Goal: Task Accomplishment & Management: Use online tool/utility

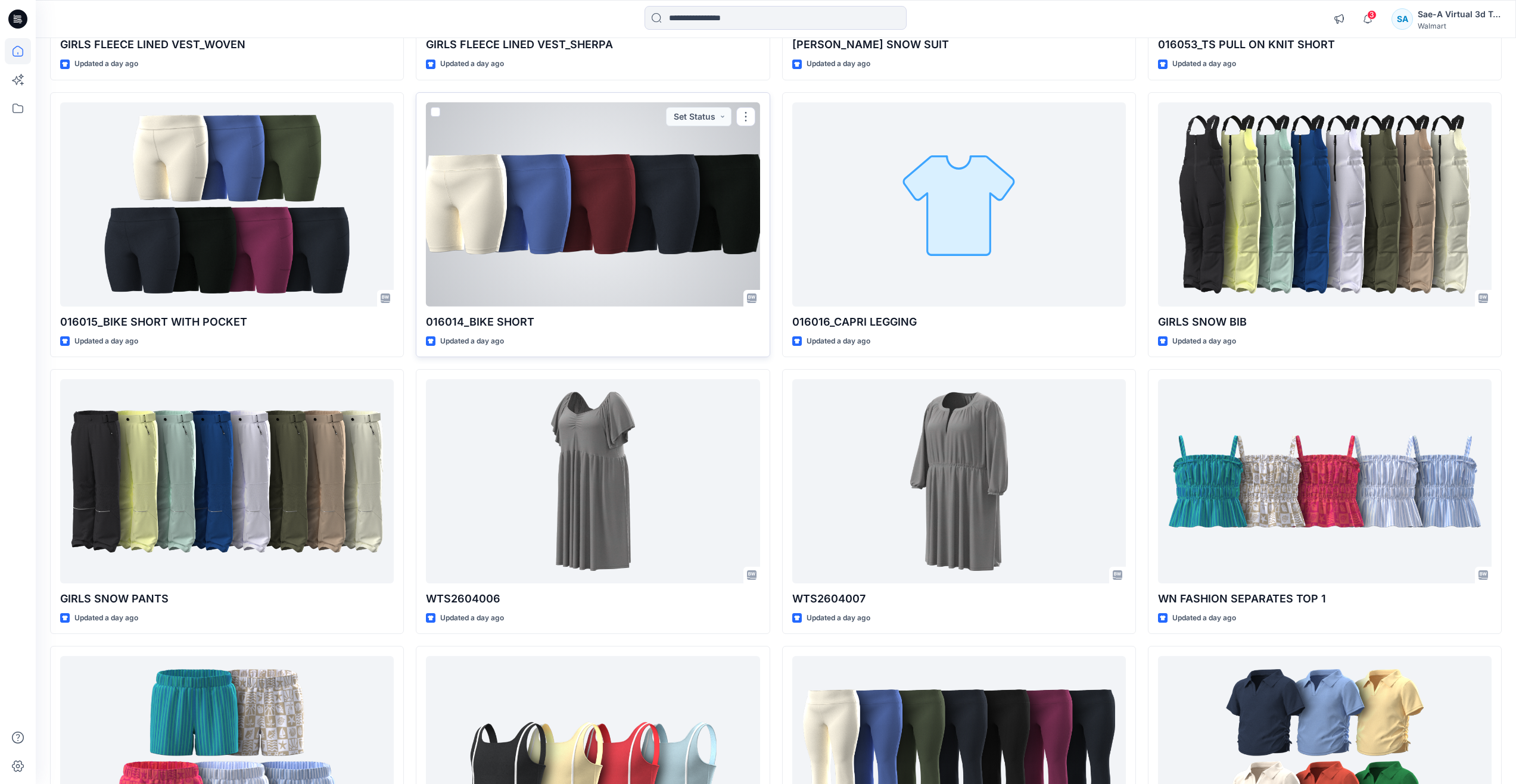
scroll to position [854, 0]
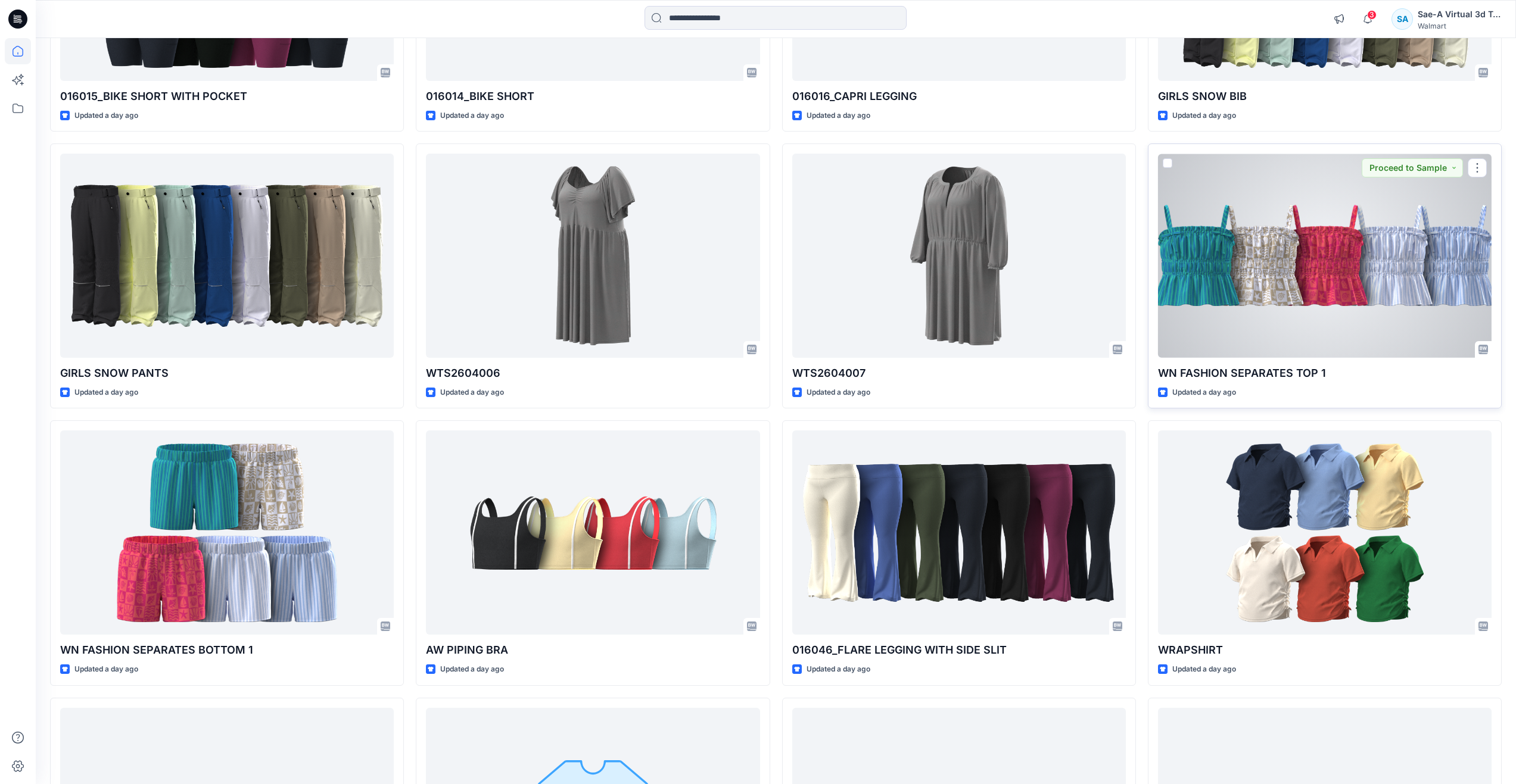
click at [1178, 287] on div at bounding box center [1324, 256] width 334 height 204
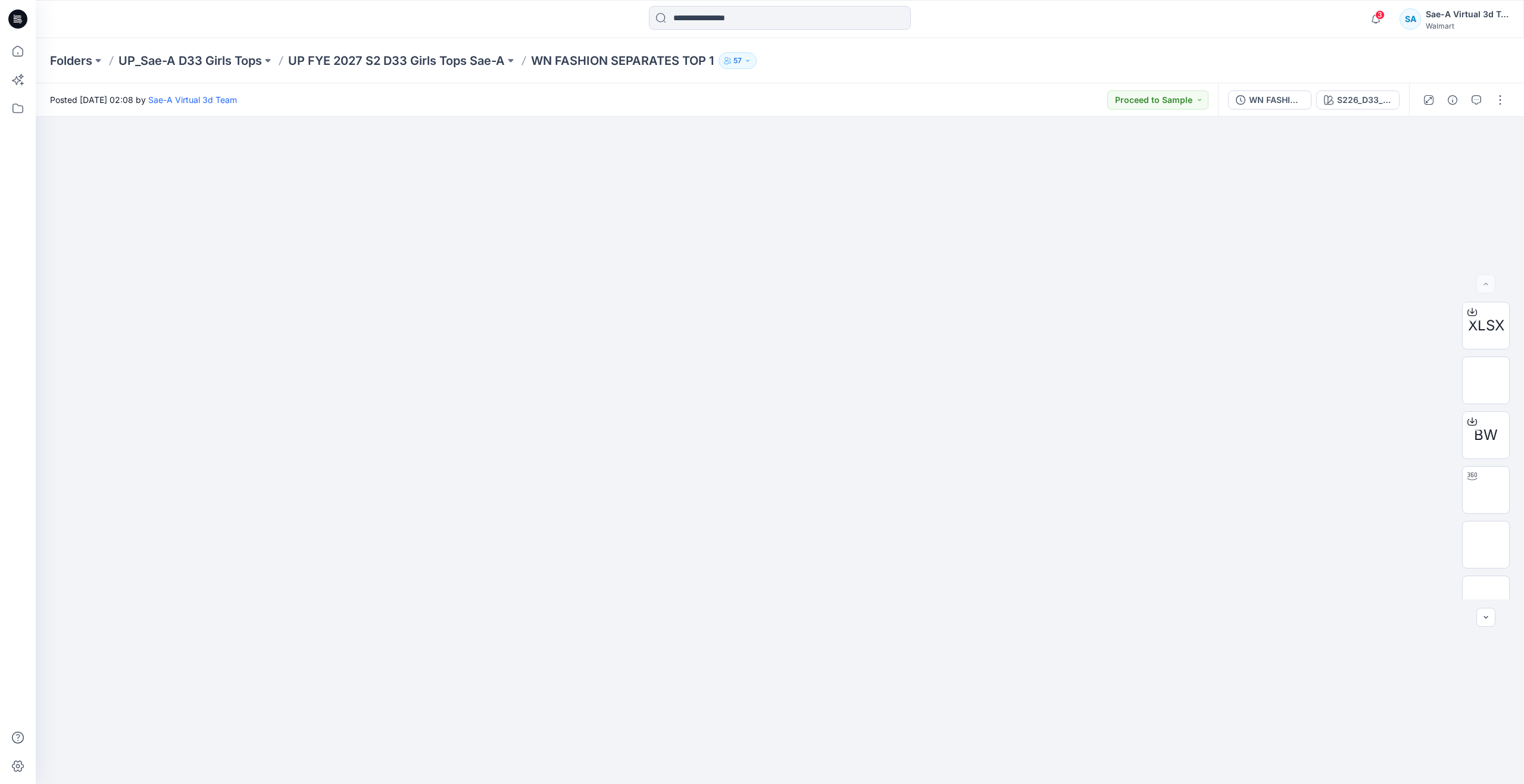
click at [1501, 110] on div at bounding box center [1464, 100] width 110 height 33
click at [1499, 101] on button "button" at bounding box center [1500, 100] width 19 height 19
click at [1416, 161] on button "Edit" at bounding box center [1450, 161] width 110 height 22
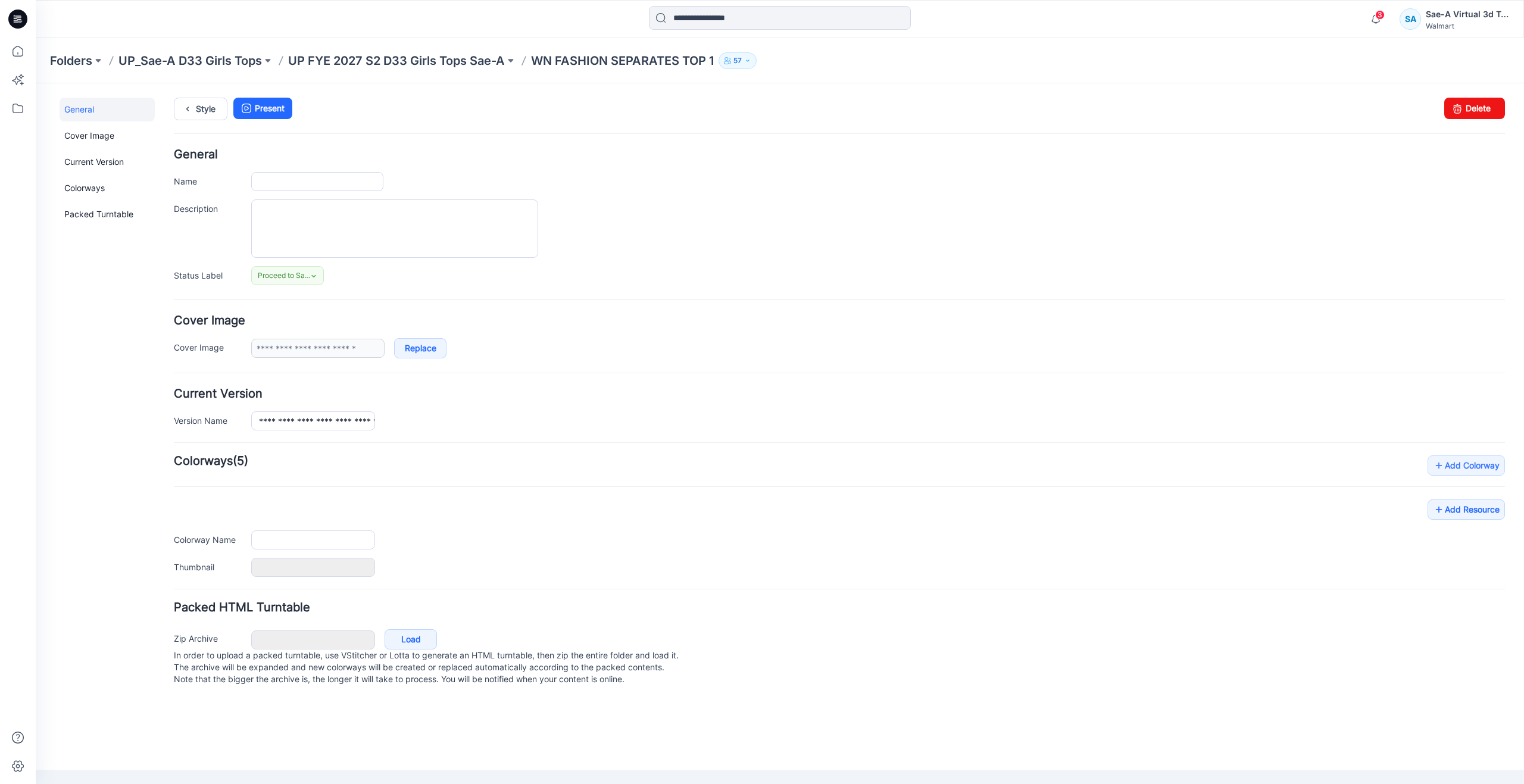
type input "**********"
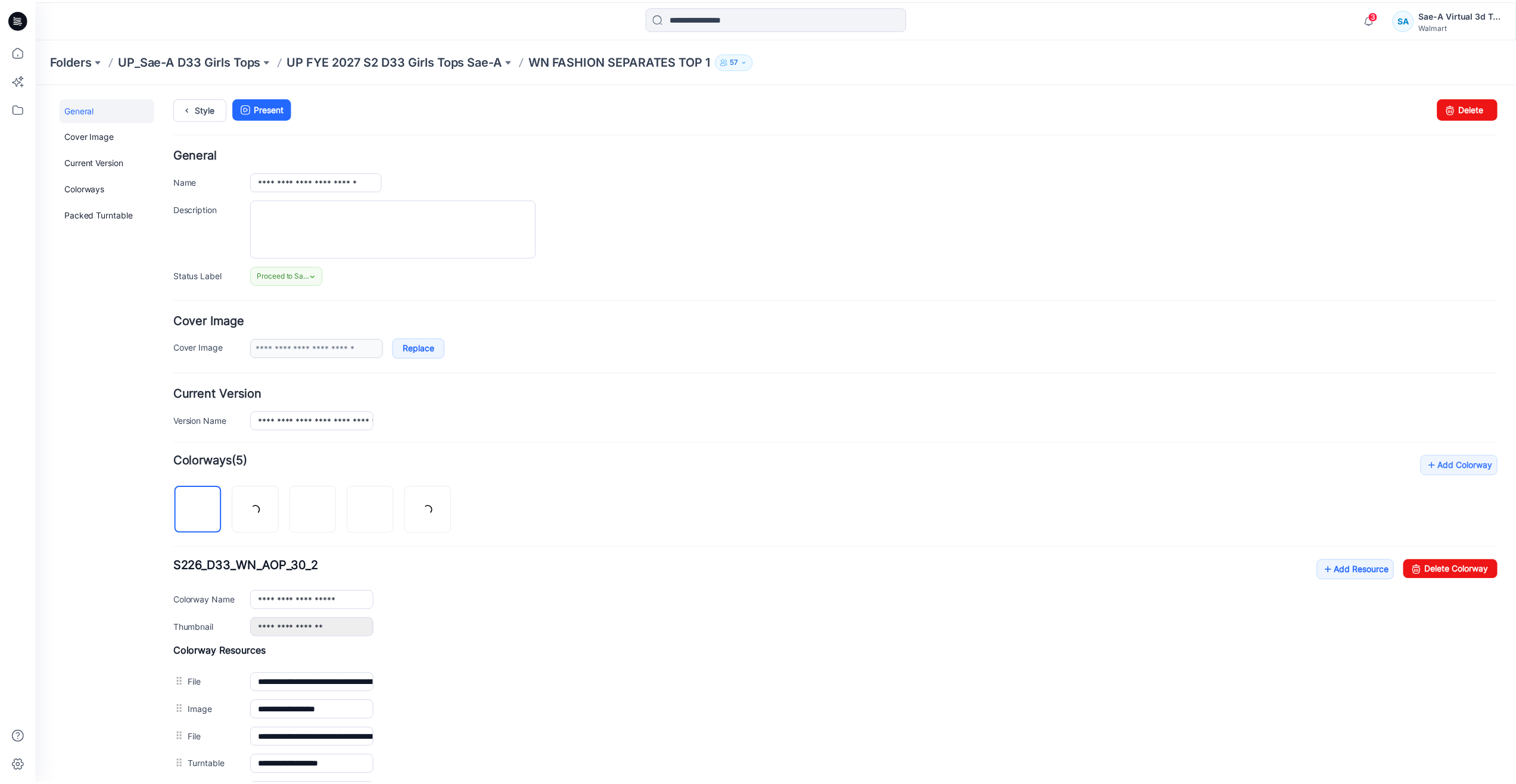
scroll to position [178, 0]
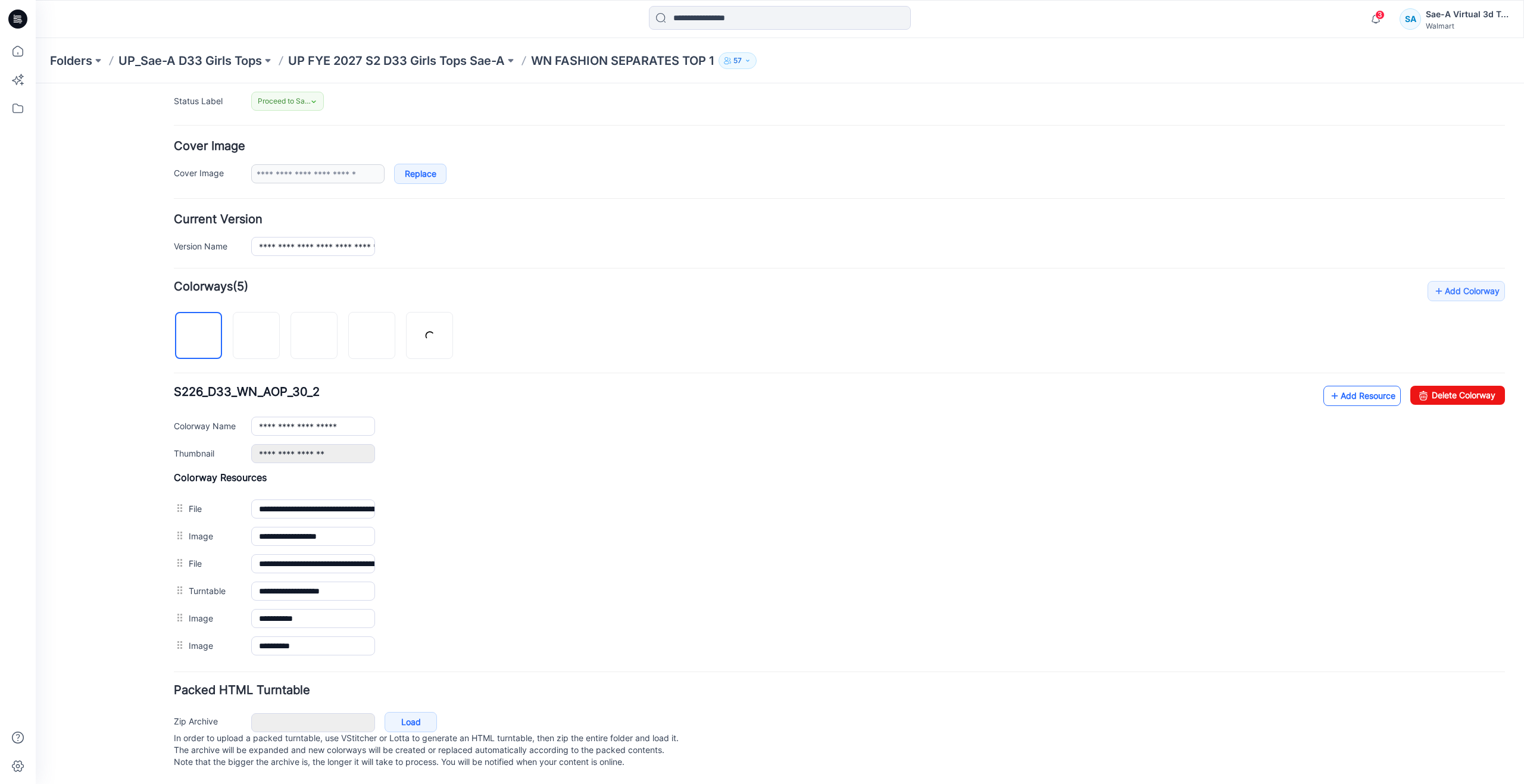
click at [1339, 396] on link "Add Resource" at bounding box center [1362, 396] width 78 height 20
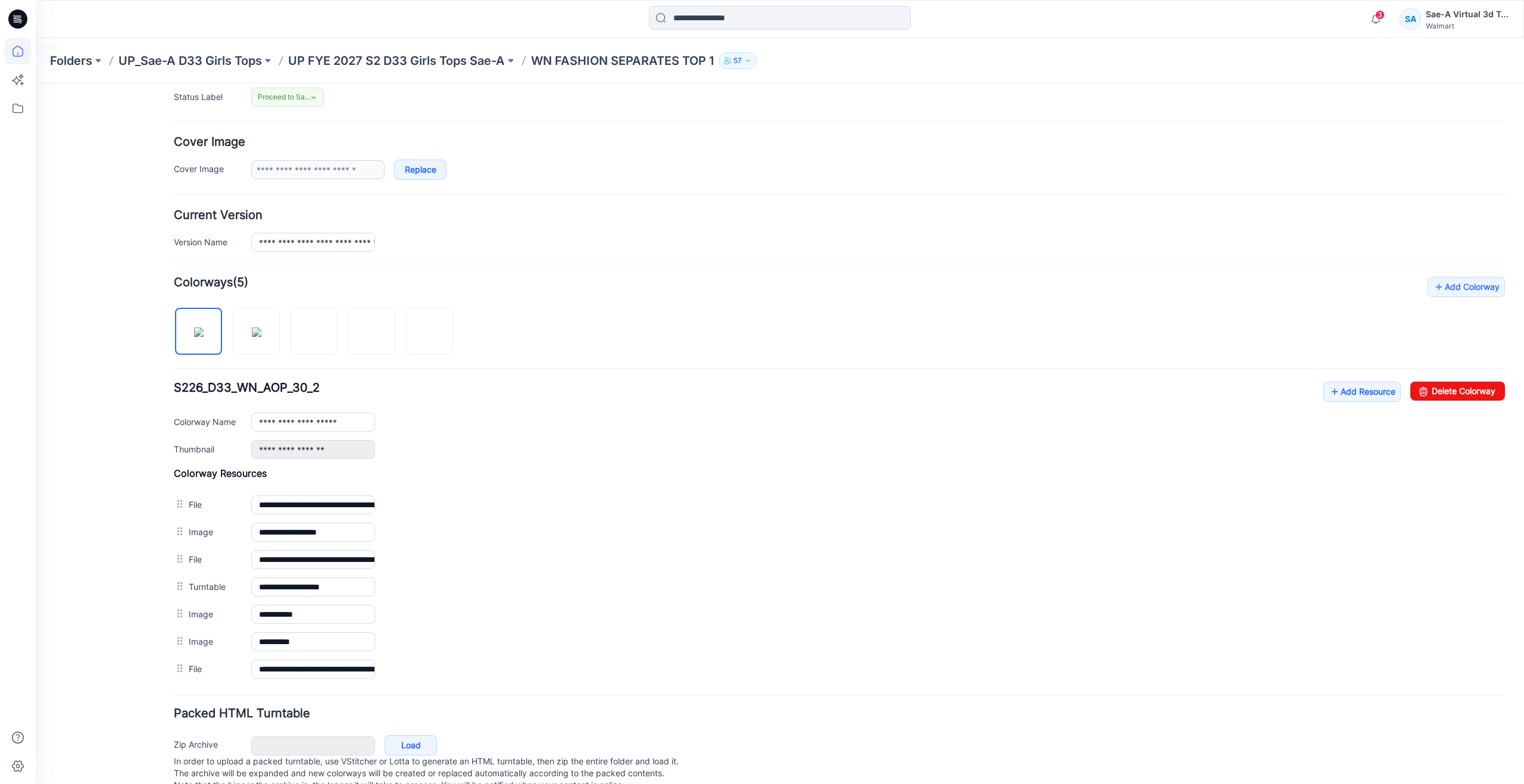
click at [15, 46] on icon at bounding box center [18, 51] width 26 height 26
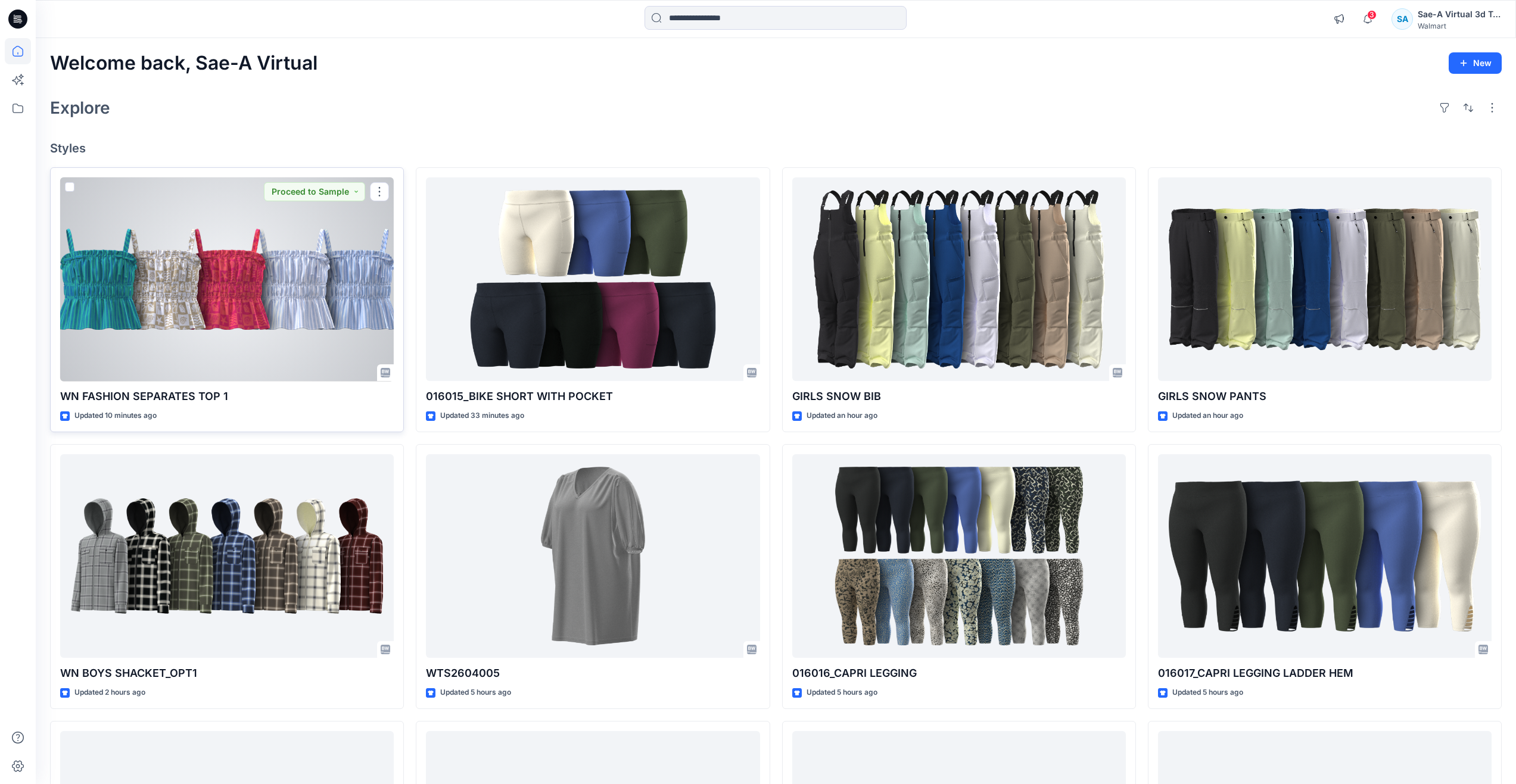
click at [184, 346] on div at bounding box center [227, 279] width 334 height 204
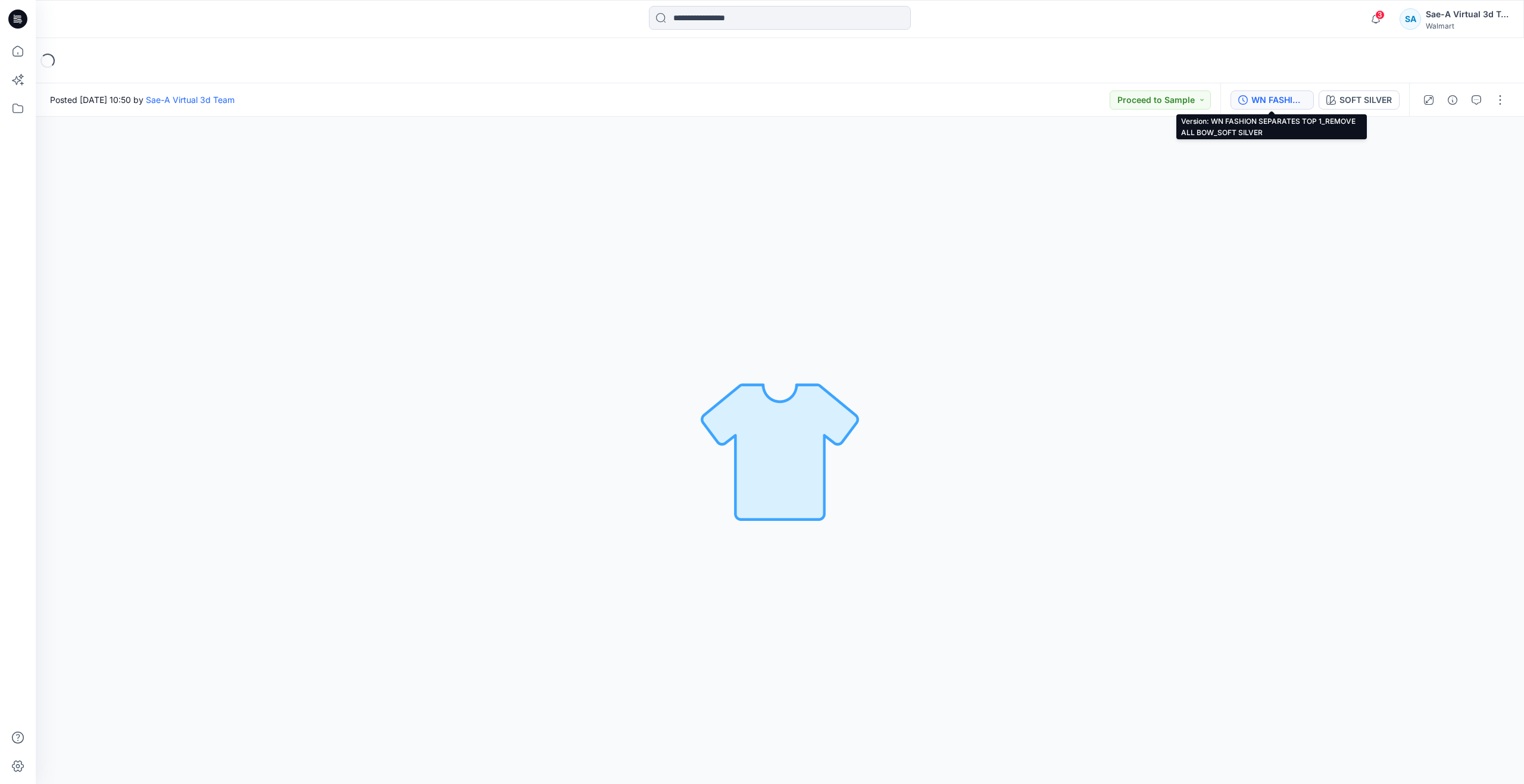
click at [1289, 98] on div "WN FASHION SEPARATES TOP 1_REMOVE ALL BOW_SOFT SILVER" at bounding box center [1278, 100] width 55 height 13
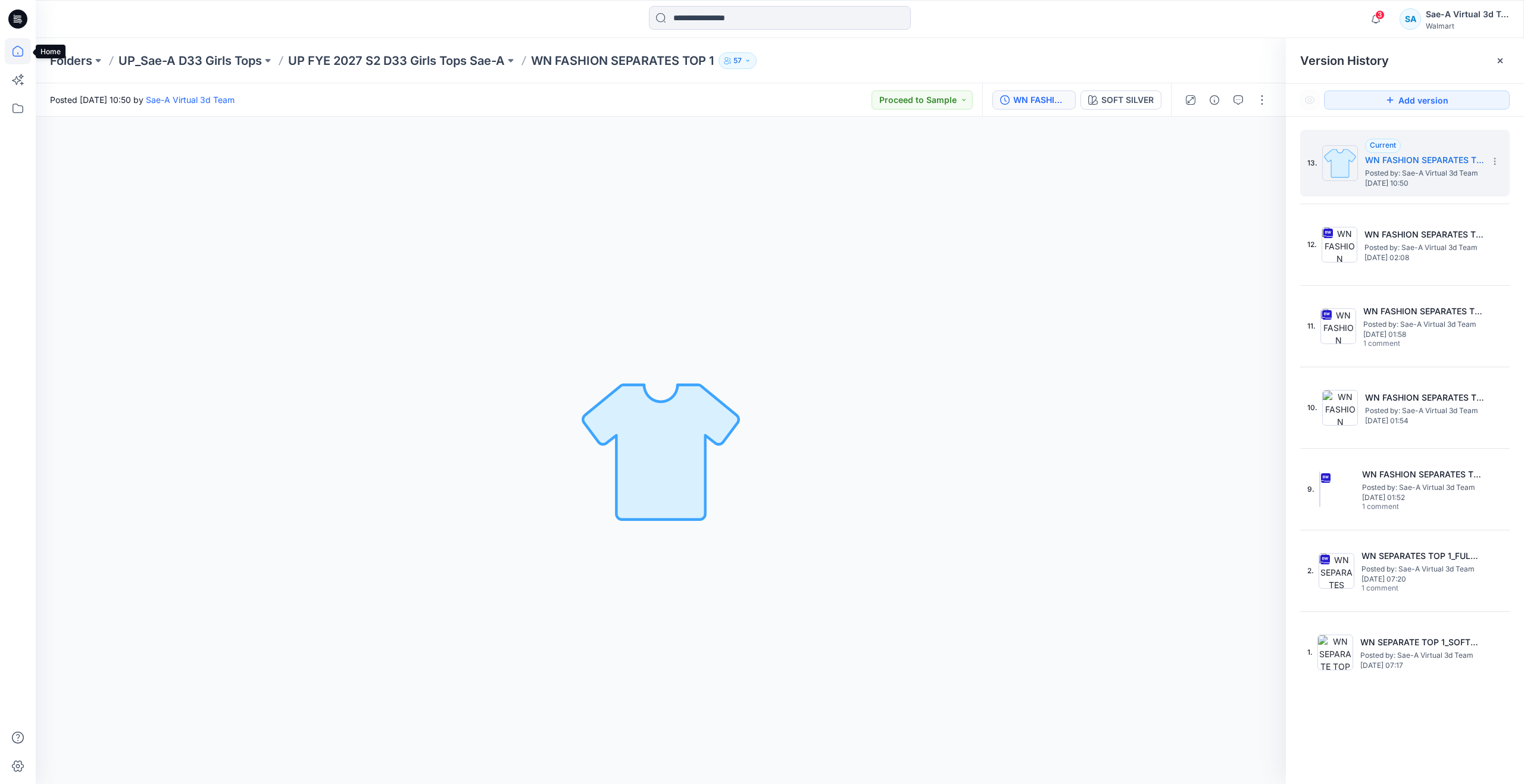
click at [27, 49] on icon at bounding box center [18, 51] width 26 height 26
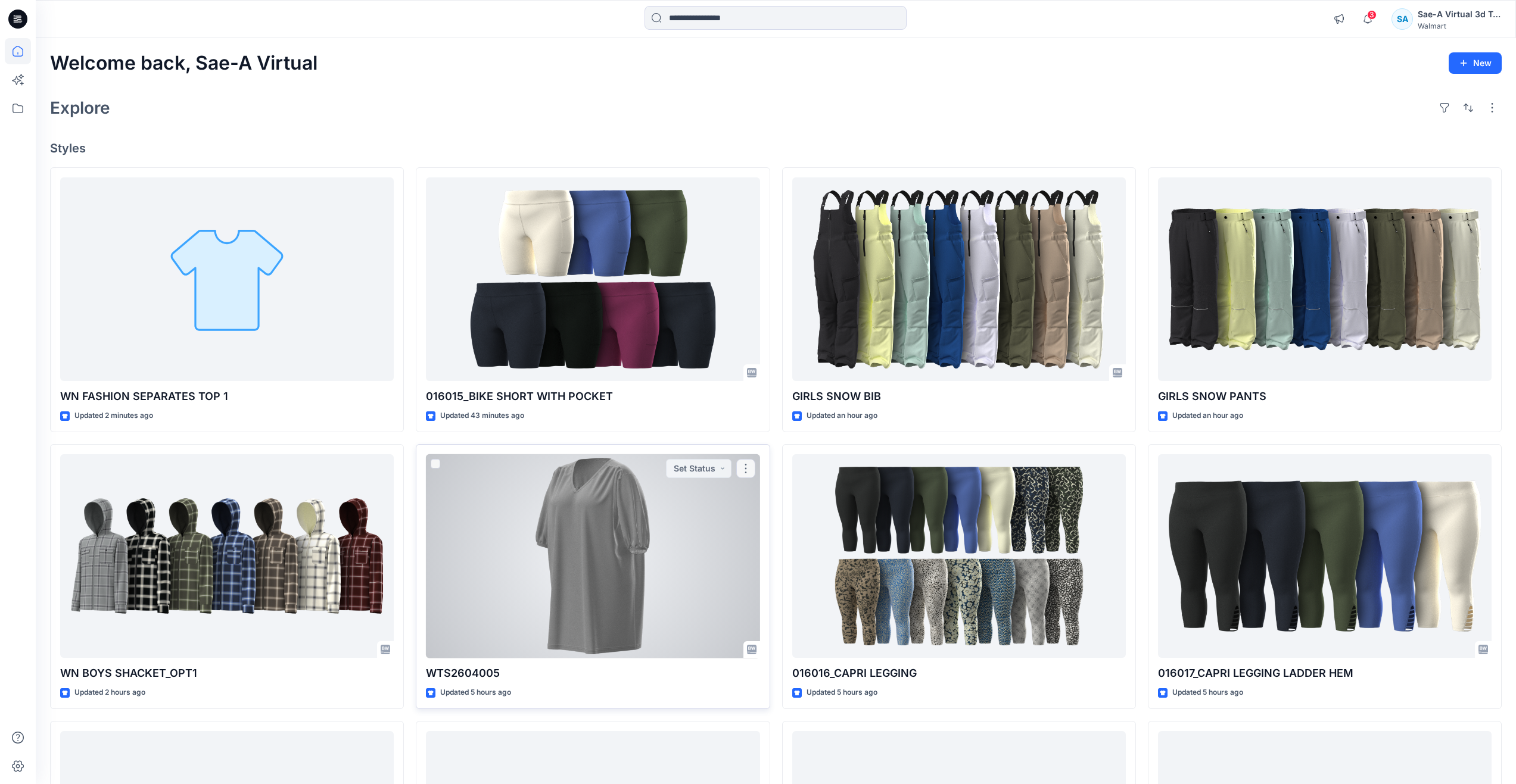
click at [519, 591] on div at bounding box center [593, 556] width 334 height 204
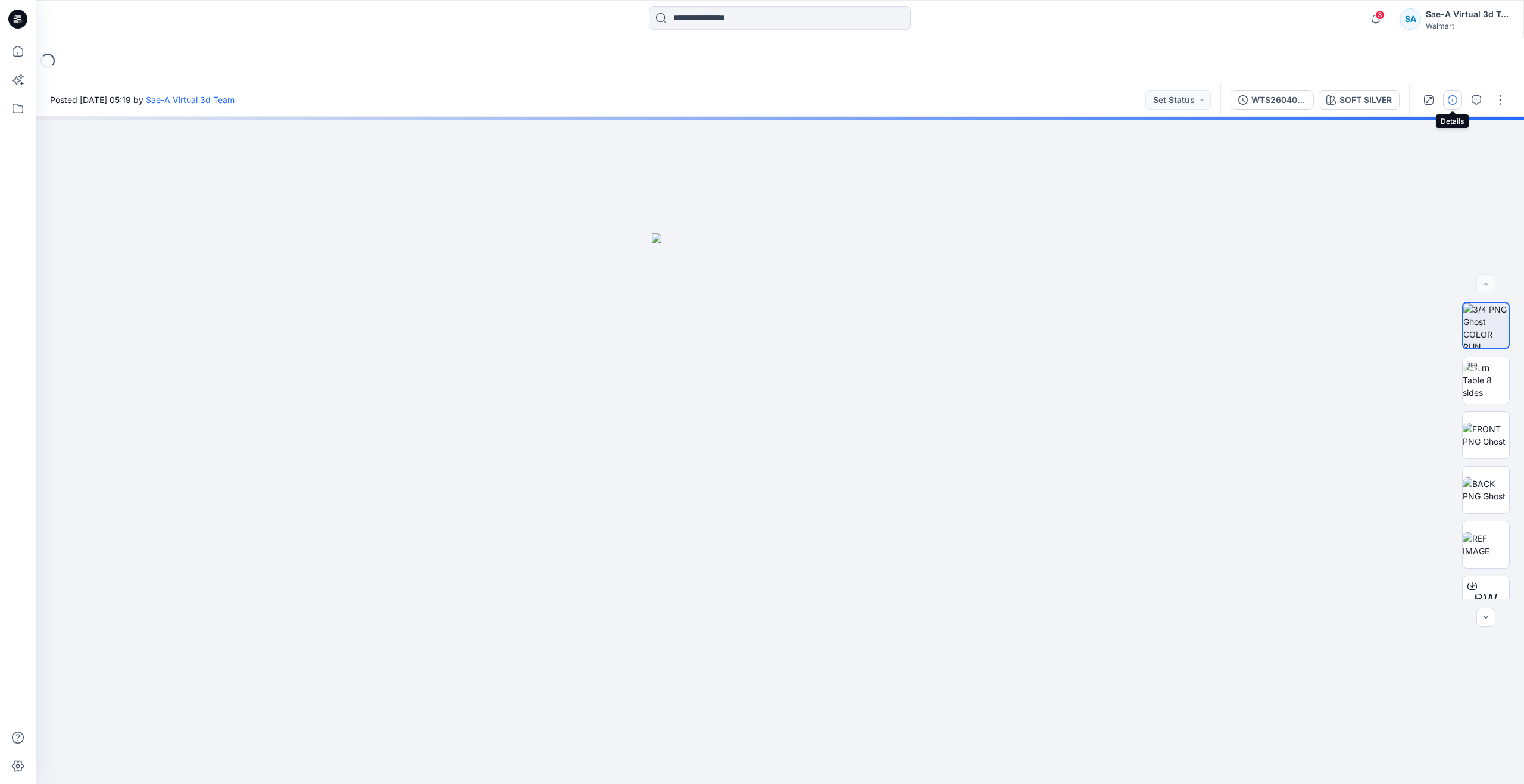
click at [1458, 95] on button "button" at bounding box center [1453, 100] width 19 height 19
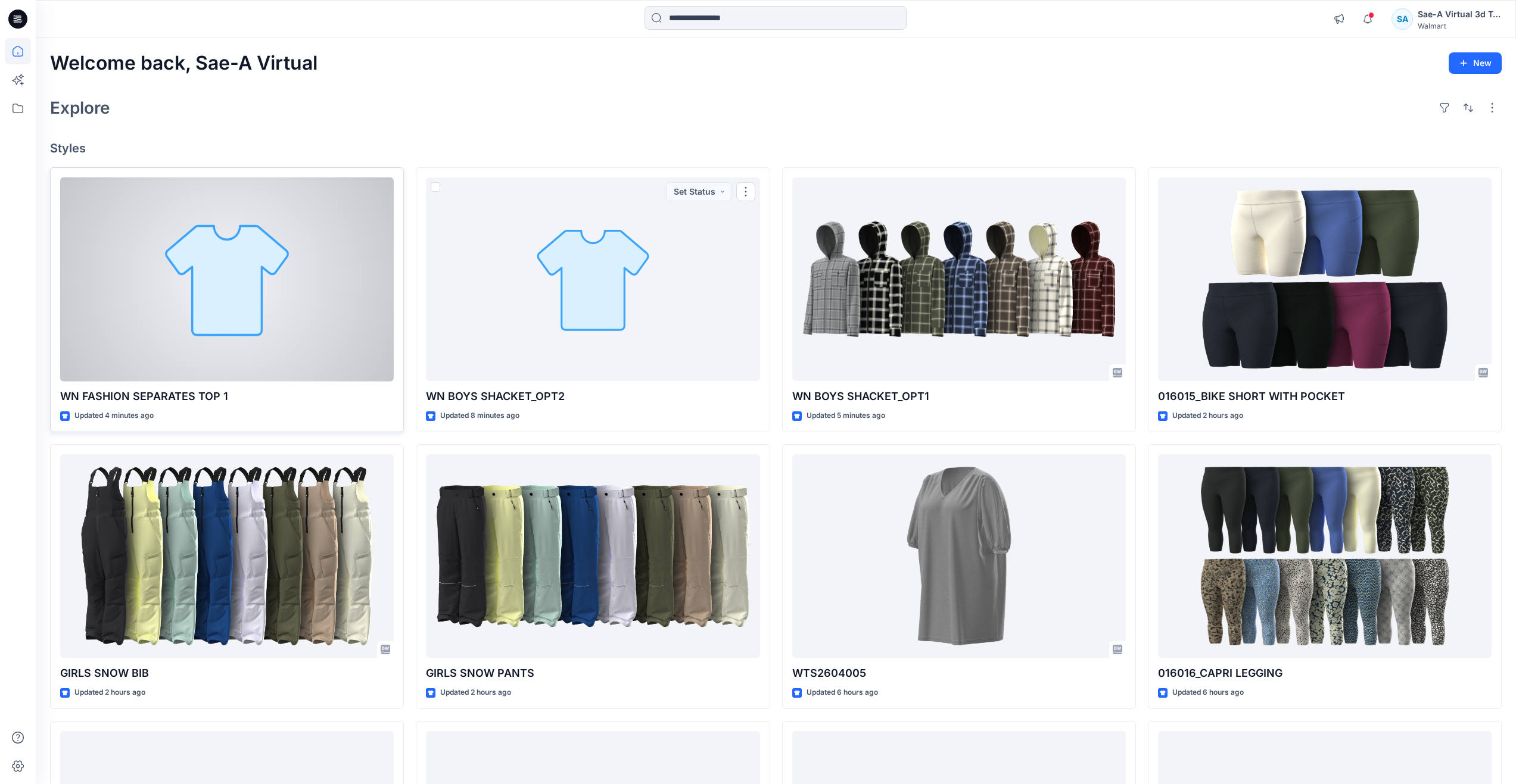
click at [165, 346] on div at bounding box center [227, 279] width 334 height 204
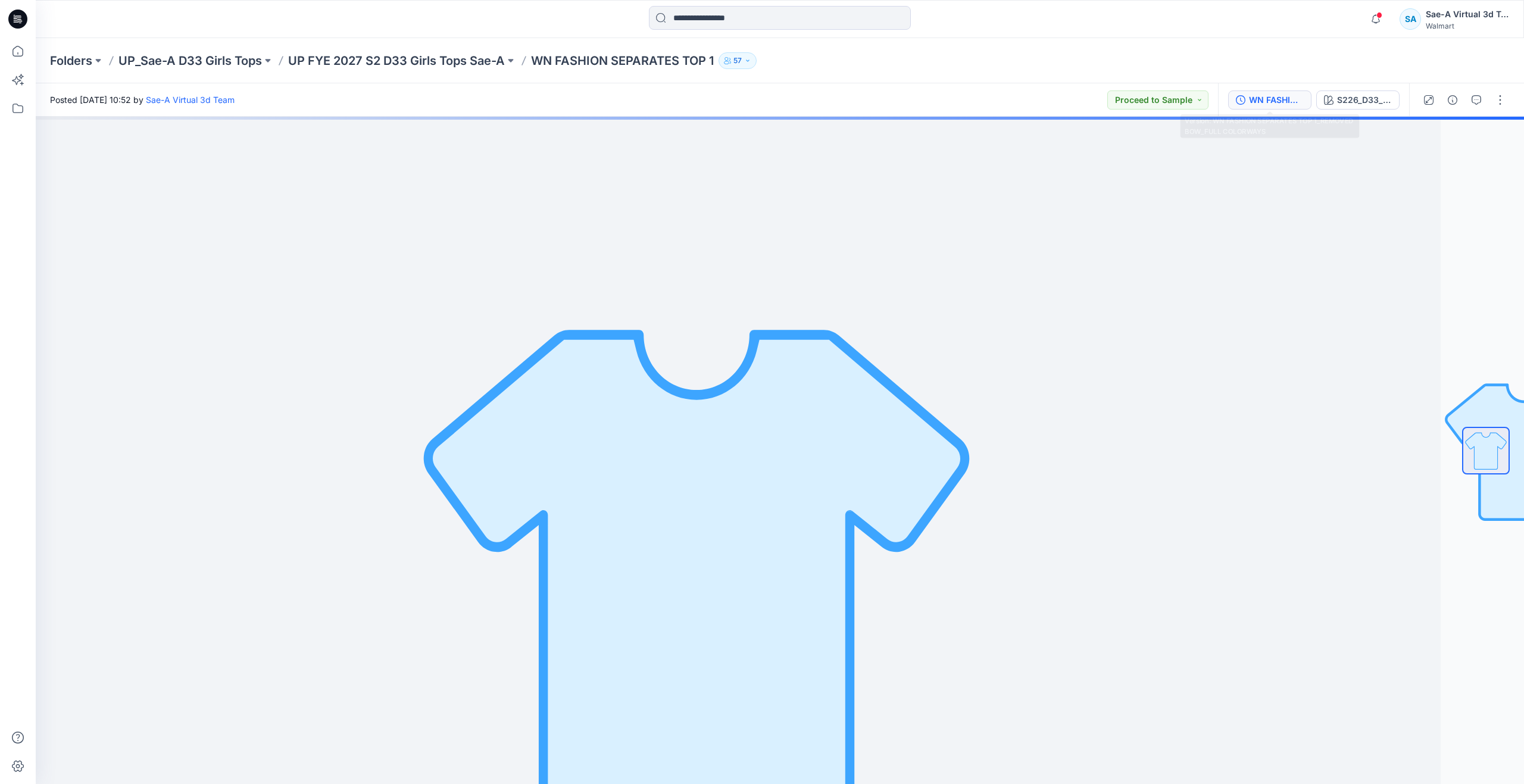
click at [1259, 101] on div "WN FASHION SEPARATES TOP 1_REMOVED BOW_FULL COLORWAYS" at bounding box center [1276, 100] width 55 height 13
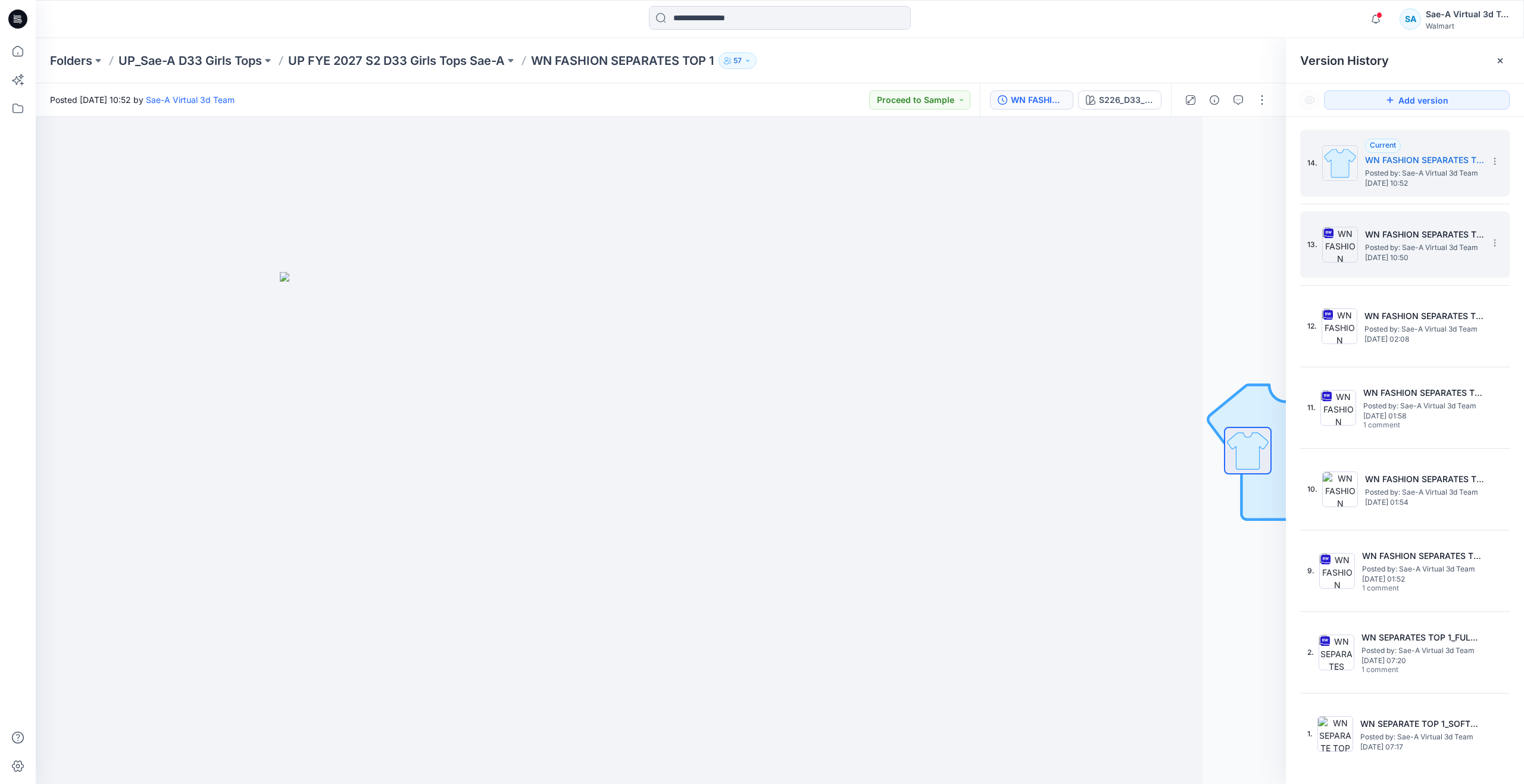
click at [1379, 242] on span "Posted by: Sae-A Virtual 3d Team" at bounding box center [1424, 247] width 119 height 12
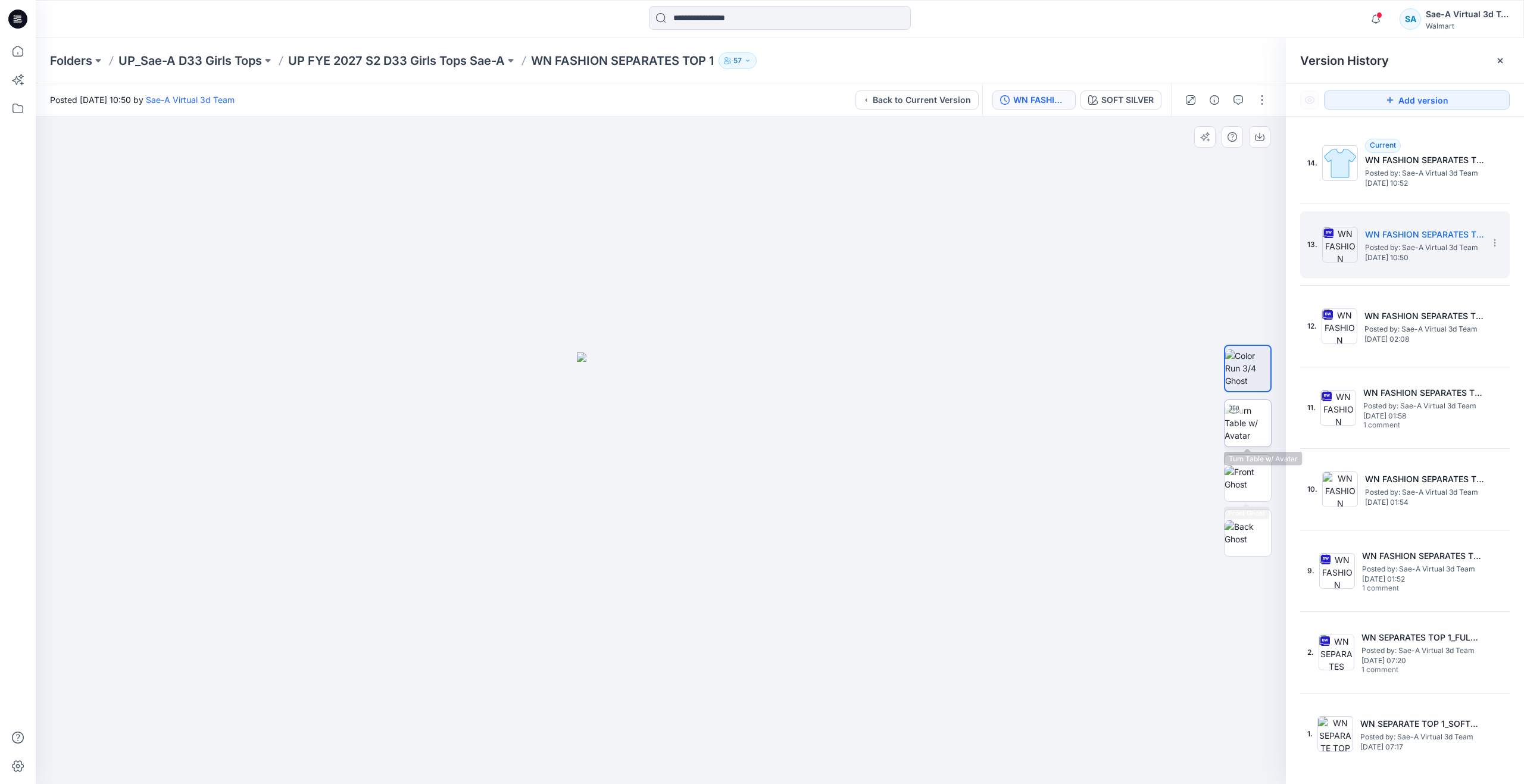
click at [1254, 441] on img at bounding box center [1248, 423] width 46 height 38
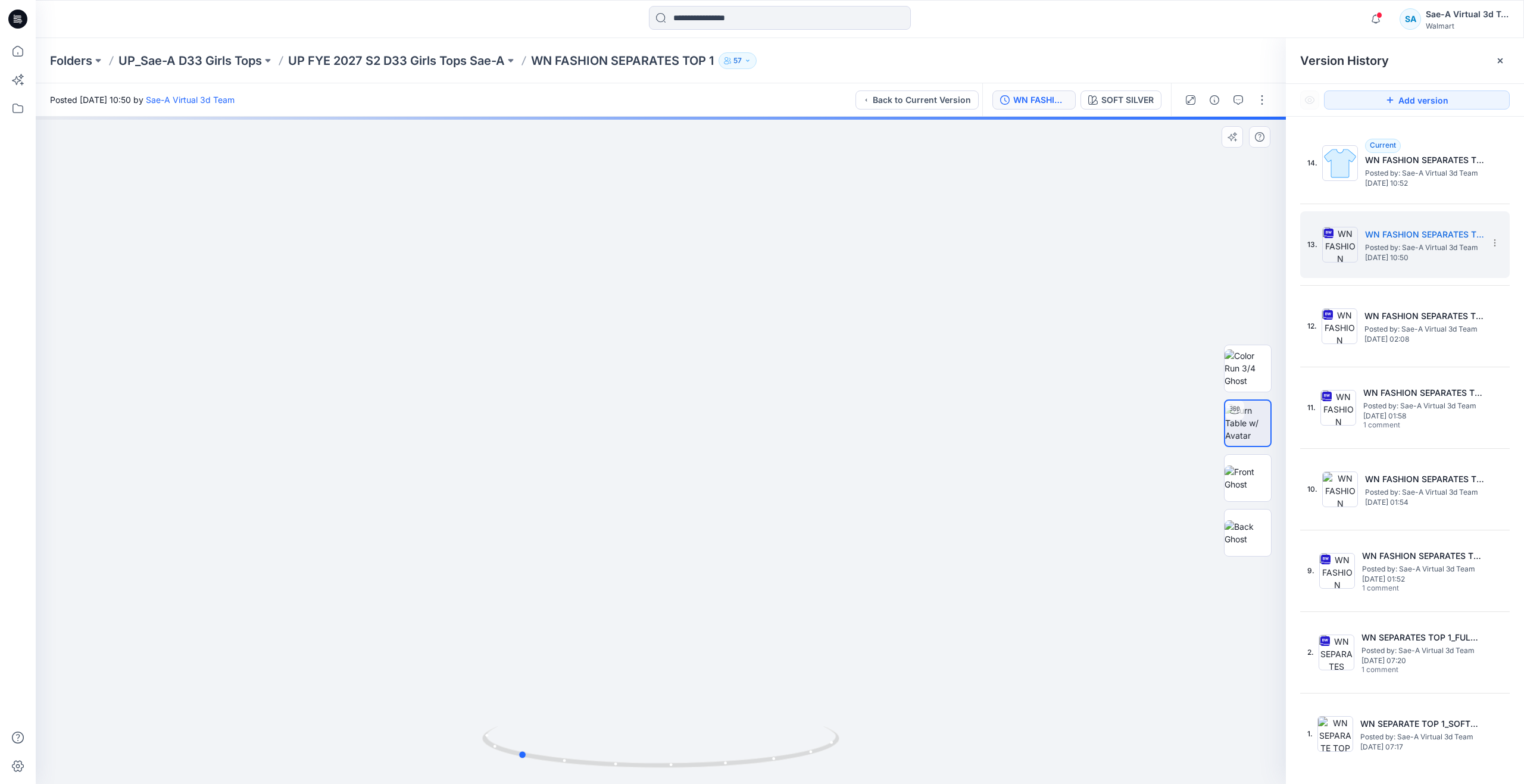
drag, startPoint x: 611, startPoint y: 761, endPoint x: 476, endPoint y: 724, distance: 140.0
click at [476, 726] on div at bounding box center [660, 450] width 1250 height 667
click at [226, 364] on img at bounding box center [661, 161] width 1824 height 1246
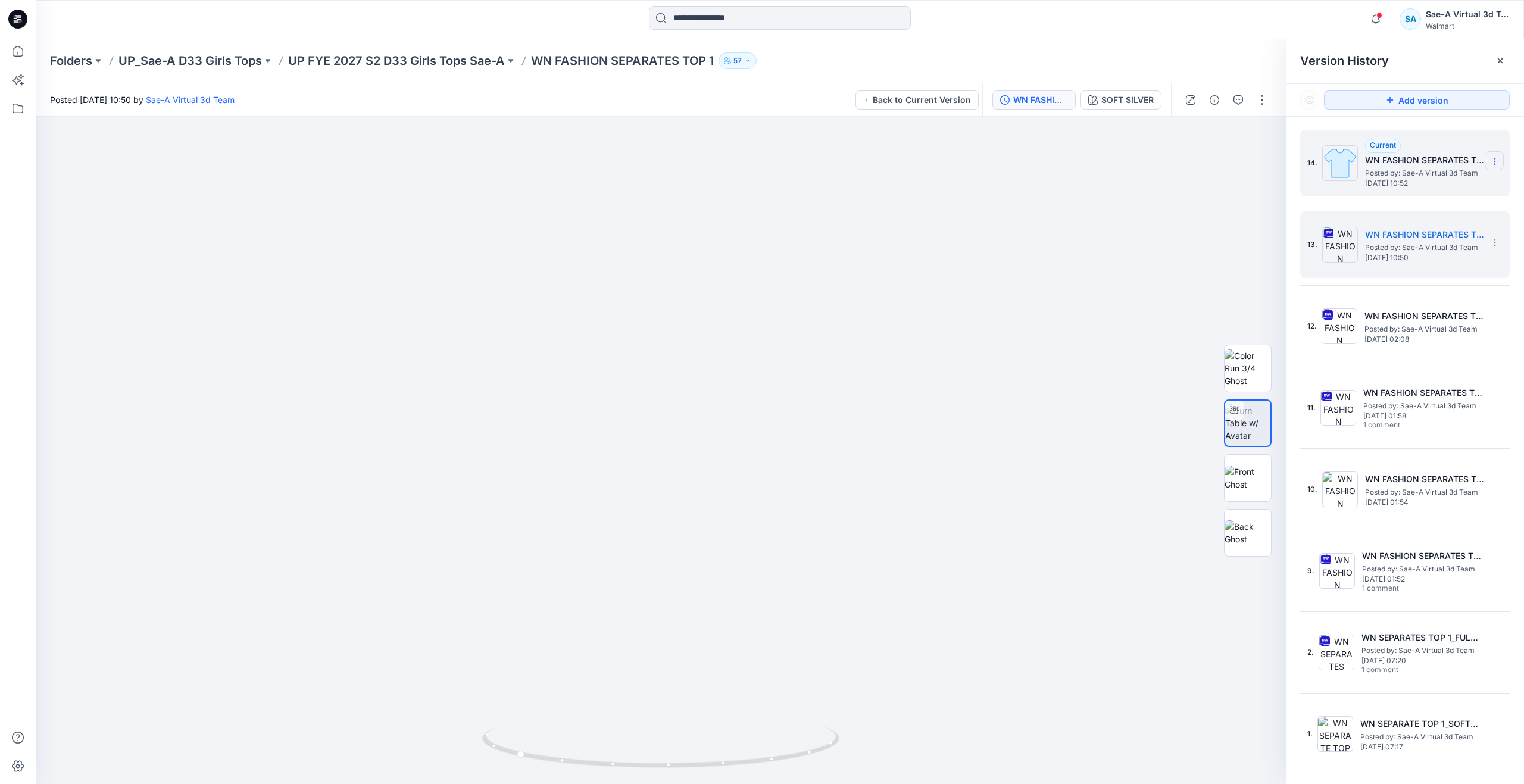
click at [1494, 162] on icon at bounding box center [1494, 161] width 1 height 1
click at [1394, 233] on span "Delete Version" at bounding box center [1413, 237] width 56 height 14
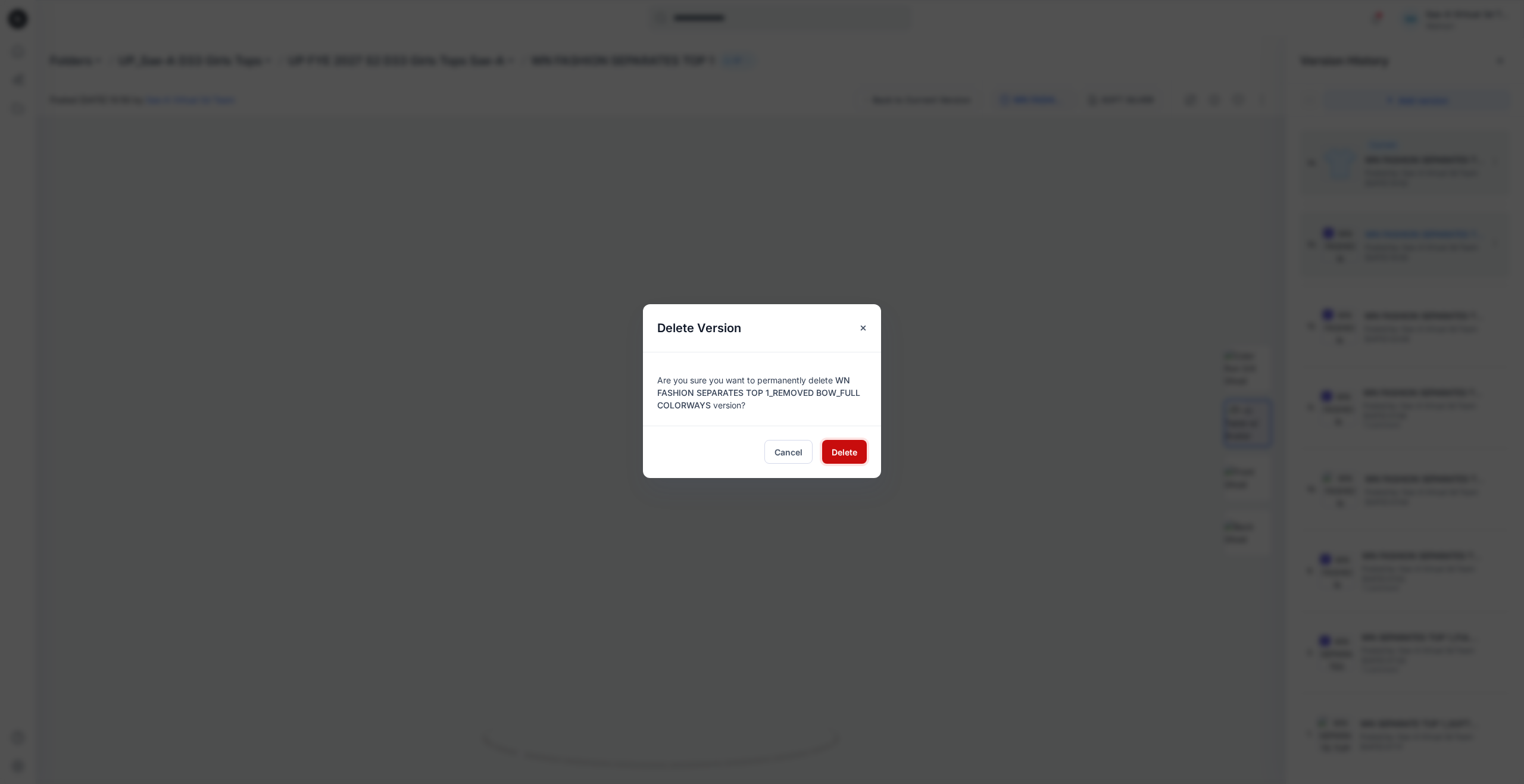
click at [849, 449] on span "Delete" at bounding box center [844, 452] width 26 height 12
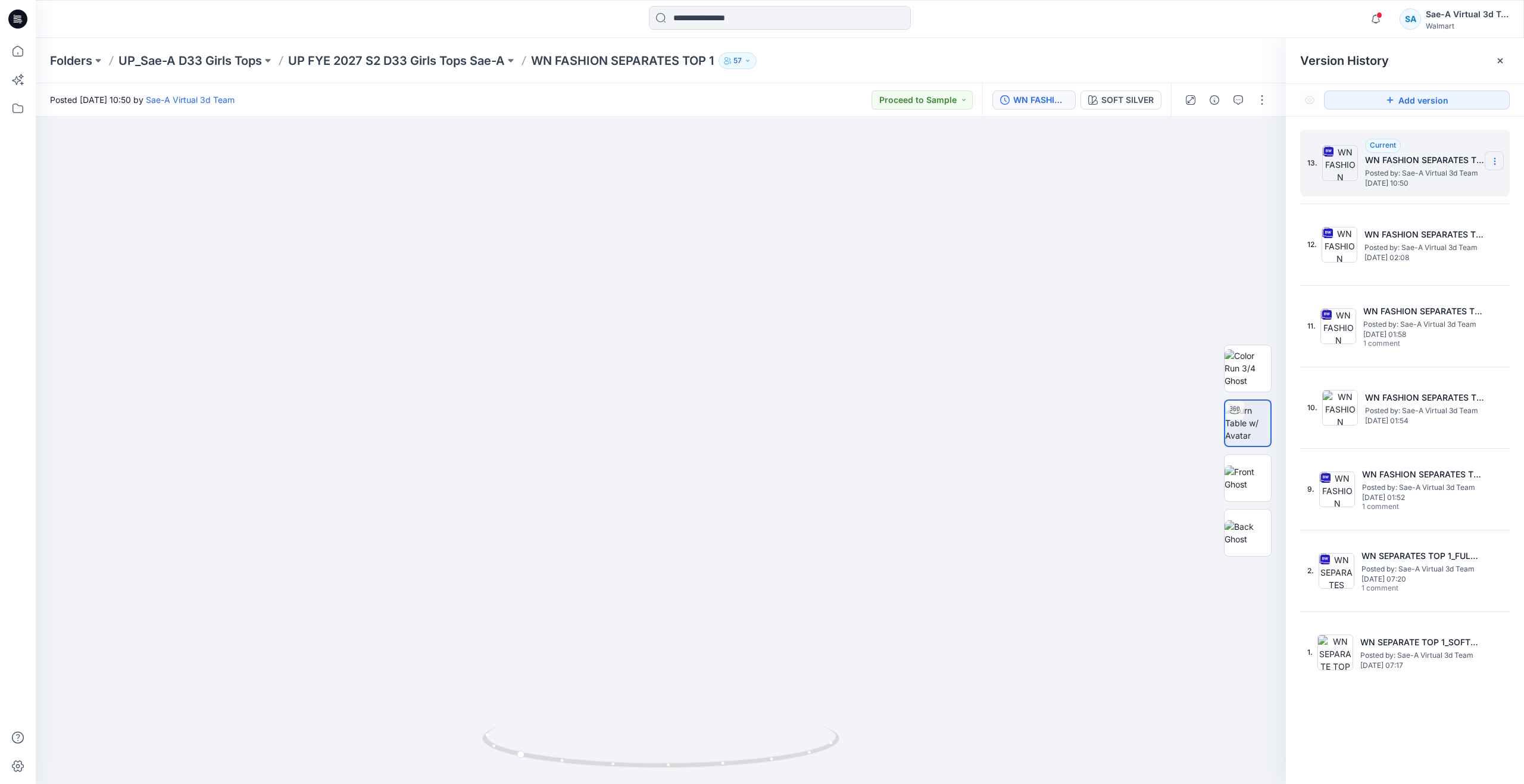
click at [1491, 156] on section at bounding box center [1494, 161] width 19 height 19
click at [1350, 164] on img at bounding box center [1340, 163] width 36 height 36
click at [1241, 523] on img at bounding box center [1248, 532] width 46 height 25
click at [1257, 100] on button "button" at bounding box center [1262, 100] width 19 height 19
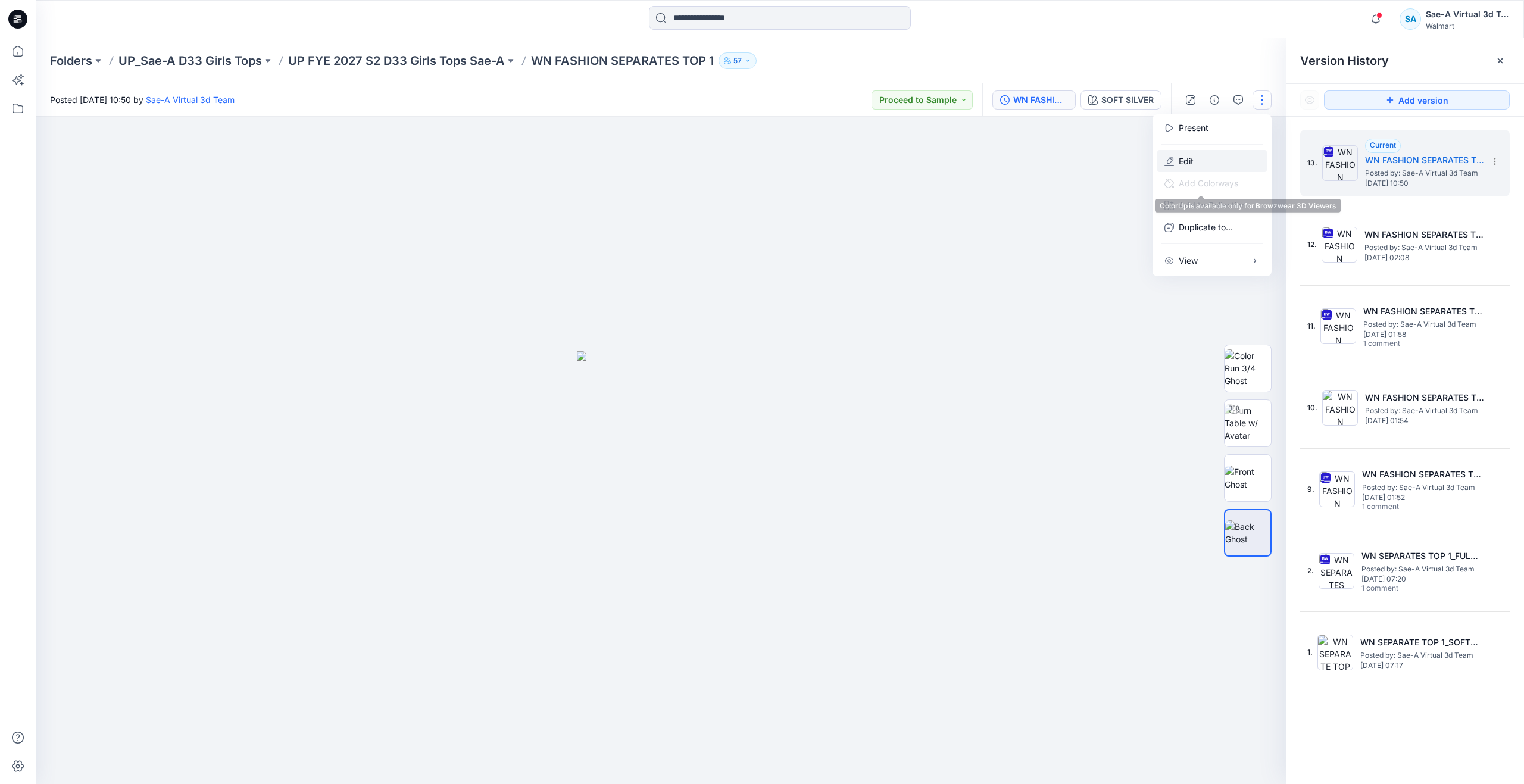
click at [1163, 167] on button "Edit" at bounding box center [1212, 161] width 110 height 22
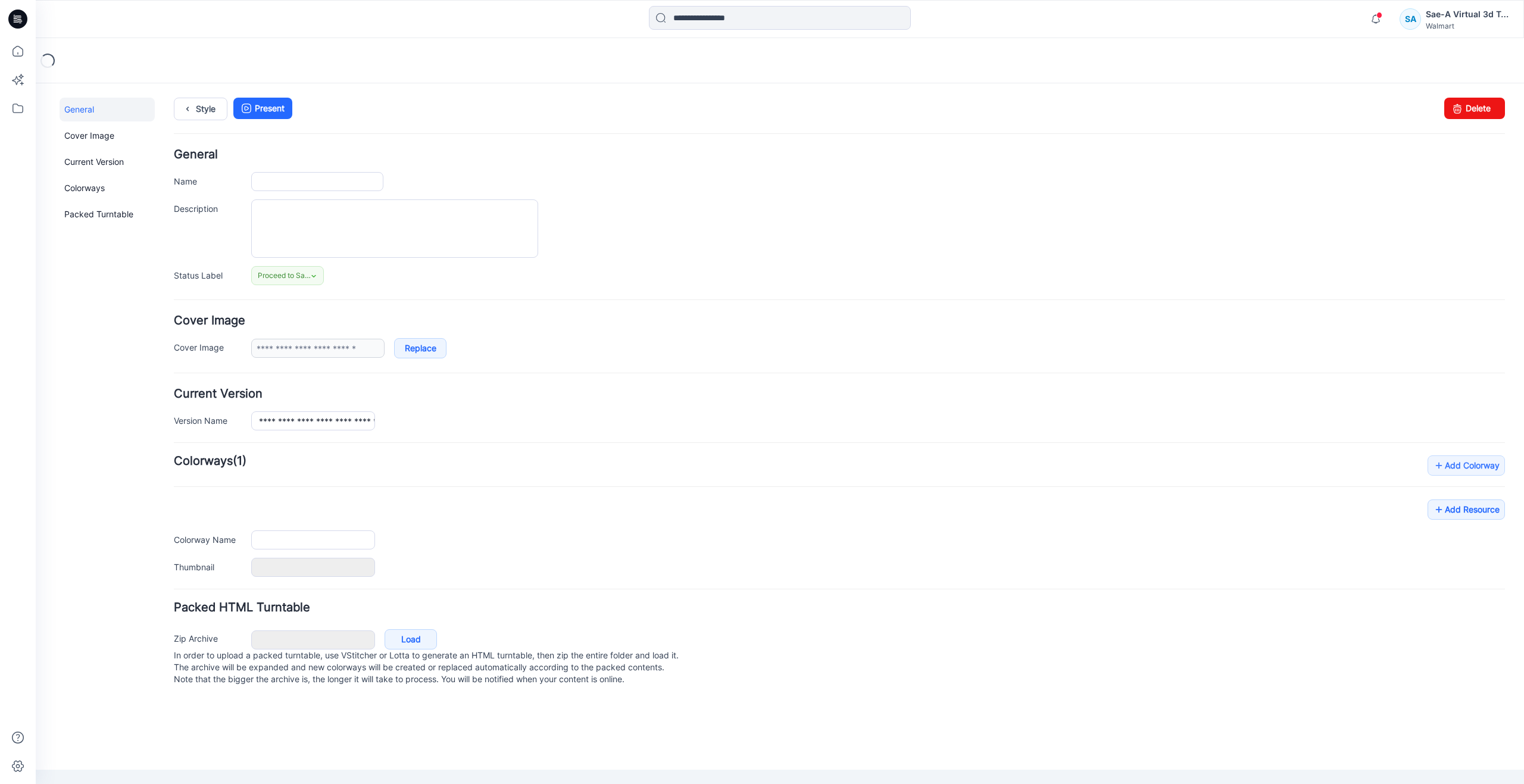
type input "**********"
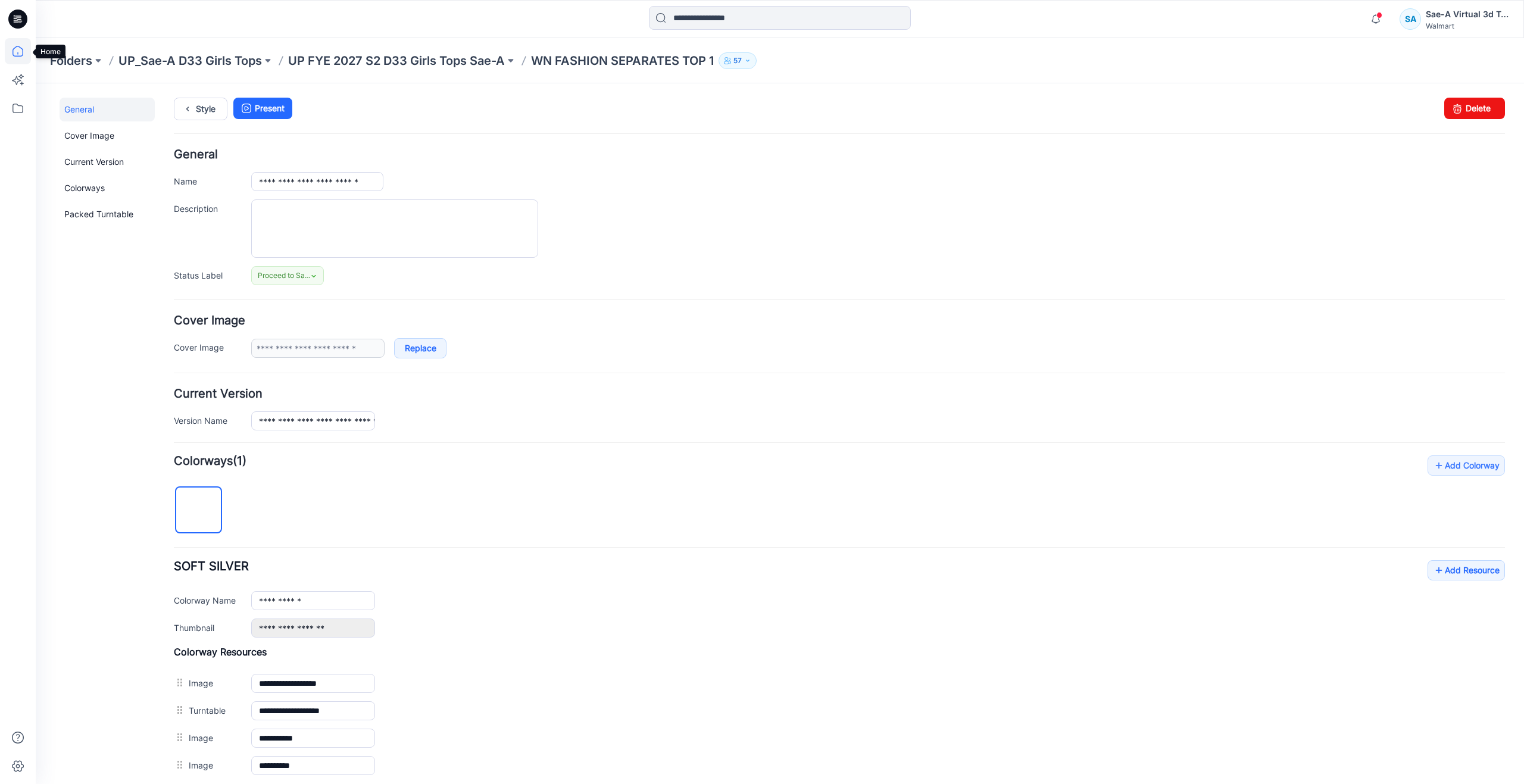
click at [20, 52] on icon at bounding box center [18, 51] width 26 height 26
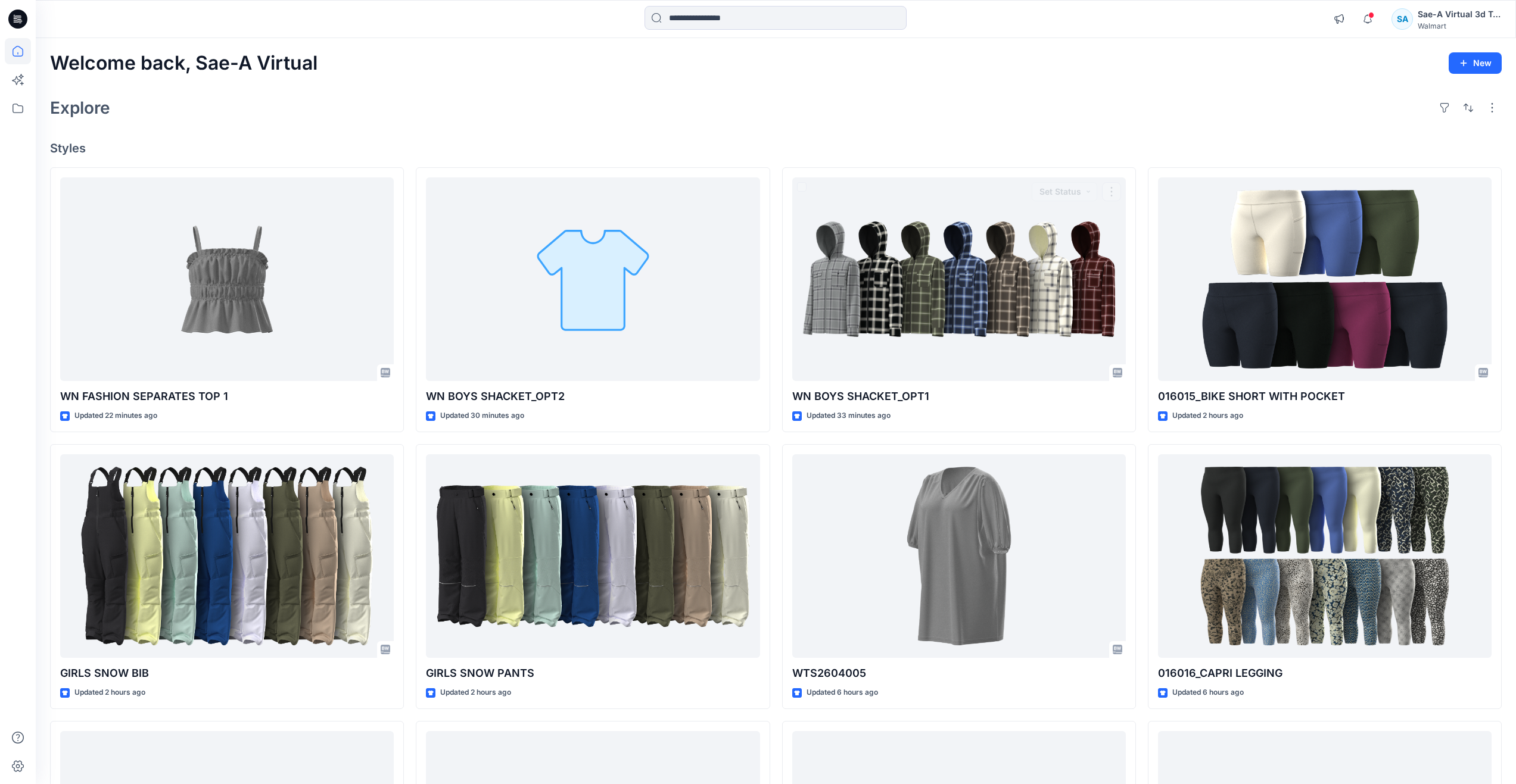
click at [834, 137] on div "Welcome back, Sae-A Virtual New Explore Styles WN FASHION SEPARATES TOP 1 Updat…" at bounding box center [776, 540] width 1480 height 1005
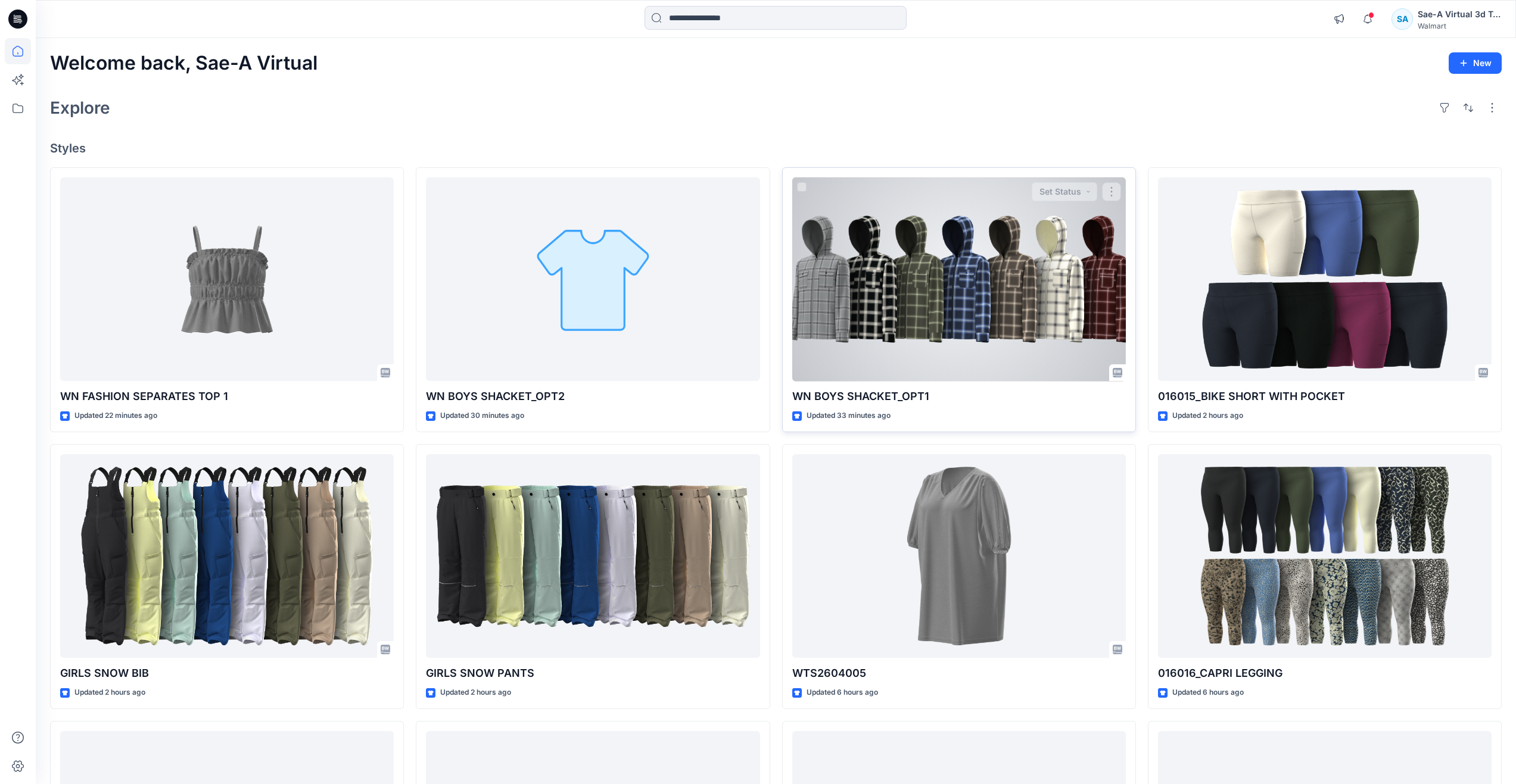
click at [892, 335] on div at bounding box center [959, 279] width 334 height 204
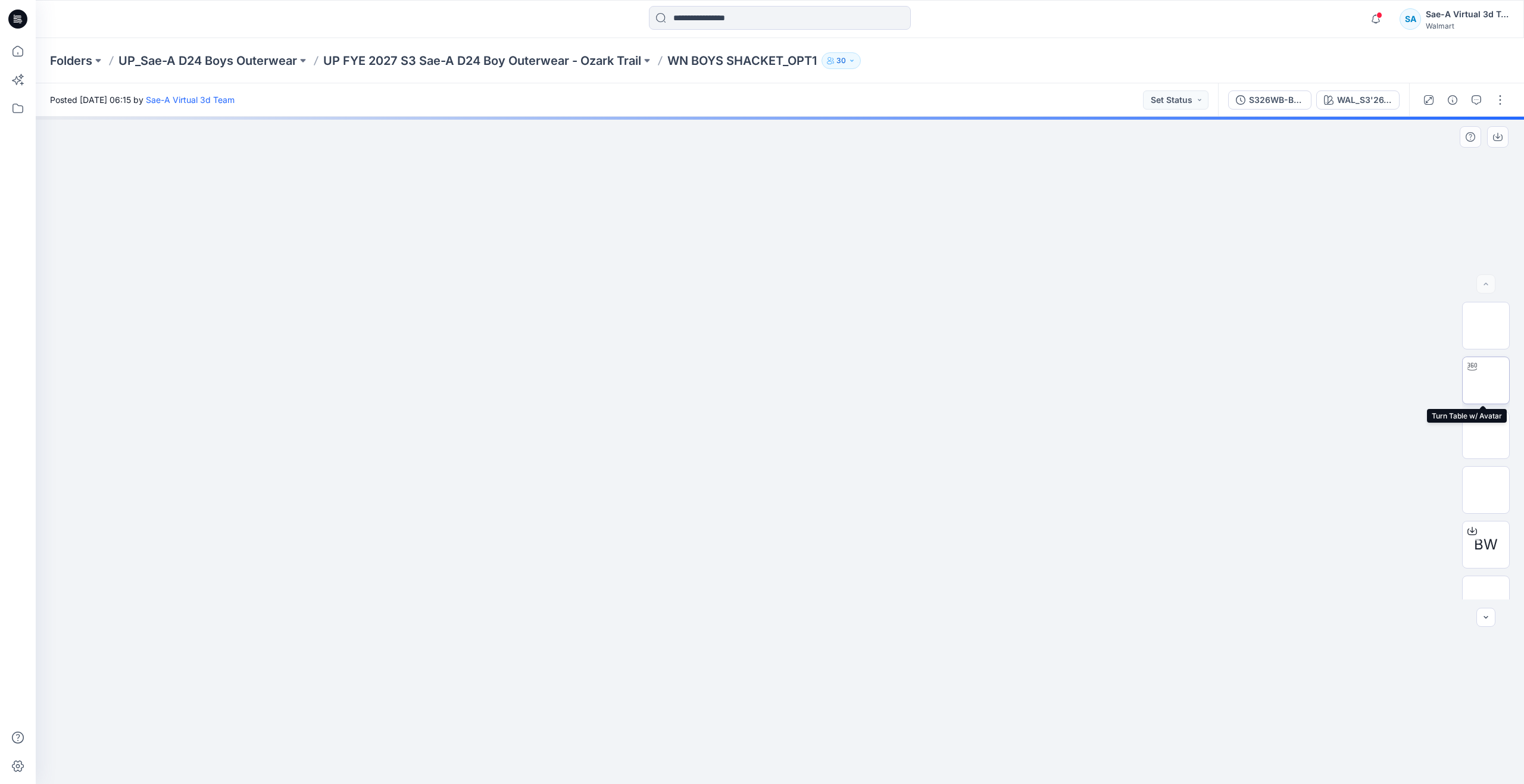
click at [1486, 380] on img at bounding box center [1486, 380] width 0 height 0
drag, startPoint x: 888, startPoint y: 578, endPoint x: 882, endPoint y: 654, distance: 76.2
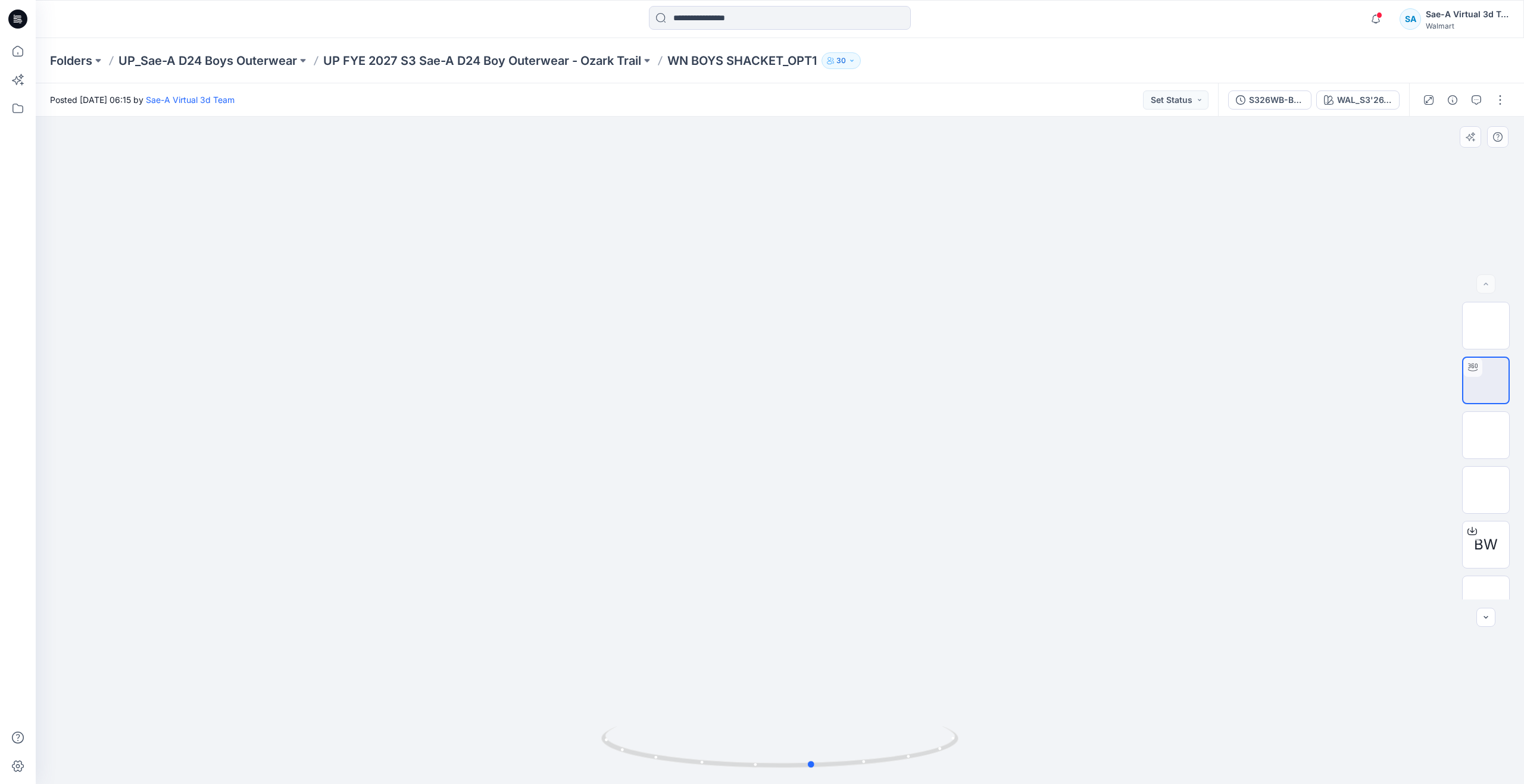
drag, startPoint x: 782, startPoint y: 770, endPoint x: 814, endPoint y: 696, distance: 80.6
click at [814, 696] on div at bounding box center [780, 450] width 1488 height 667
click at [1486, 435] on img at bounding box center [1486, 435] width 0 height 0
click at [1486, 490] on img at bounding box center [1486, 490] width 0 height 0
click at [1486, 435] on img at bounding box center [1486, 435] width 0 height 0
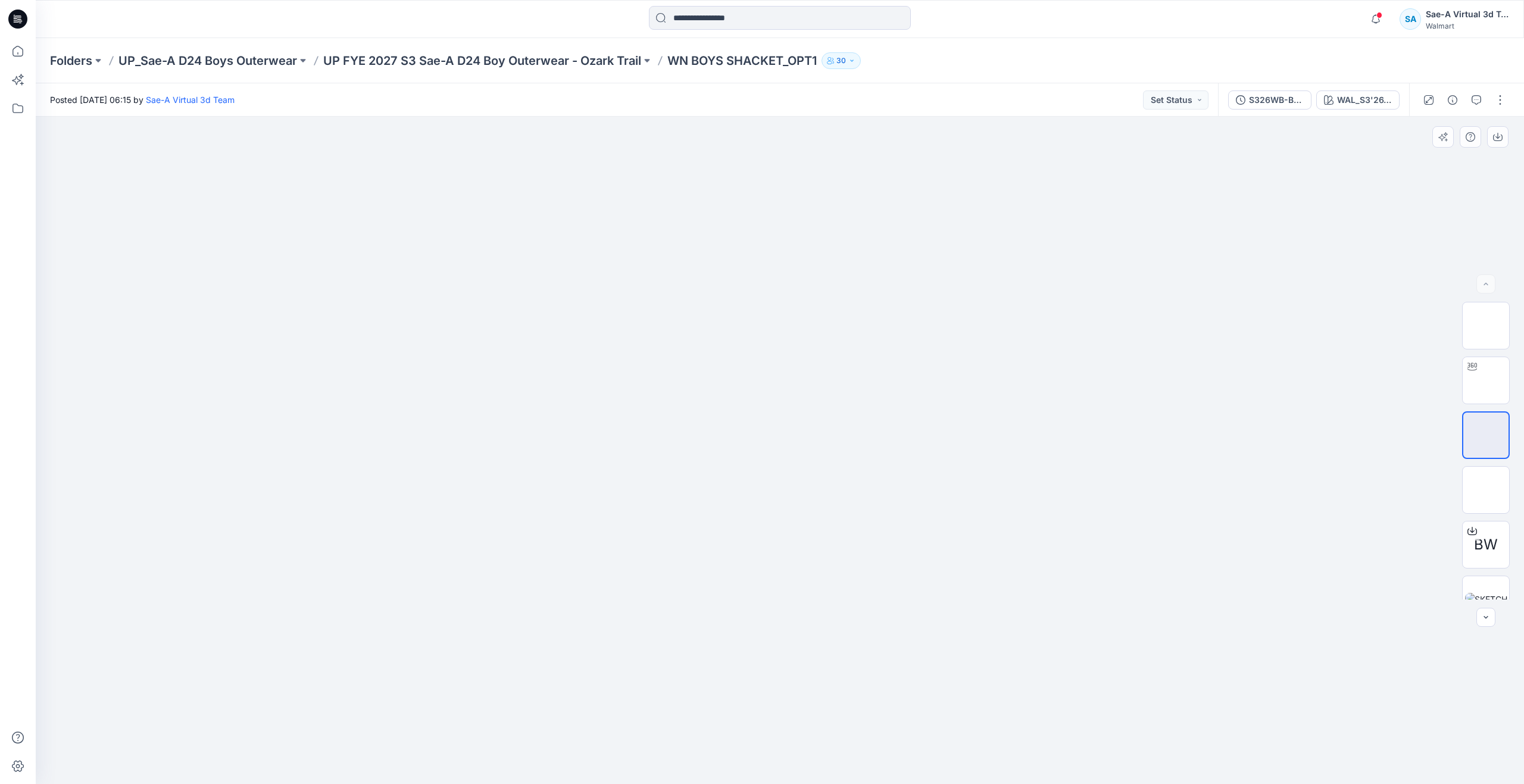
click at [1486, 465] on div "BW" at bounding box center [1486, 450] width 47 height 298
click at [1486, 490] on img at bounding box center [1486, 490] width 0 height 0
click at [1486, 435] on img at bounding box center [1486, 435] width 0 height 0
click at [19, 53] on icon at bounding box center [18, 51] width 26 height 26
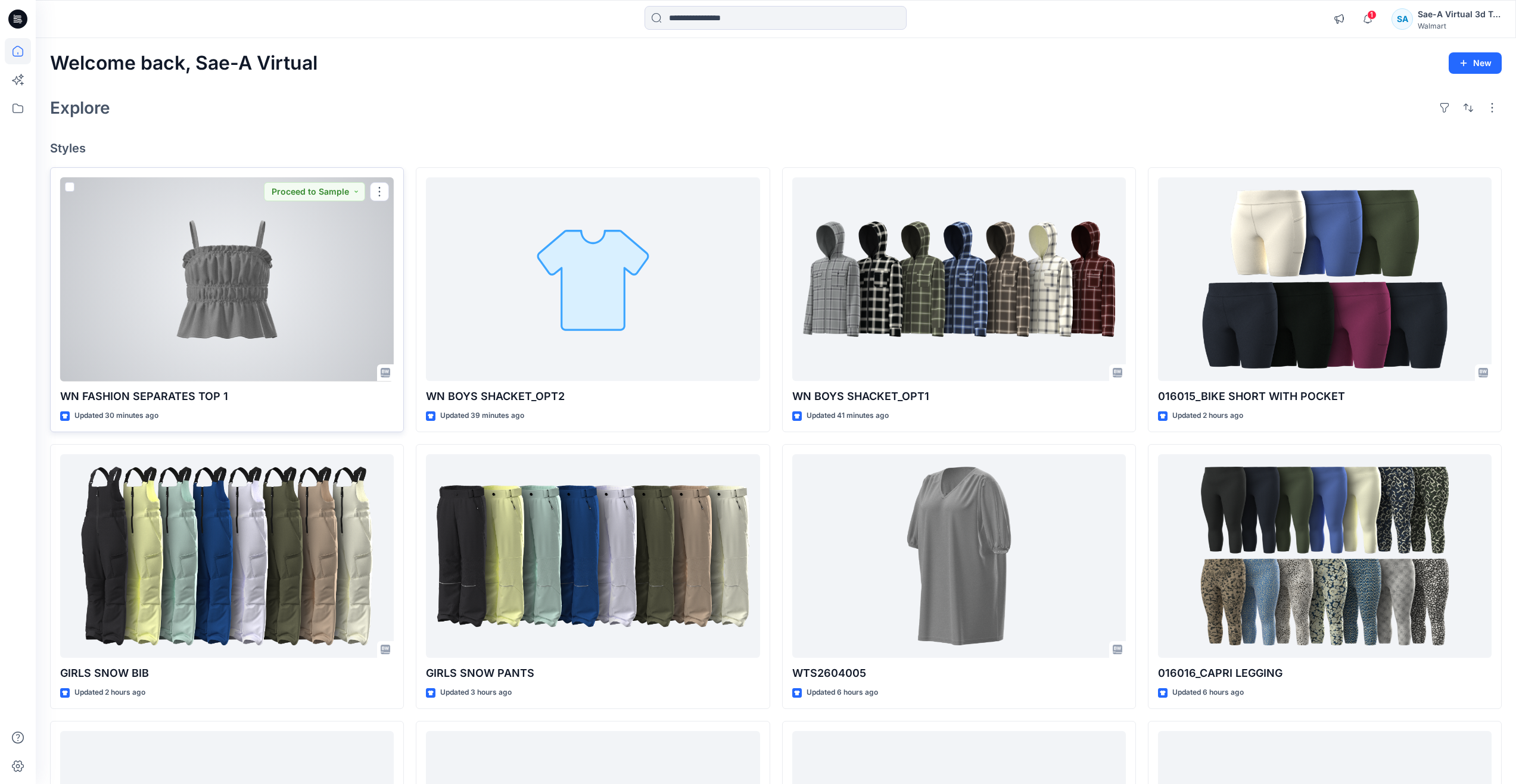
click at [166, 259] on div at bounding box center [227, 279] width 334 height 204
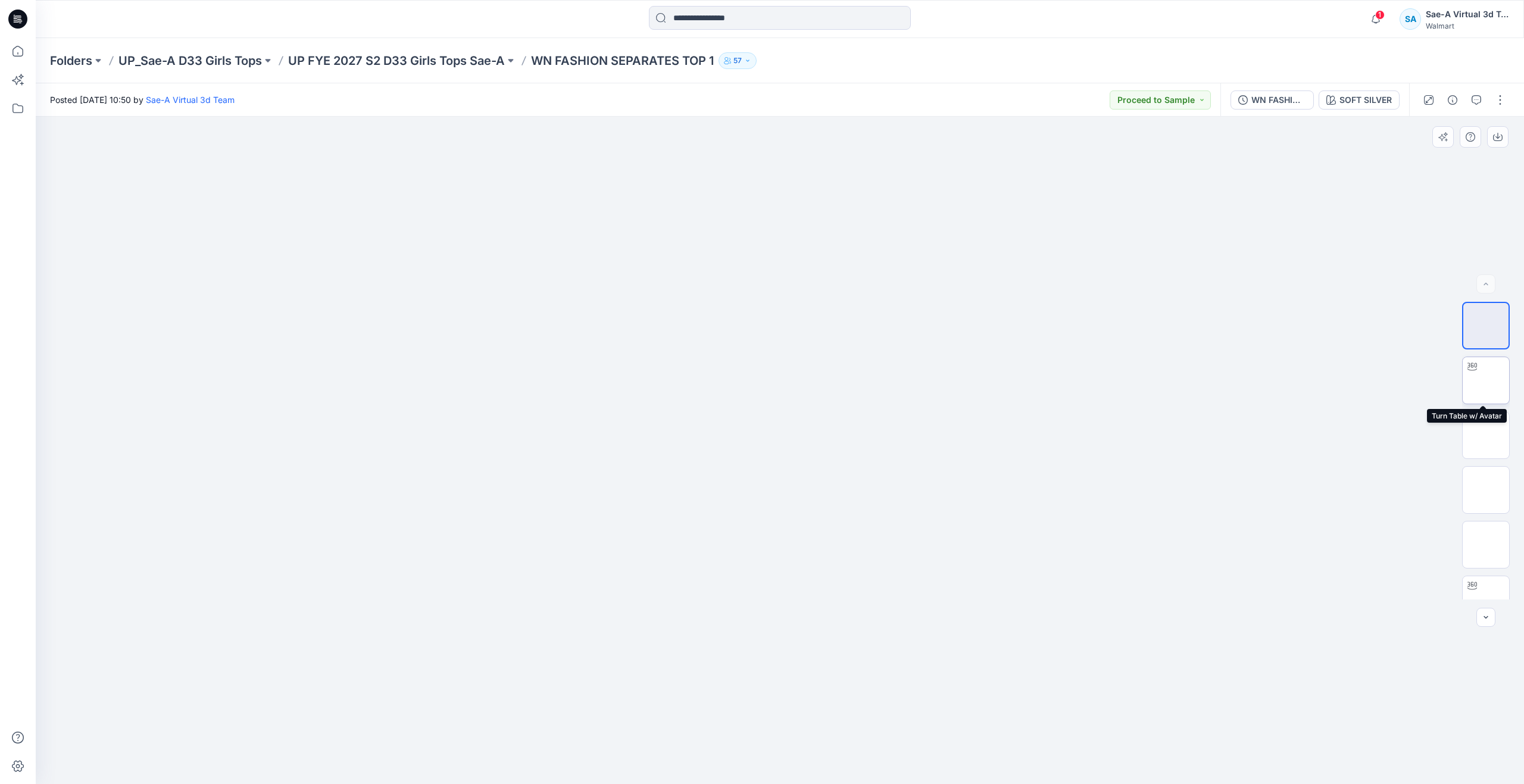
click at [1486, 380] on img at bounding box center [1486, 380] width 0 height 0
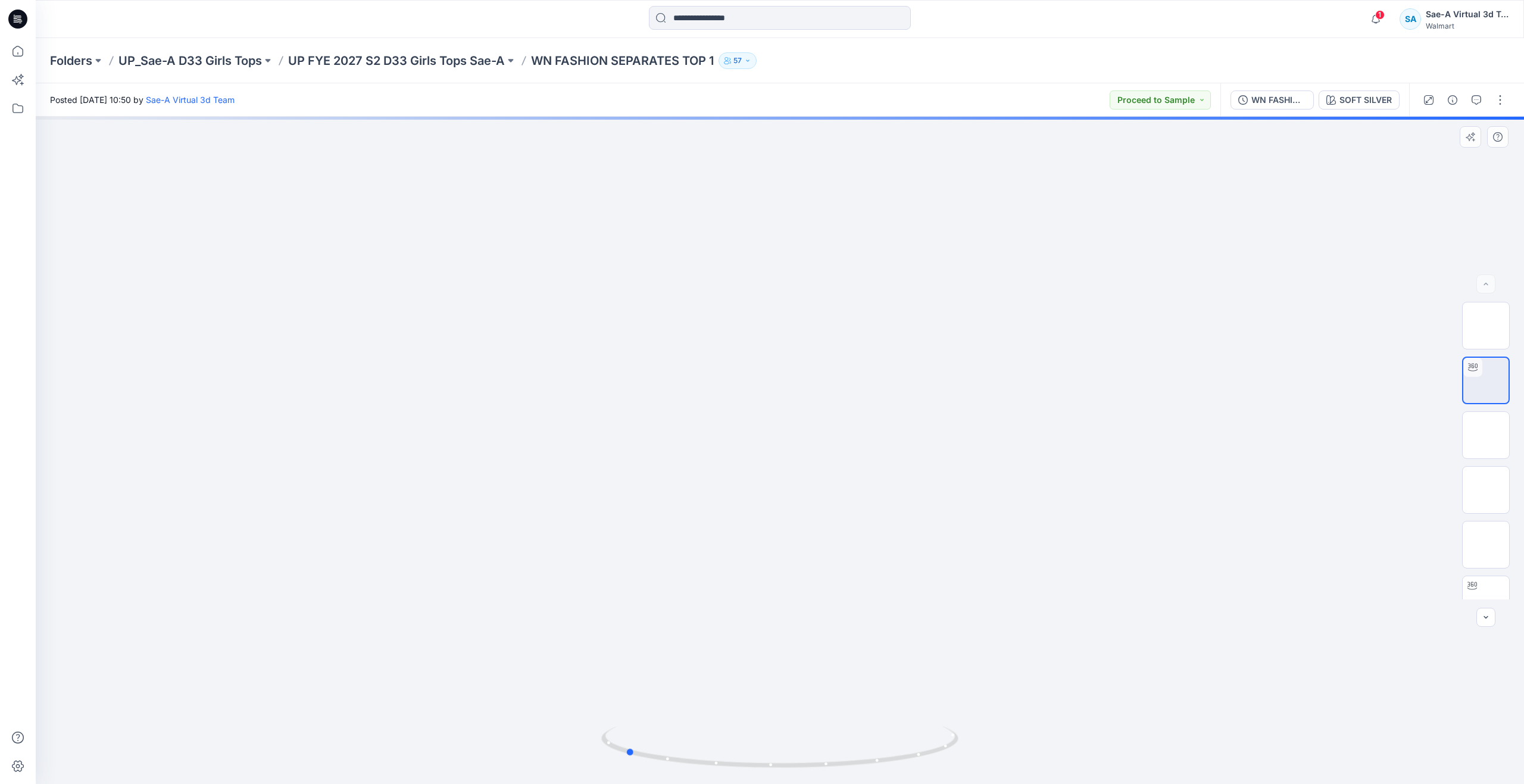
drag, startPoint x: 785, startPoint y: 762, endPoint x: 630, endPoint y: 724, distance: 159.6
click at [630, 724] on div at bounding box center [780, 754] width 357 height 60
click at [1486, 575] on img at bounding box center [1486, 575] width 0 height 0
drag, startPoint x: 782, startPoint y: 767, endPoint x: 605, endPoint y: 718, distance: 183.7
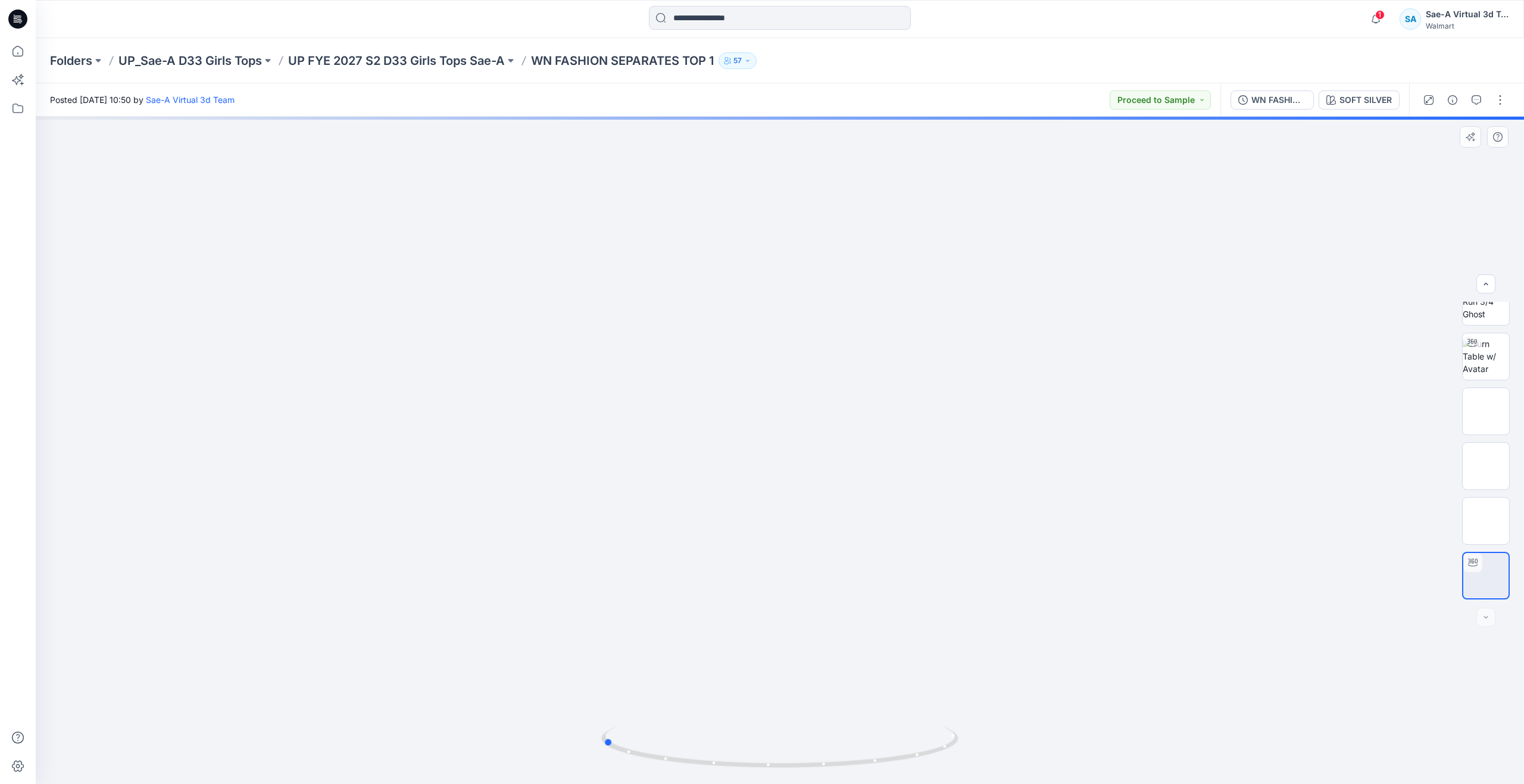
click at [605, 718] on div at bounding box center [780, 450] width 1488 height 667
drag, startPoint x: 1494, startPoint y: 98, endPoint x: 1487, endPoint y: 114, distance: 17.5
click at [1494, 98] on button "button" at bounding box center [1500, 100] width 19 height 19
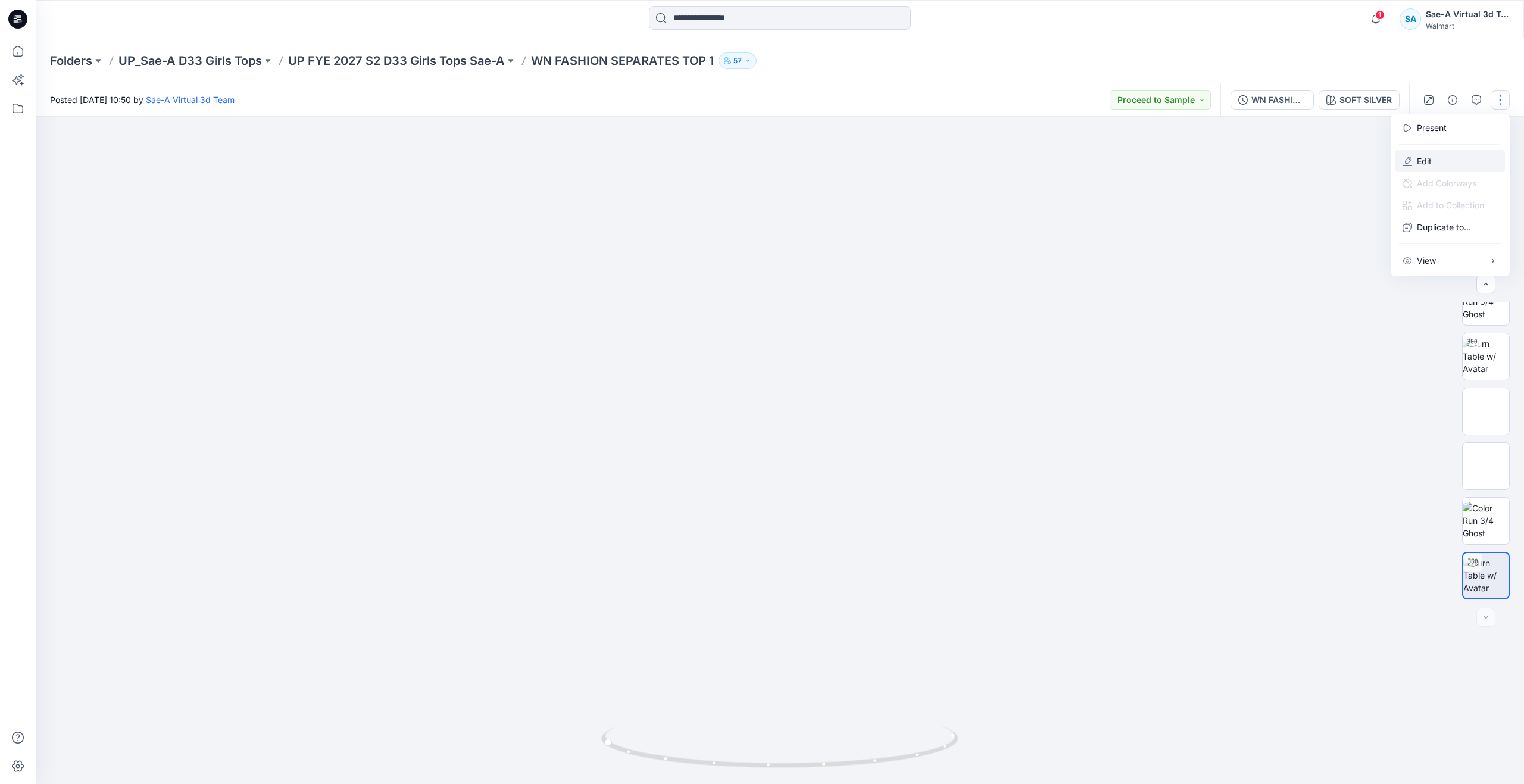
click at [1429, 158] on p "Edit" at bounding box center [1424, 161] width 15 height 12
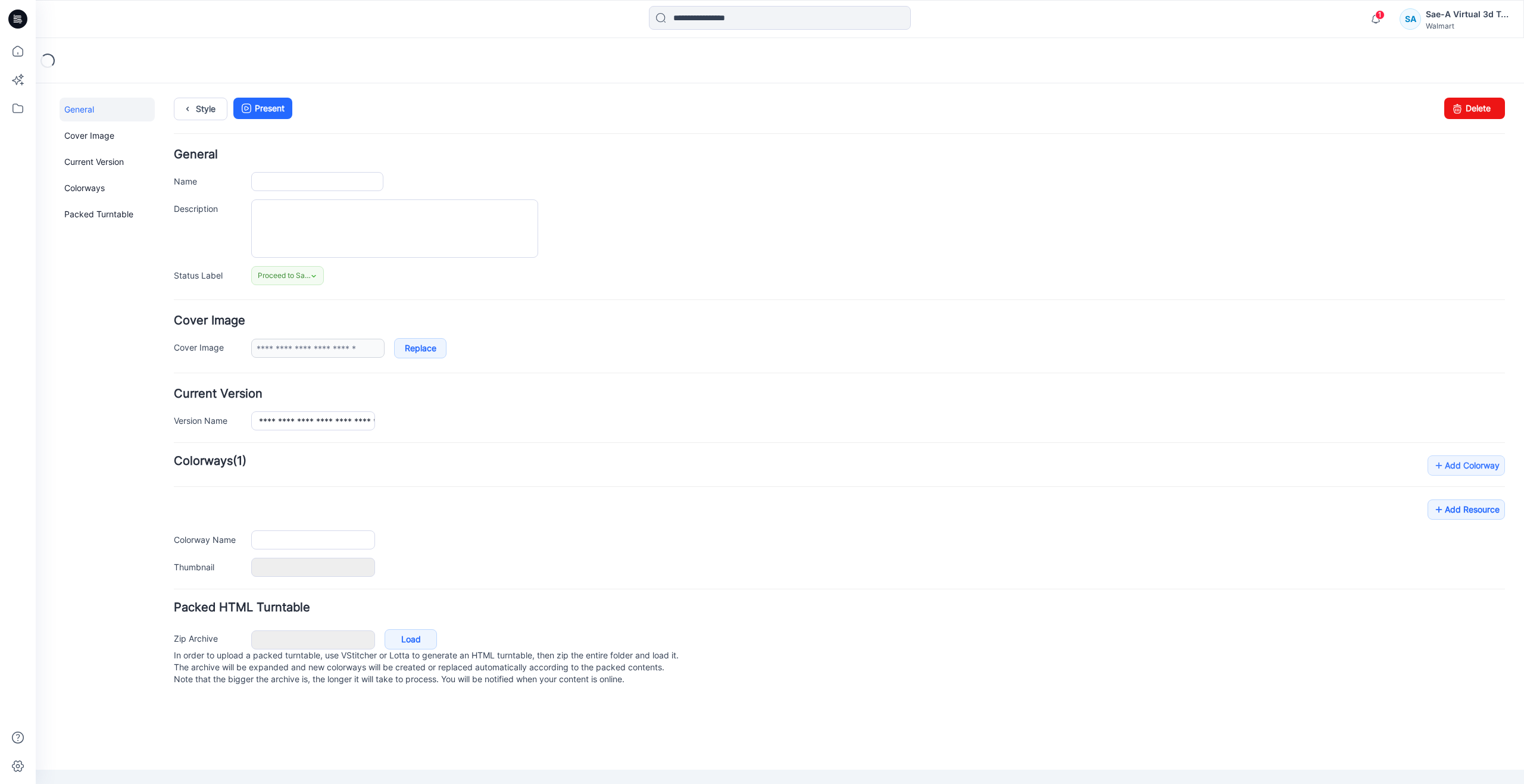
type input "**********"
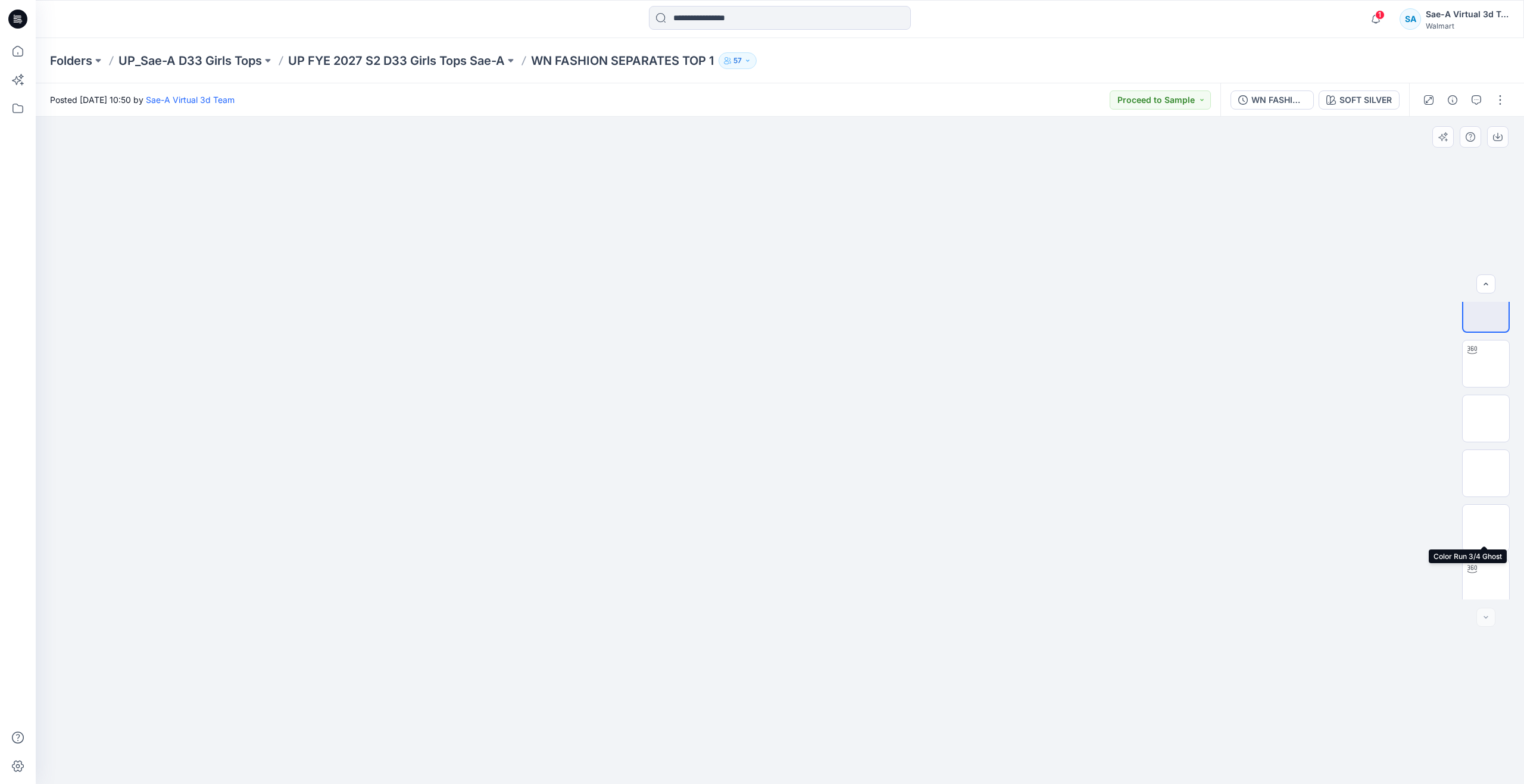
scroll to position [24, 0]
click at [1476, 566] on div at bounding box center [1472, 562] width 19 height 19
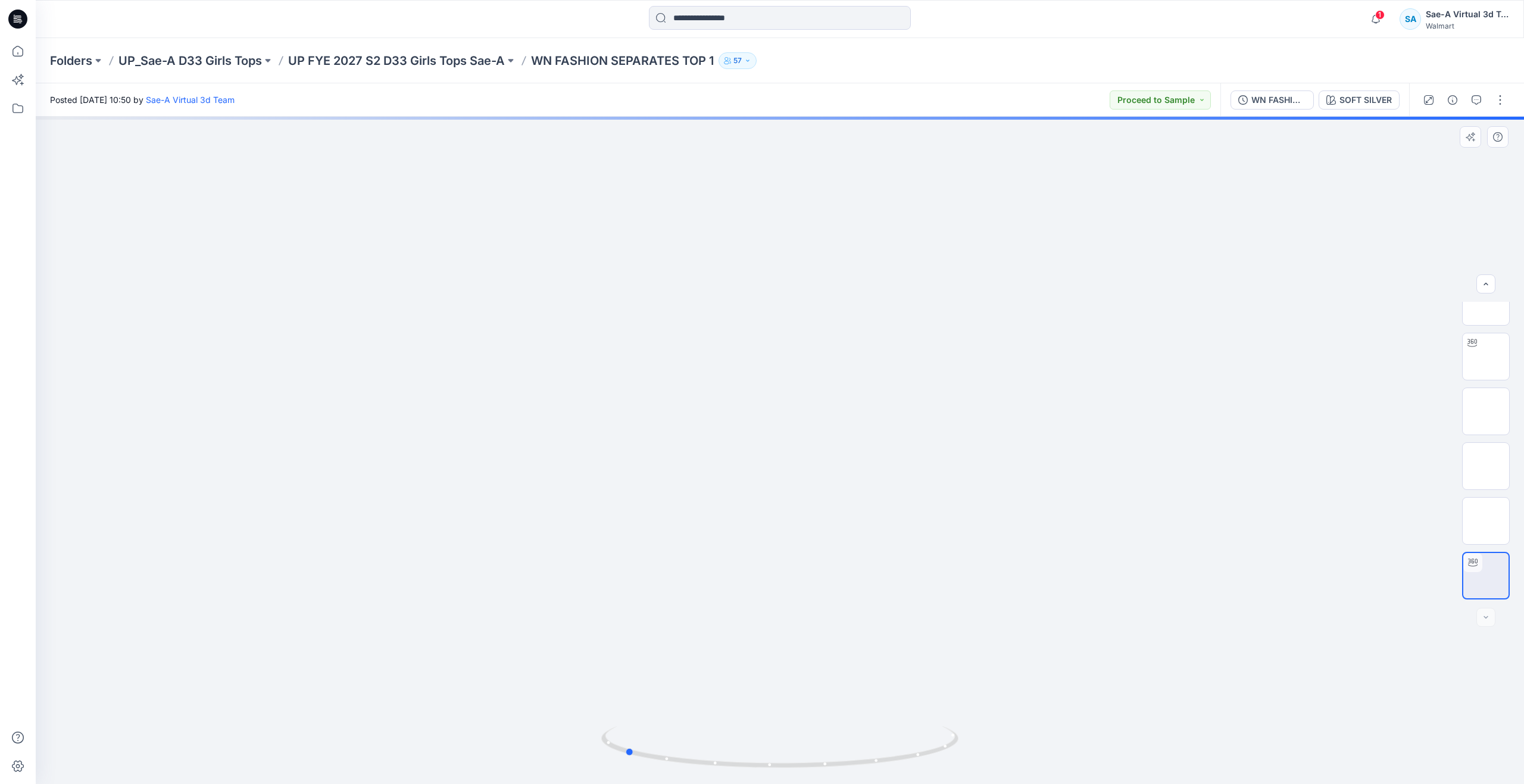
drag, startPoint x: 779, startPoint y: 758, endPoint x: 624, endPoint y: 690, distance: 169.3
click at [624, 690] on div at bounding box center [780, 450] width 1488 height 667
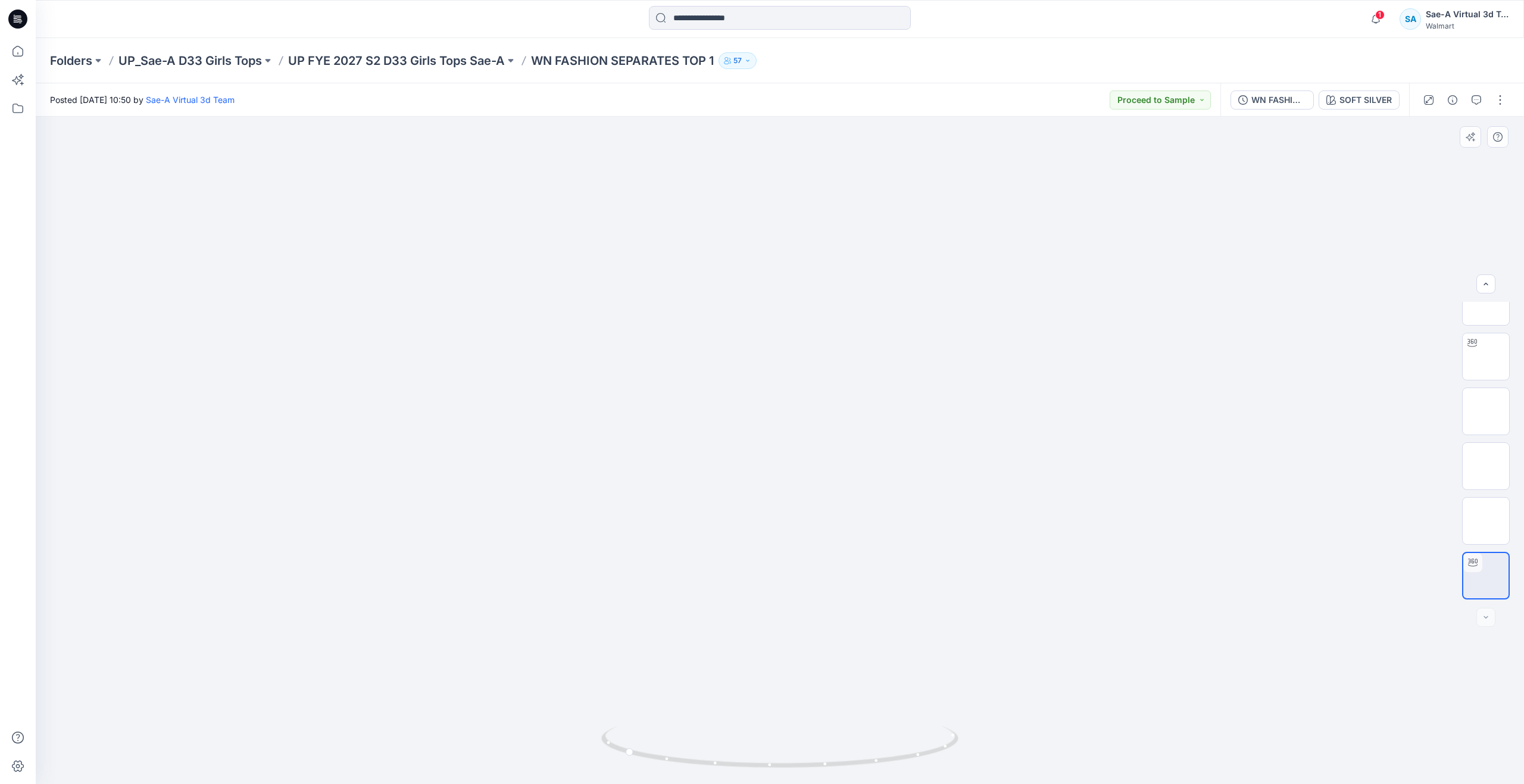
drag, startPoint x: 747, startPoint y: 642, endPoint x: 749, endPoint y: 682, distance: 40.0
drag, startPoint x: 634, startPoint y: 755, endPoint x: 1202, endPoint y: 537, distance: 608.4
click at [640, 716] on div at bounding box center [780, 450] width 1488 height 667
click at [1280, 102] on div "WN FASHION SEPARATES TOP 1_REMOVE ALL BOW_SOFT SILVER" at bounding box center [1278, 100] width 55 height 13
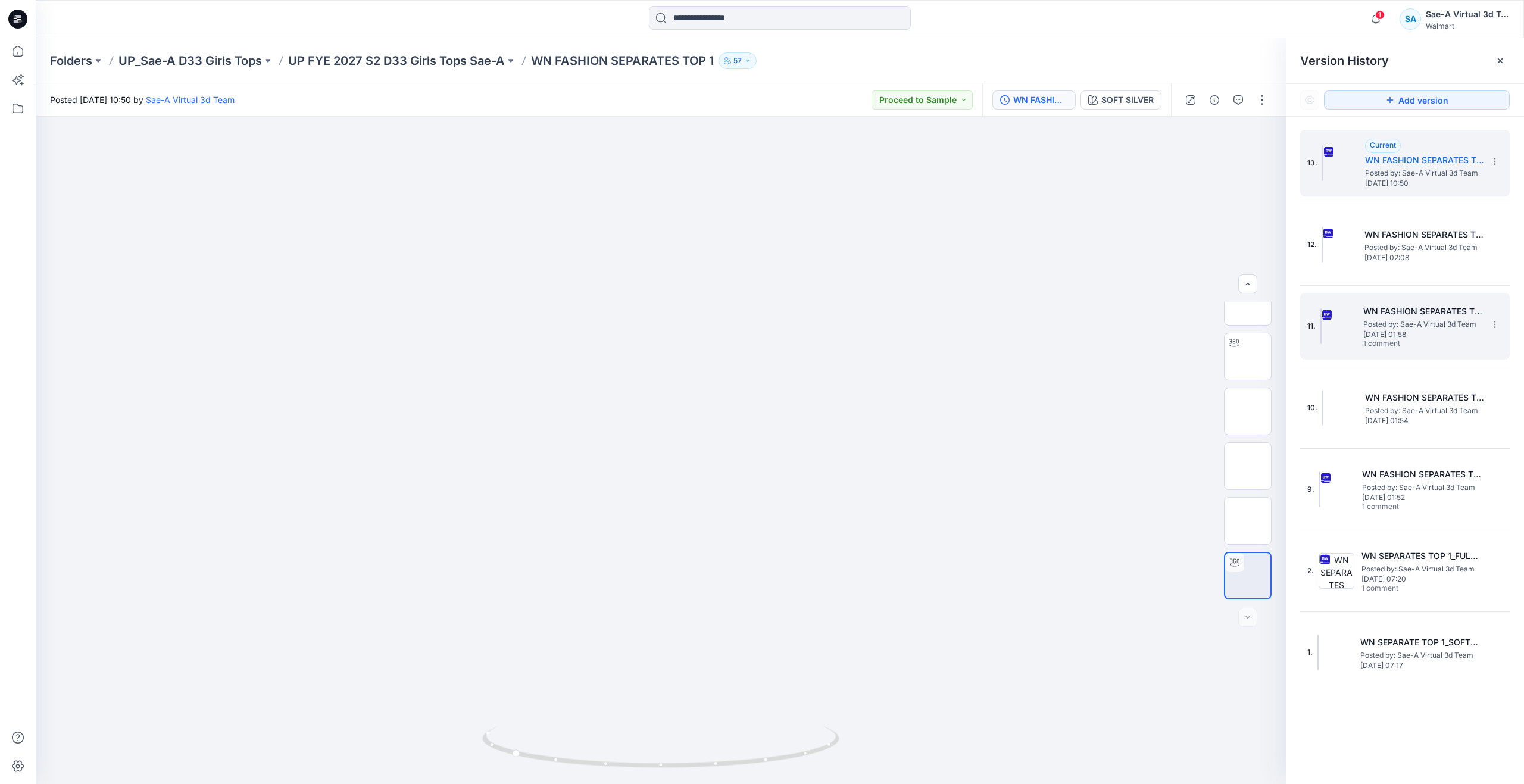
click at [1366, 336] on span "[DATE] 01:58" at bounding box center [1422, 335] width 119 height 9
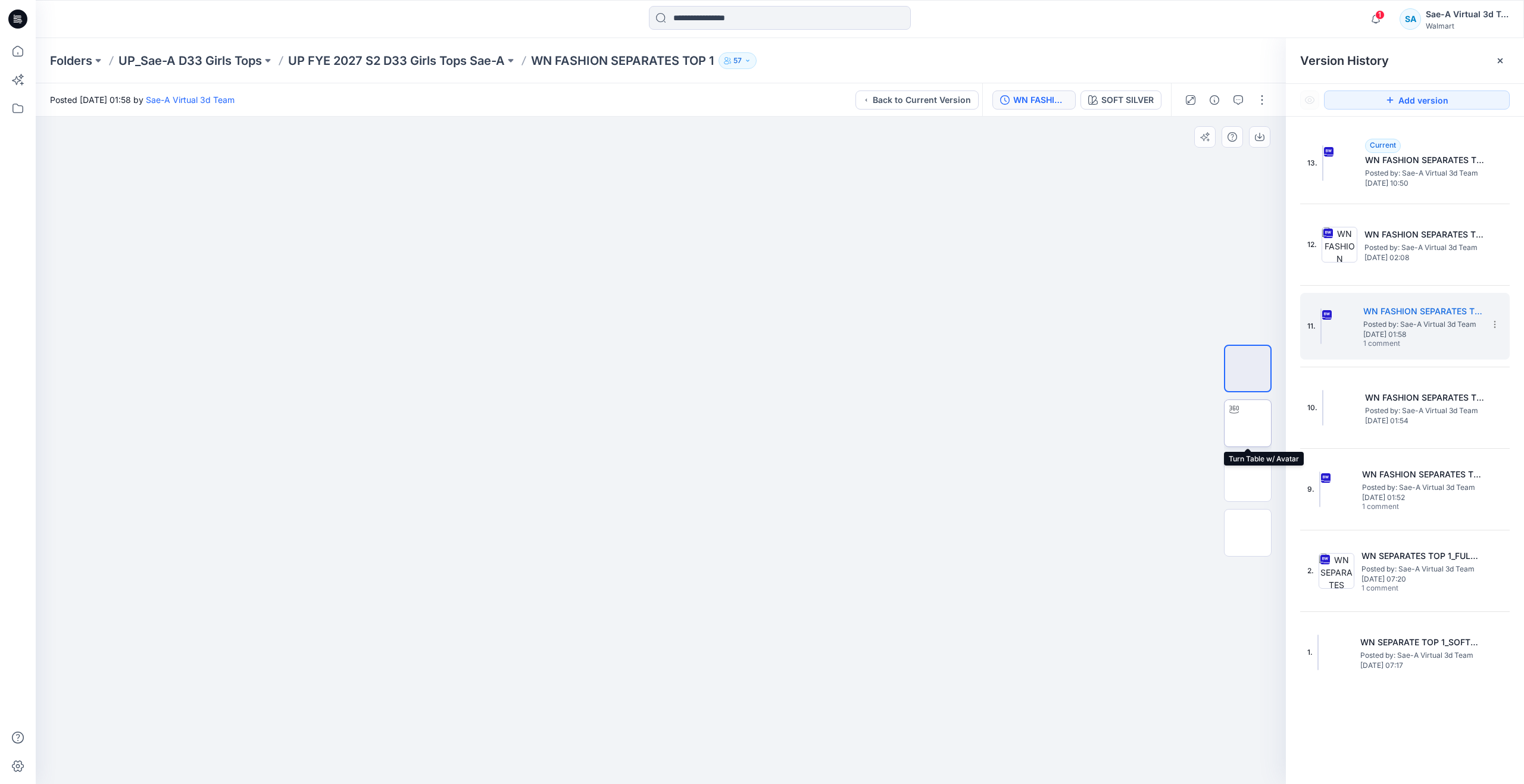
click at [1248, 423] on img at bounding box center [1248, 423] width 0 height 0
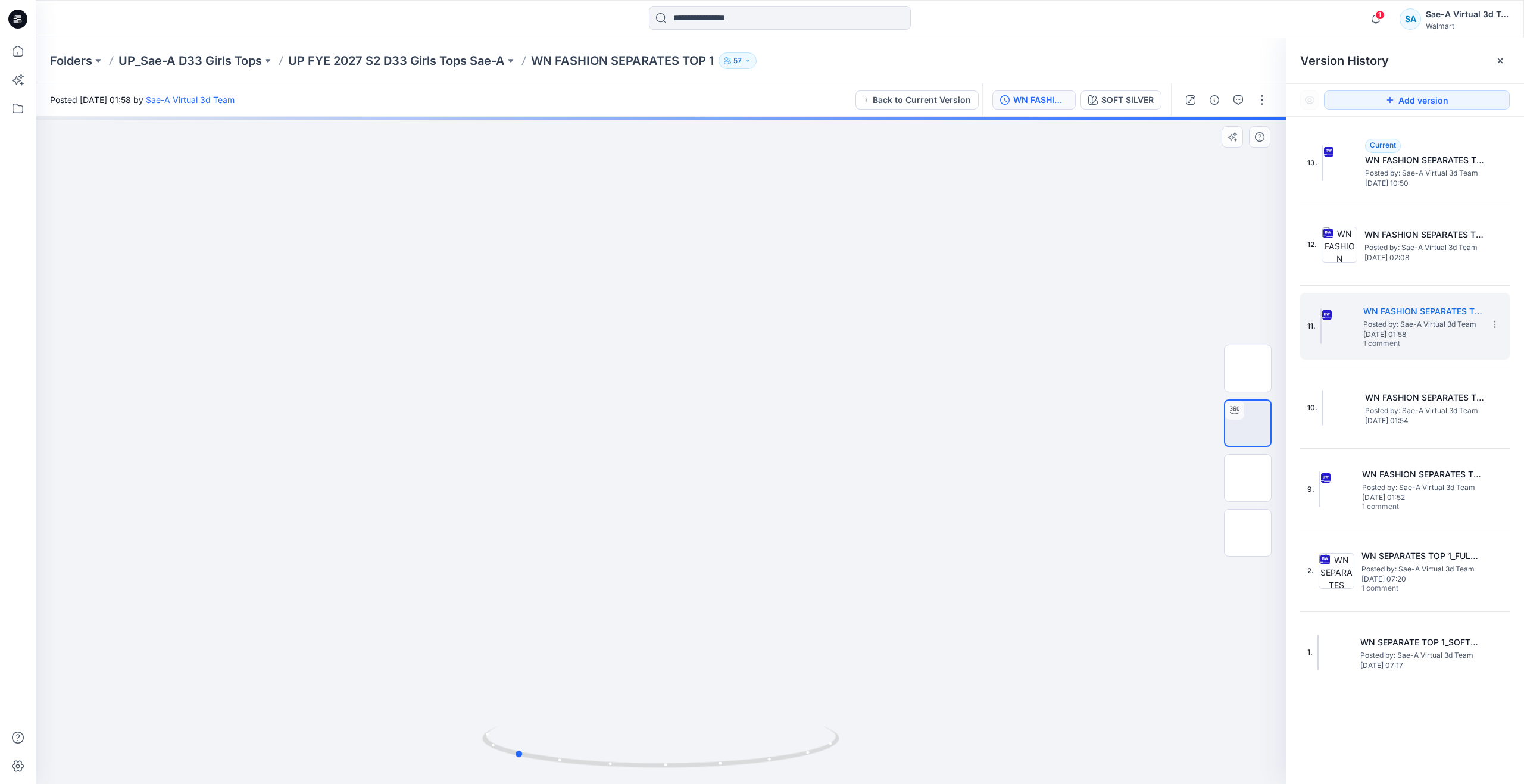
drag, startPoint x: 664, startPoint y: 760, endPoint x: 517, endPoint y: 703, distance: 157.7
click at [517, 703] on div at bounding box center [660, 450] width 1250 height 667
drag, startPoint x: 678, startPoint y: 562, endPoint x: 680, endPoint y: 678, distance: 116.0
drag, startPoint x: 524, startPoint y: 755, endPoint x: 515, endPoint y: 743, distance: 15.0
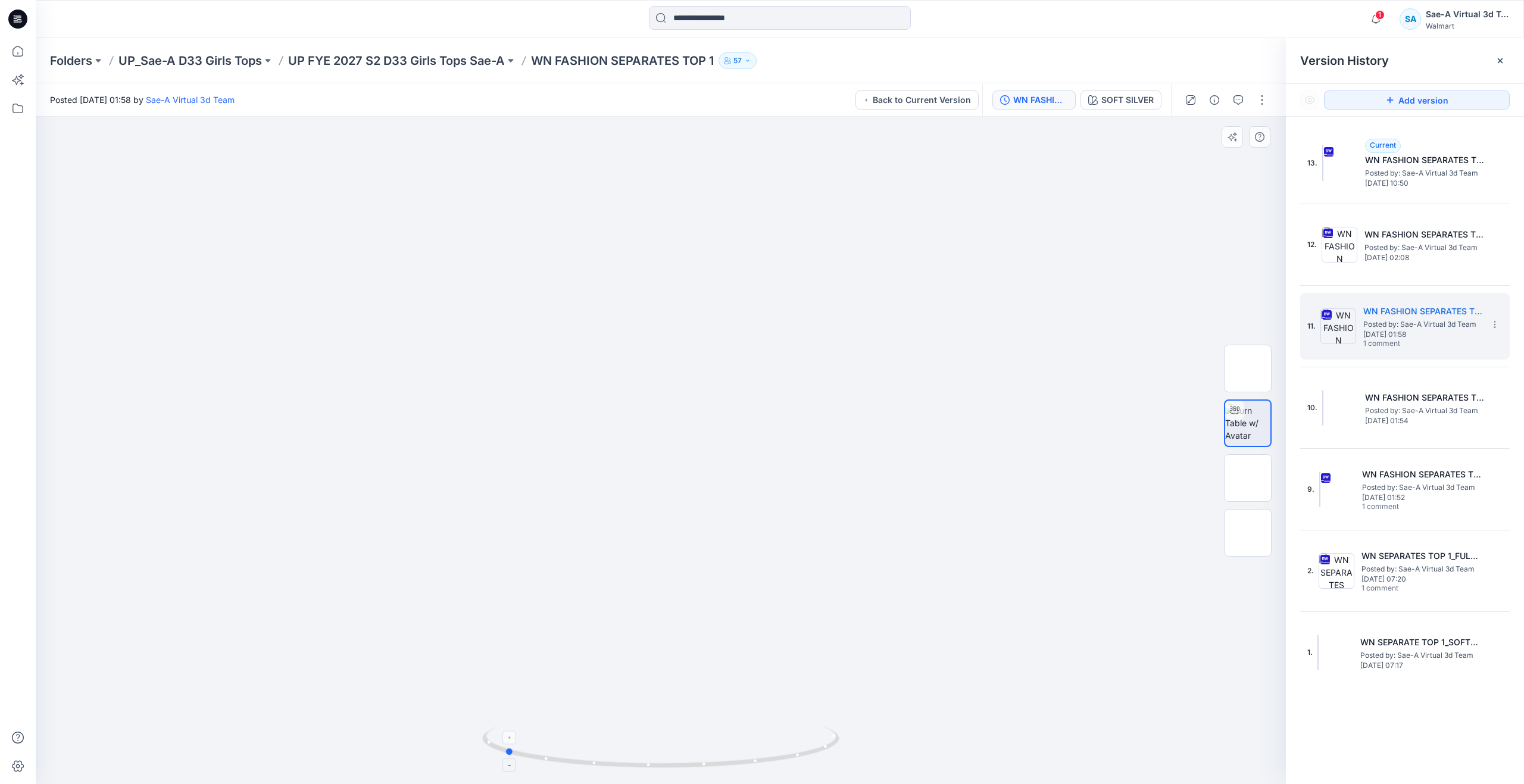
click at [515, 743] on icon at bounding box center [662, 748] width 360 height 45
click at [1365, 173] on span "Posted by: Sae-A Virtual 3d Team" at bounding box center [1424, 173] width 119 height 12
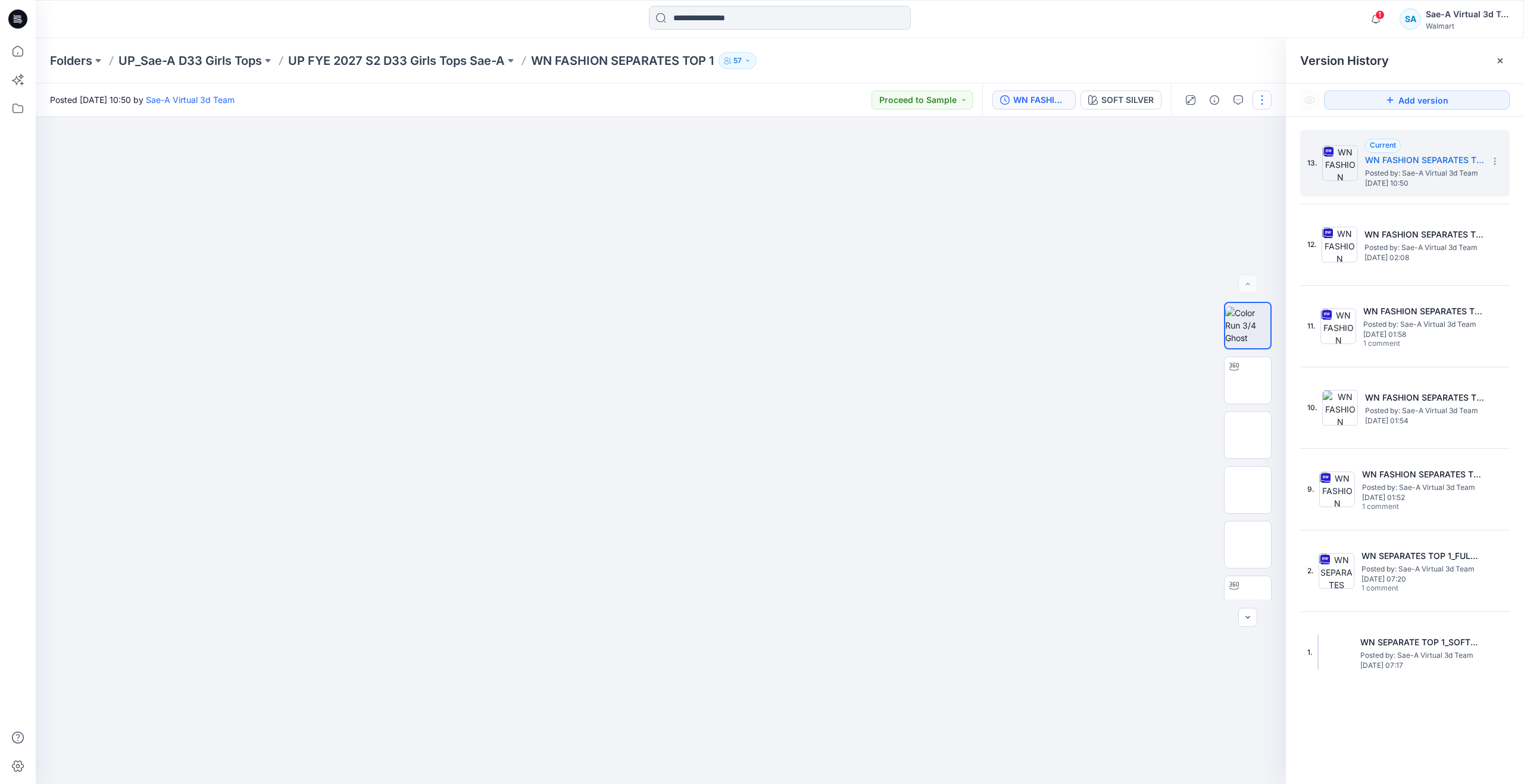
click at [1257, 96] on button "button" at bounding box center [1262, 100] width 19 height 19
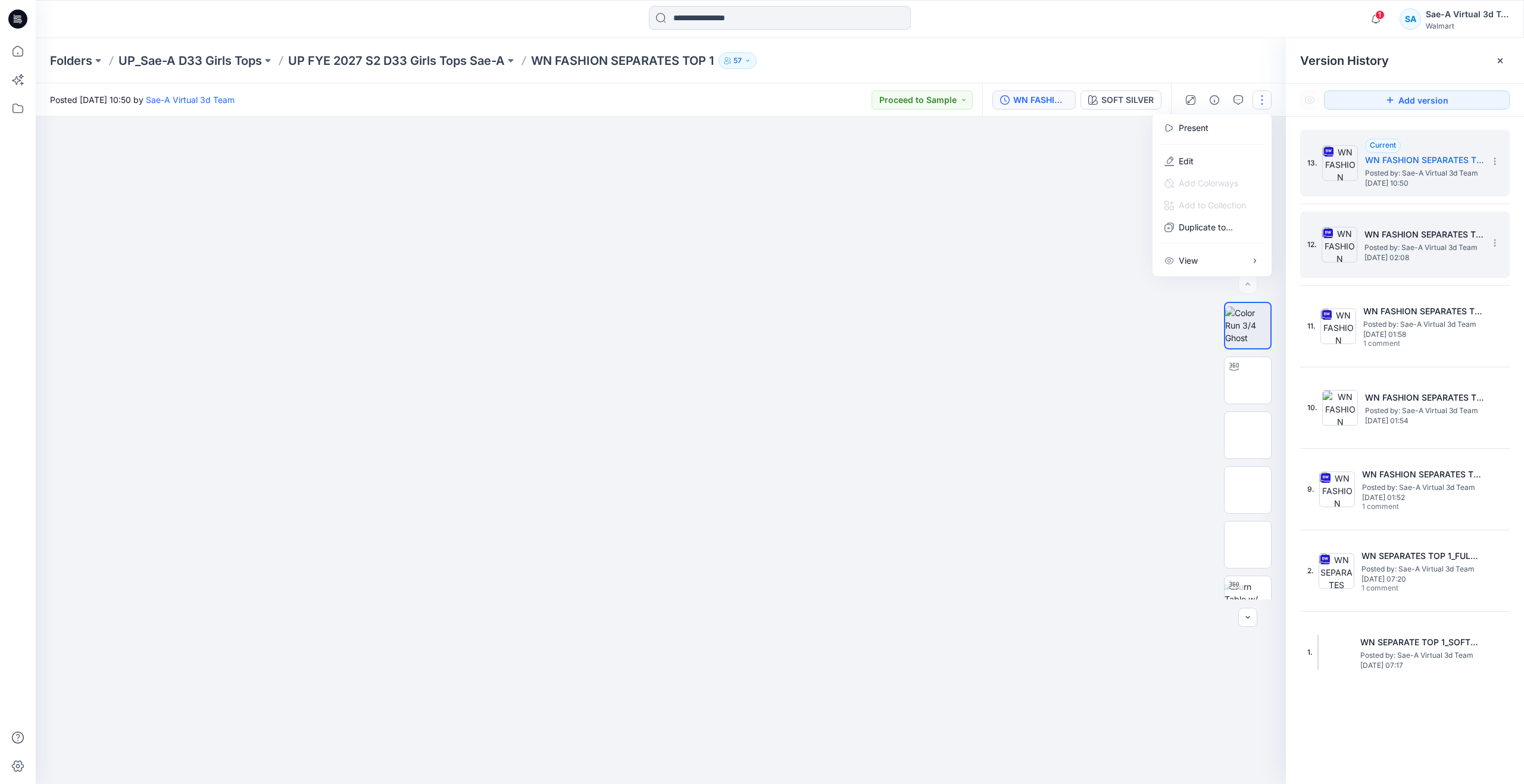
click at [1363, 220] on div "12. WN FASHION SEPARATES TOP 1_REV2(MOVE THE BOW FROM BACK TO FRONT)_FULL COLOR…" at bounding box center [1397, 244] width 178 height 57
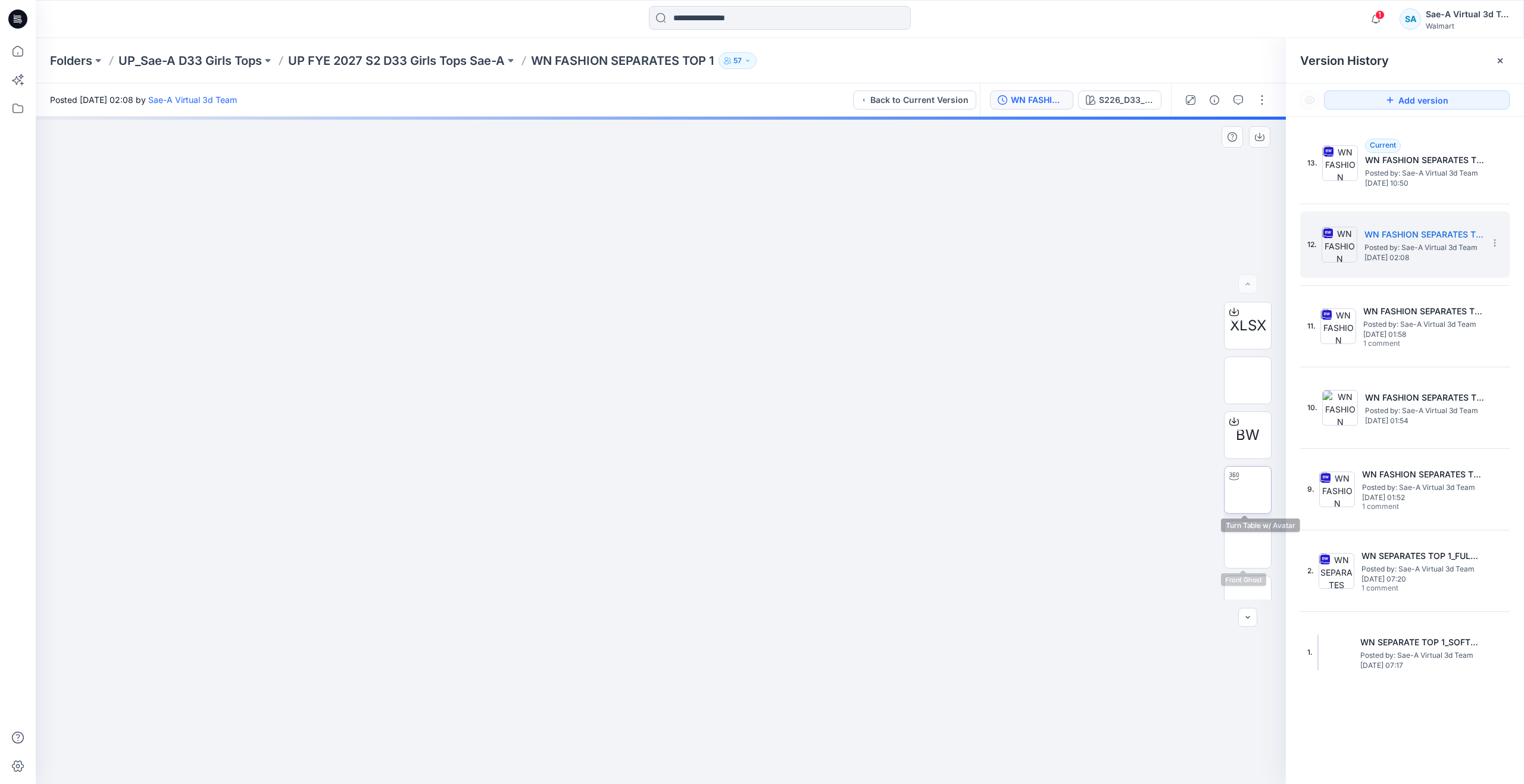
click at [1240, 482] on div at bounding box center [1234, 476] width 19 height 19
drag, startPoint x: 662, startPoint y: 760, endPoint x: 486, endPoint y: 706, distance: 184.1
click at [486, 706] on div at bounding box center [660, 450] width 1250 height 667
drag, startPoint x: 687, startPoint y: 411, endPoint x: 682, endPoint y: 513, distance: 102.1
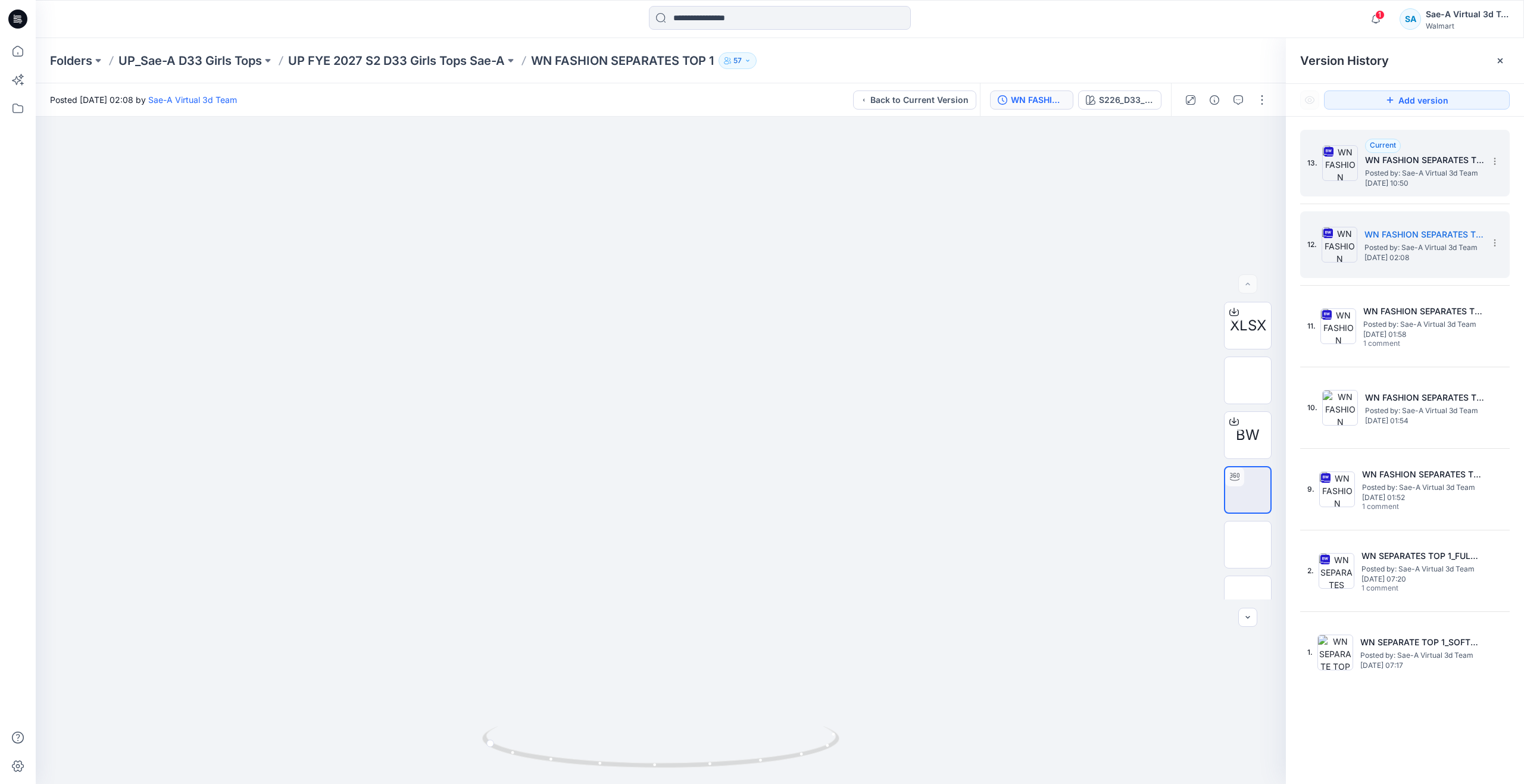
drag, startPoint x: 1433, startPoint y: 170, endPoint x: 1382, endPoint y: 154, distance: 53.5
click at [1433, 170] on span "Posted by: Sae-A Virtual 3d Team" at bounding box center [1424, 173] width 119 height 12
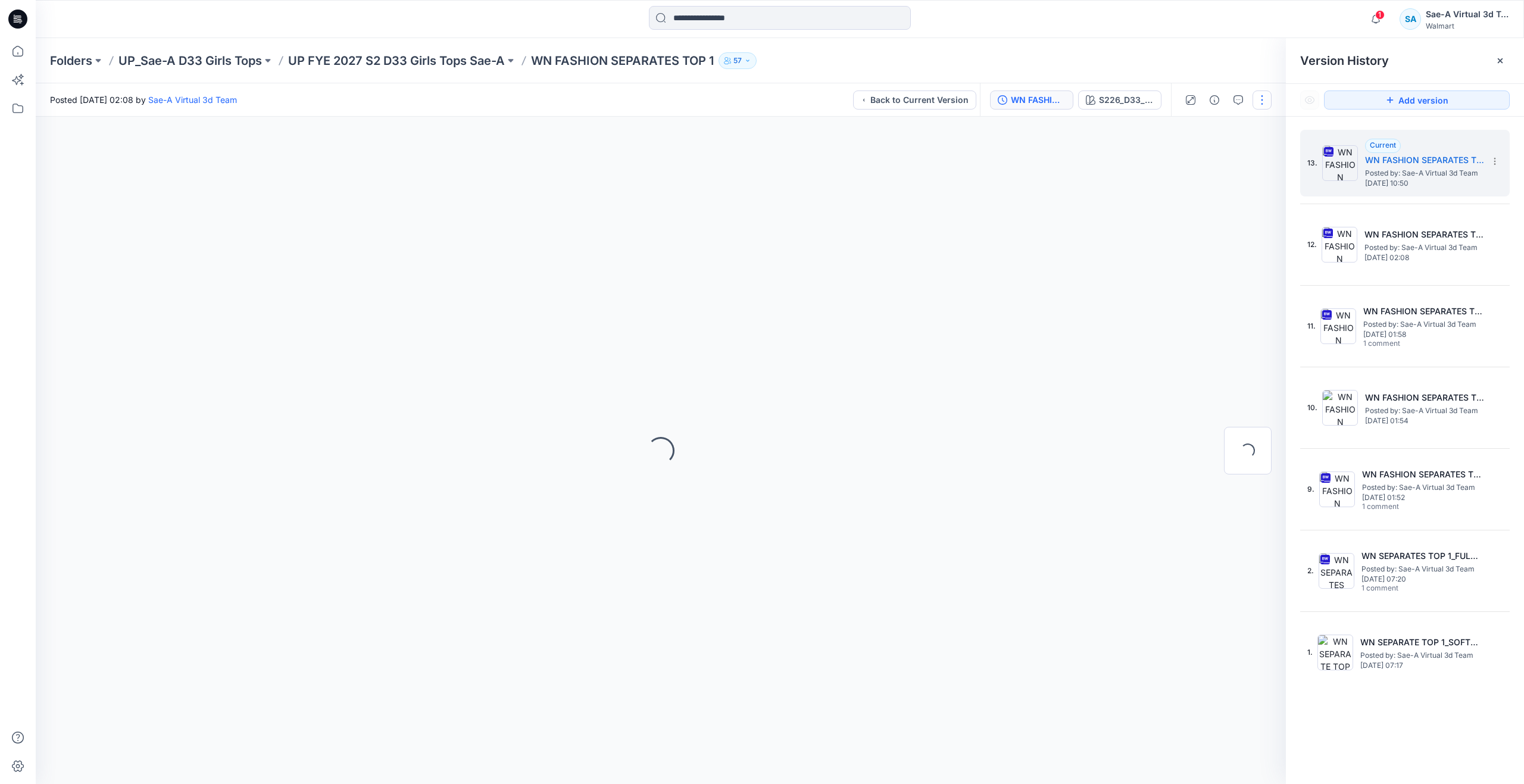
click at [1265, 102] on button "button" at bounding box center [1262, 100] width 19 height 19
click at [1228, 151] on button "Edit" at bounding box center [1212, 161] width 110 height 22
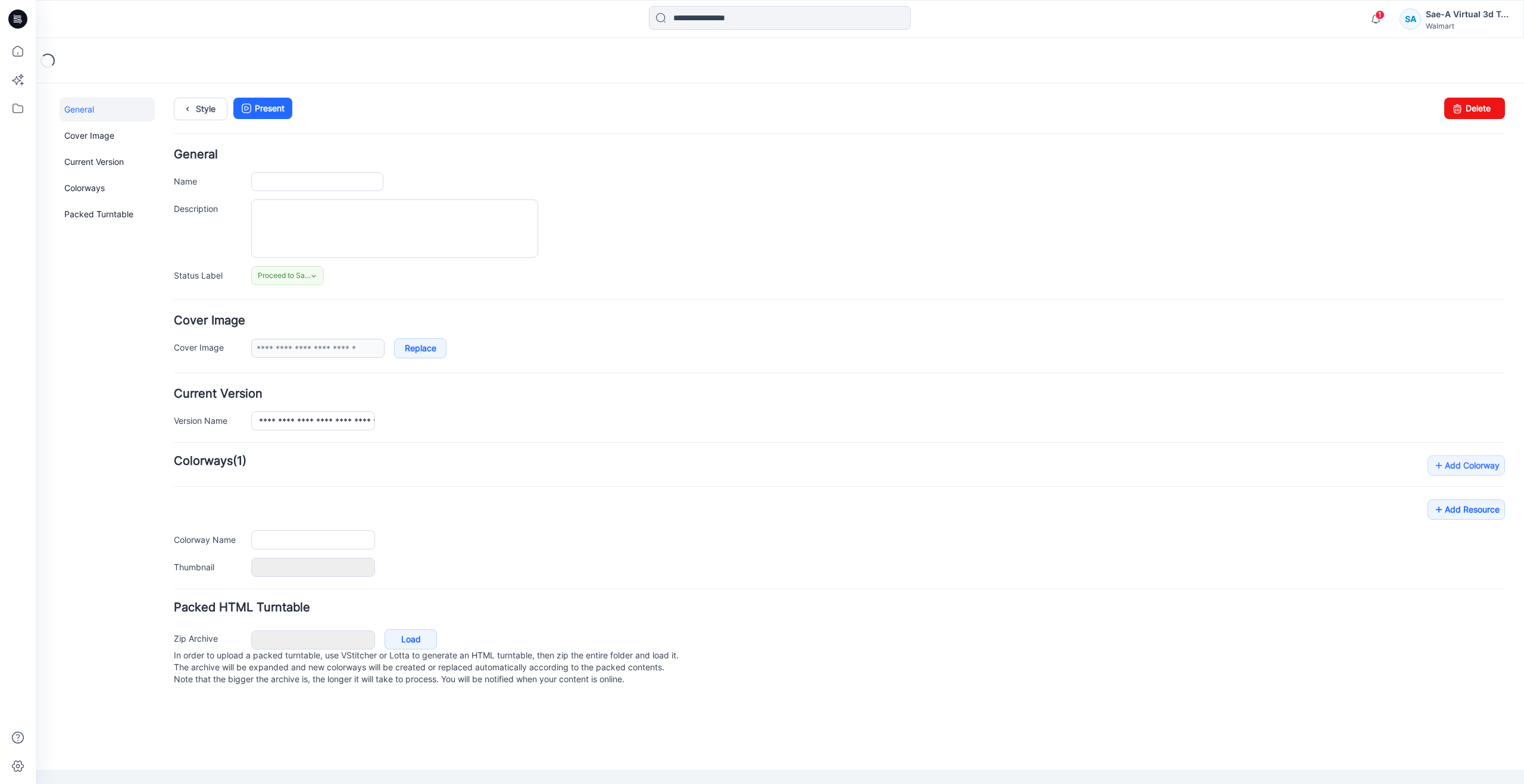
type input "**********"
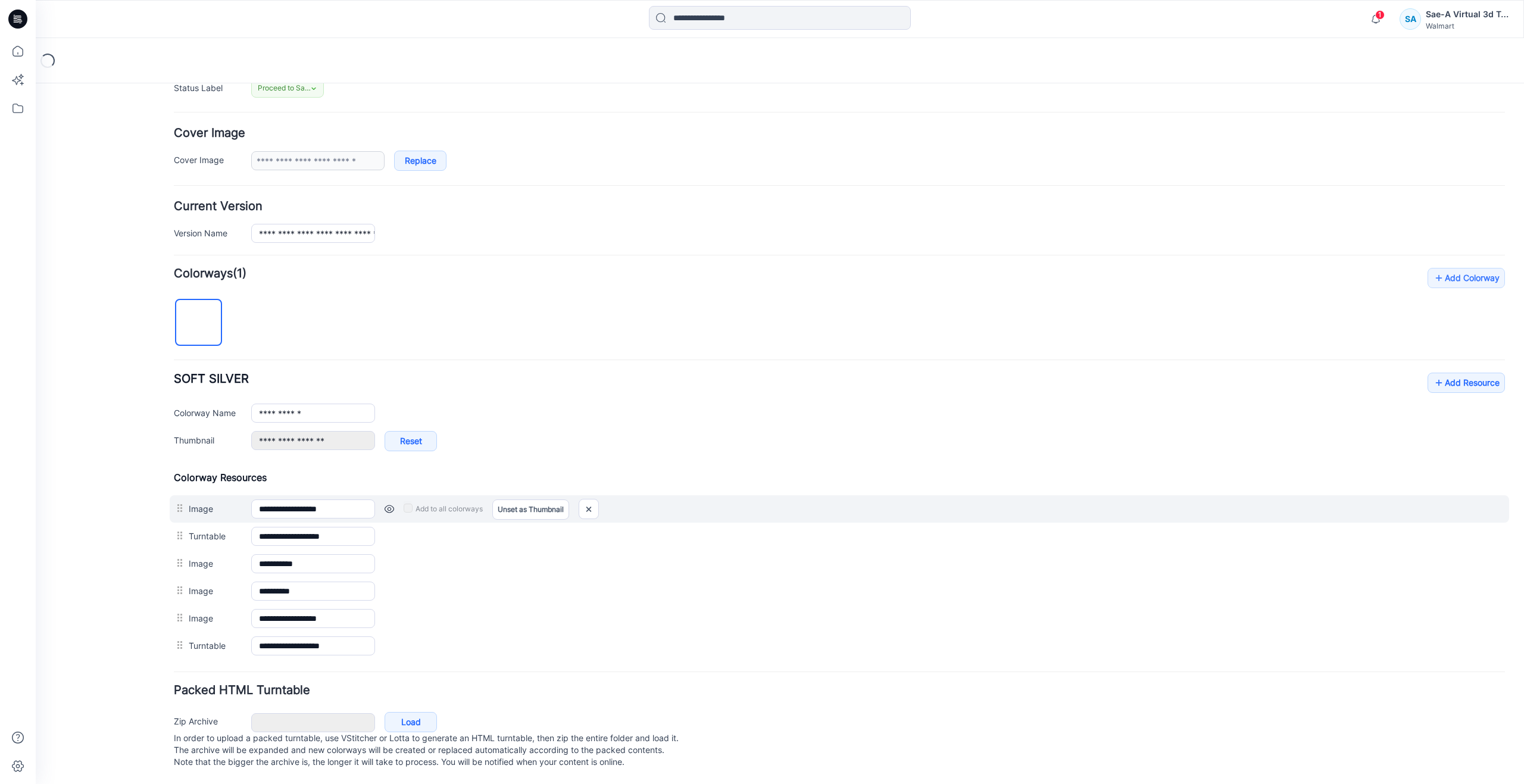
scroll to position [199, 0]
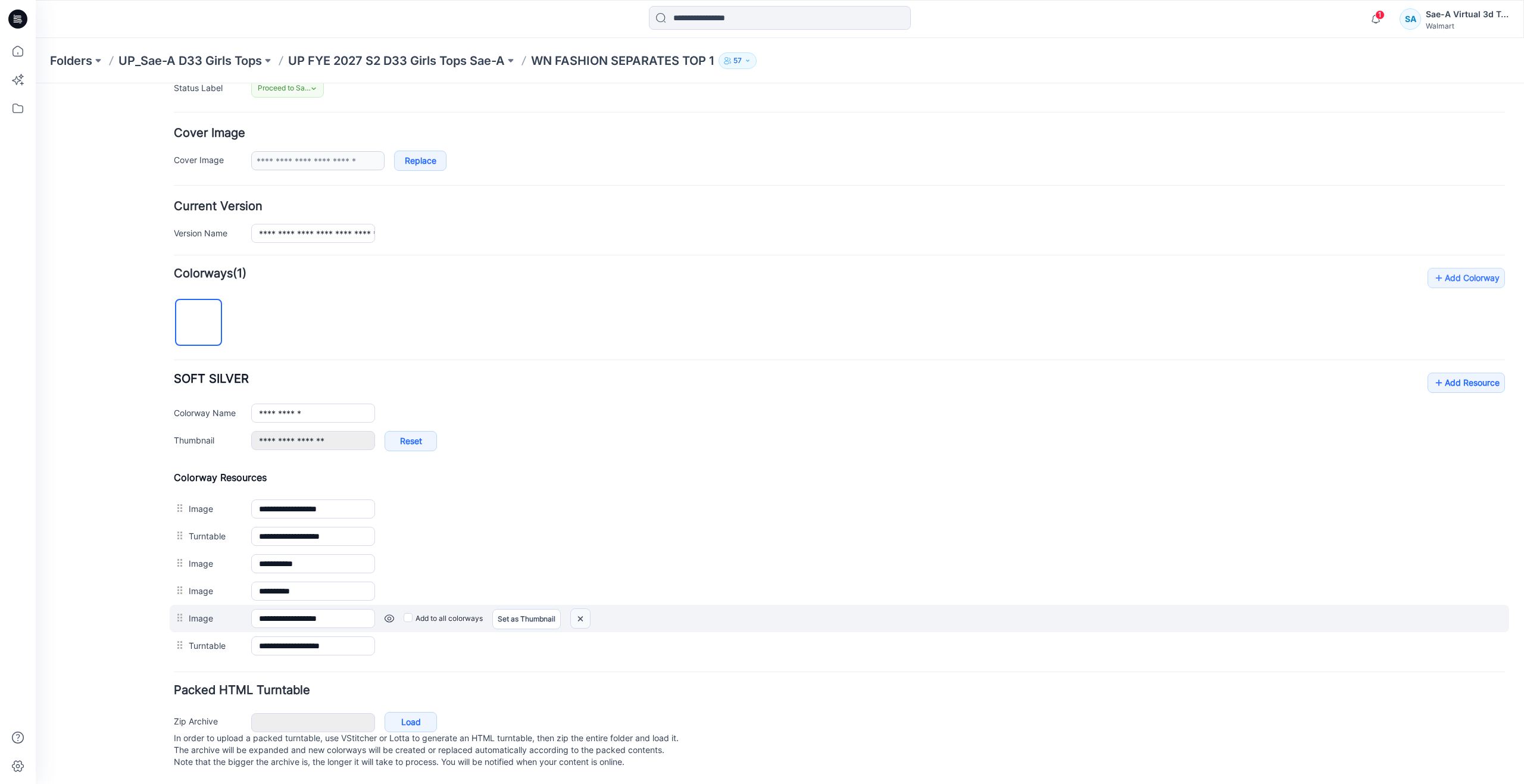
click at [584, 609] on img at bounding box center [580, 619] width 19 height 20
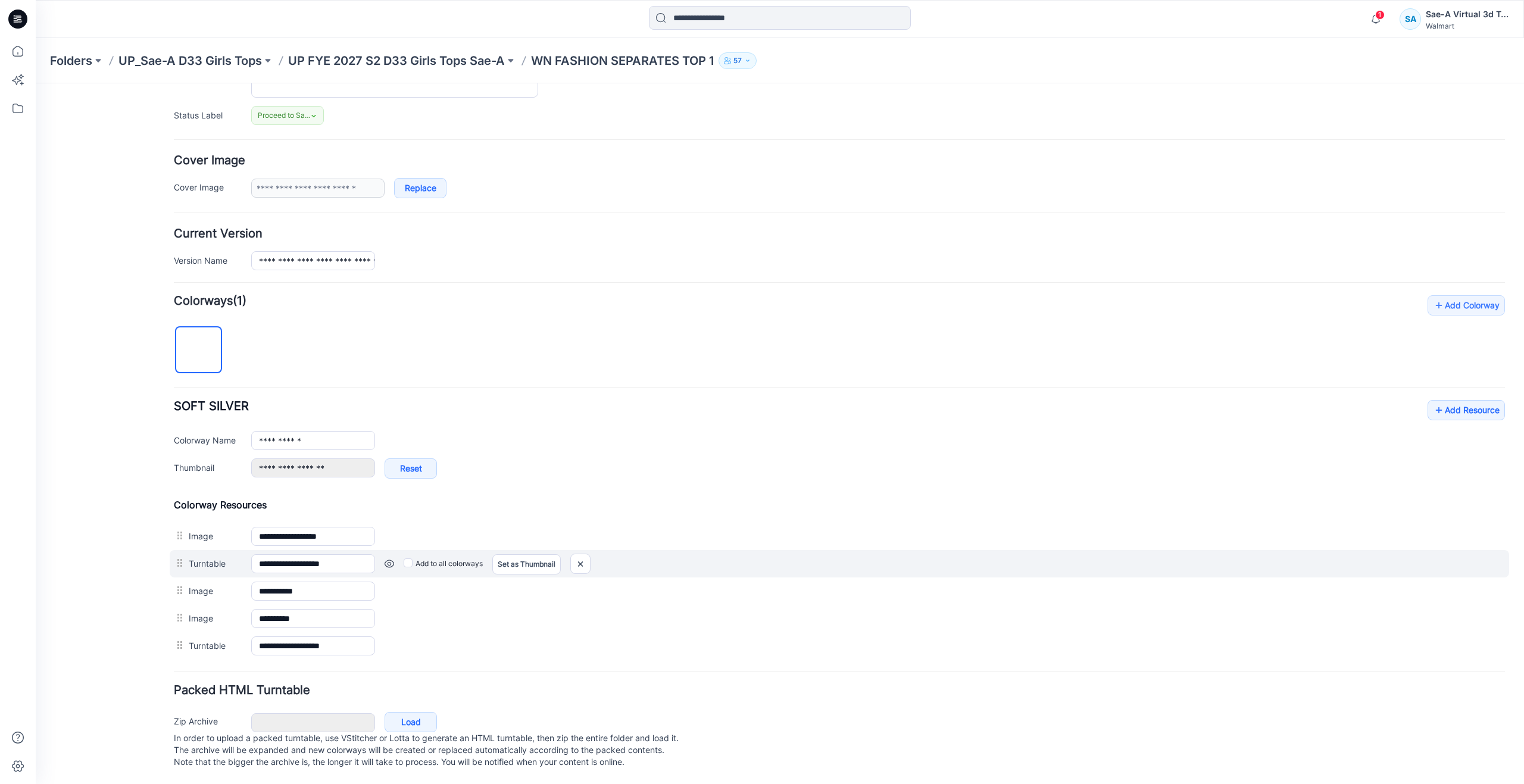
scroll to position [159, 0]
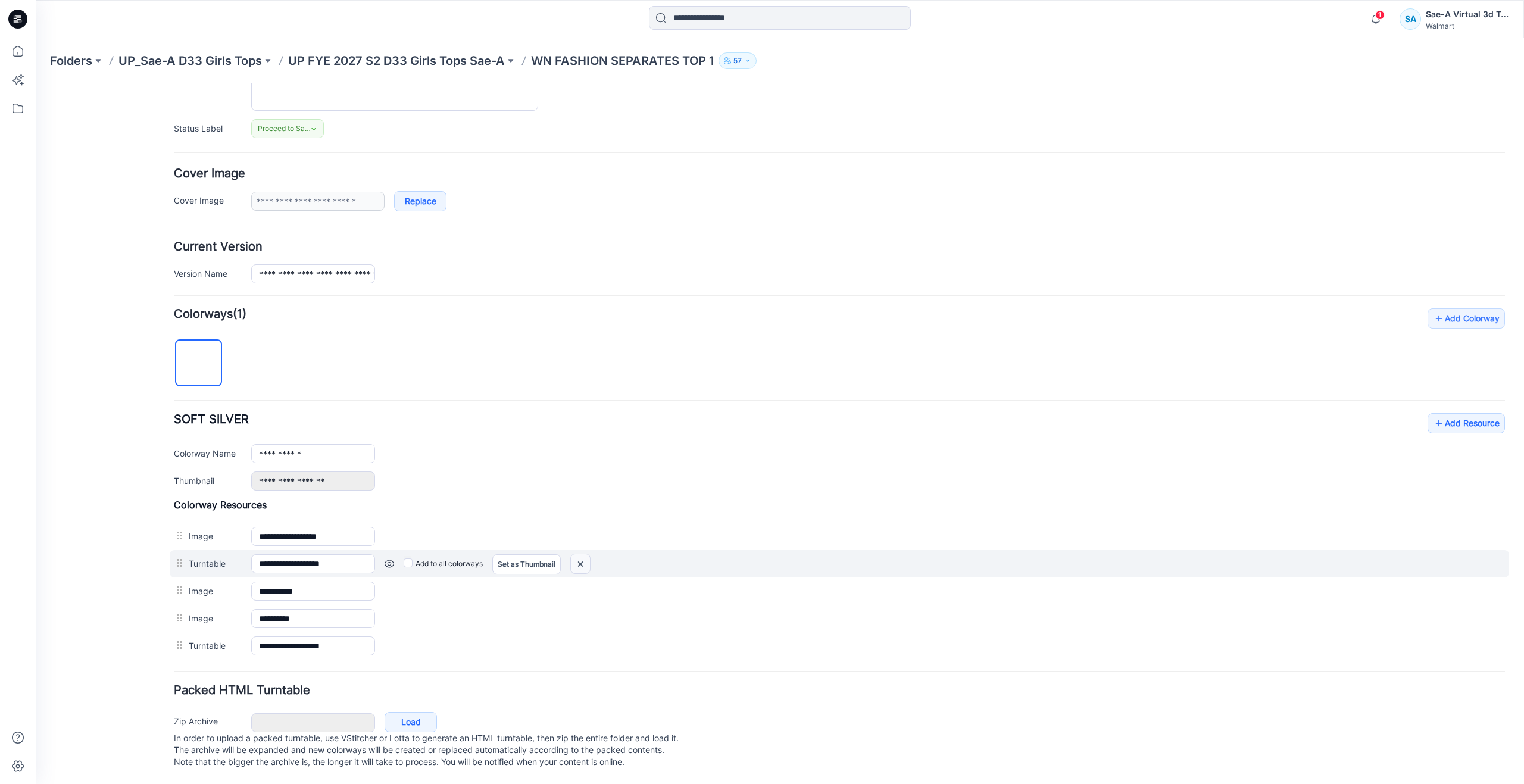
click at [578, 554] on img at bounding box center [580, 564] width 19 height 20
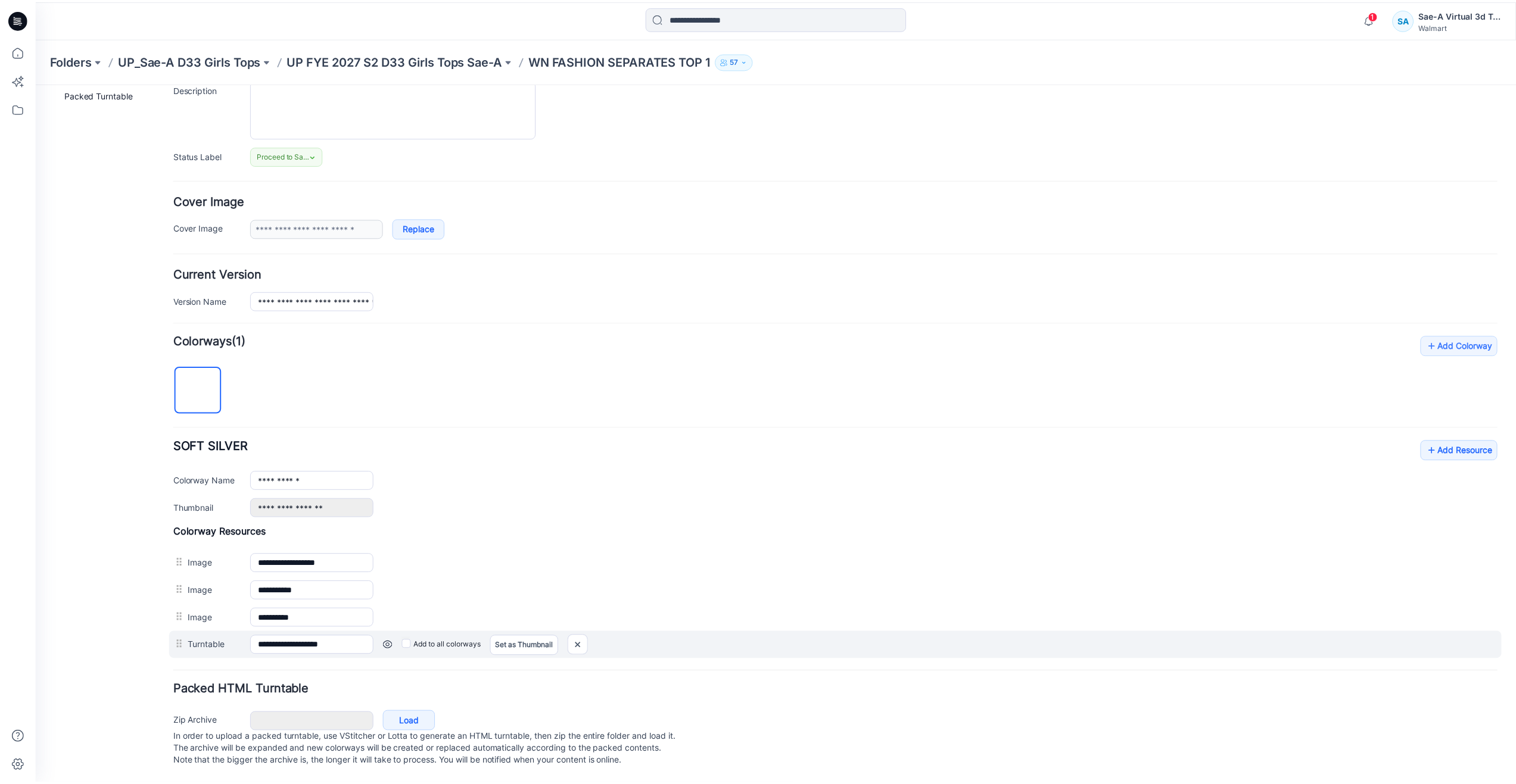
scroll to position [132, 0]
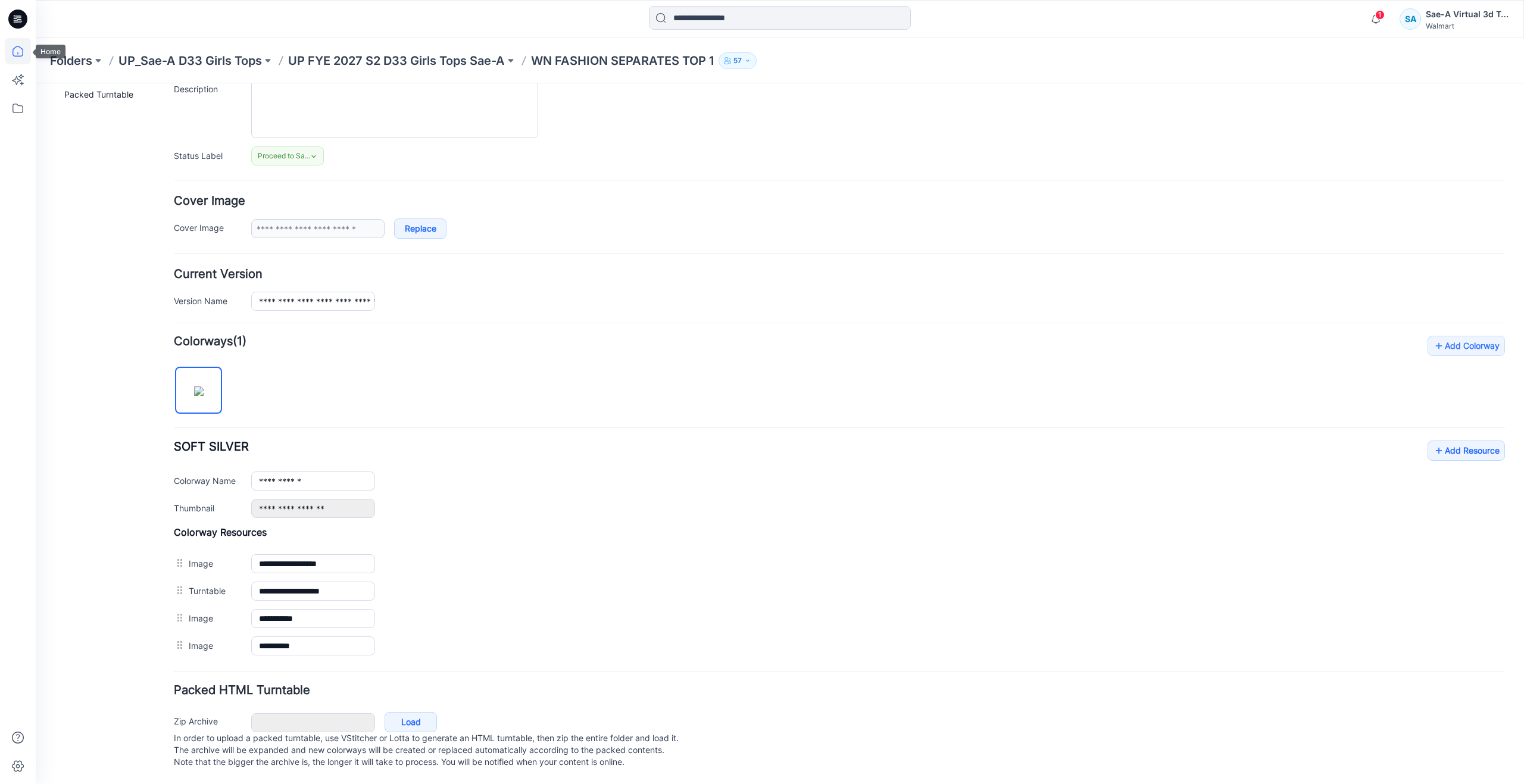
click at [13, 49] on icon at bounding box center [17, 50] width 10 height 10
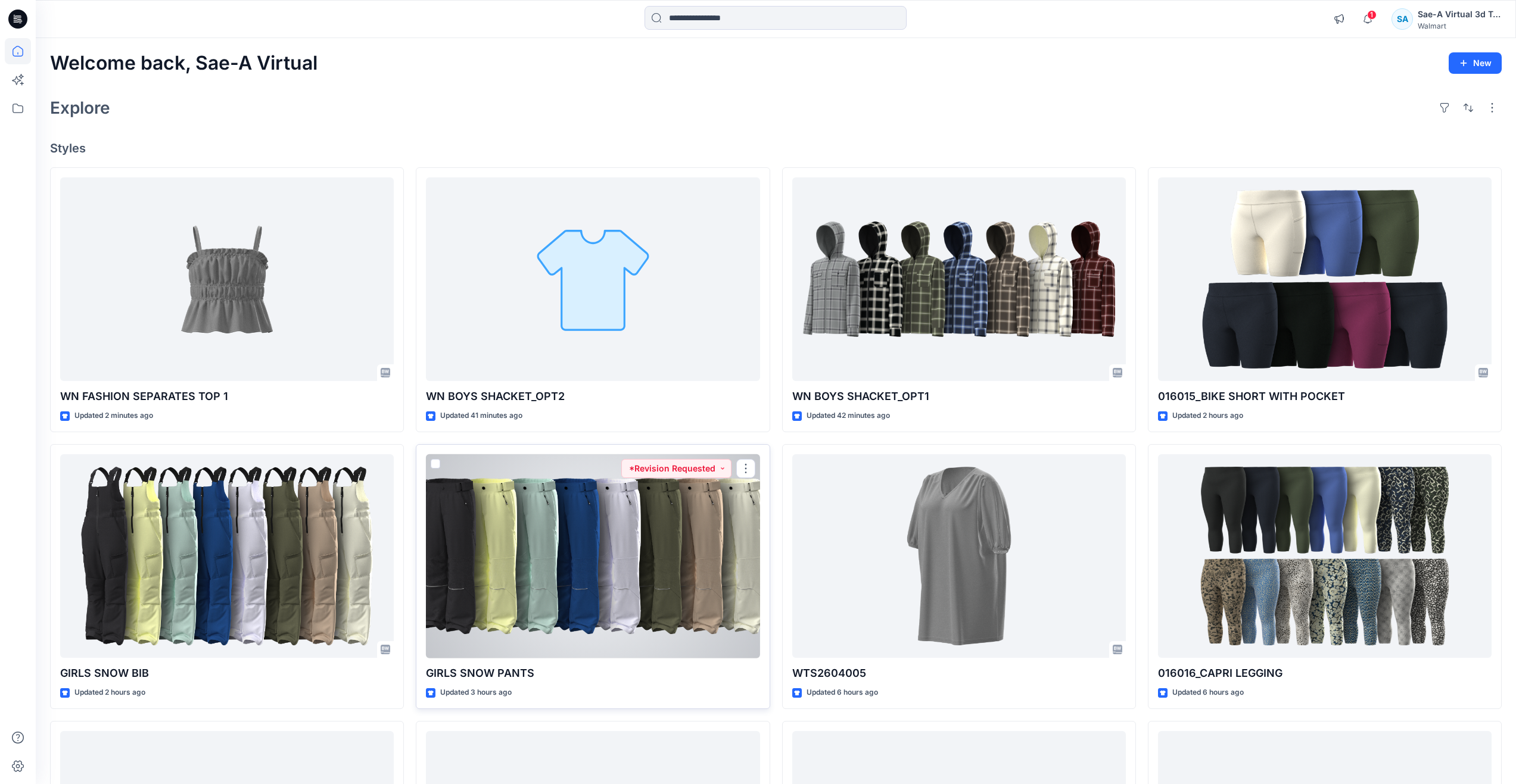
click at [556, 596] on div at bounding box center [593, 556] width 334 height 204
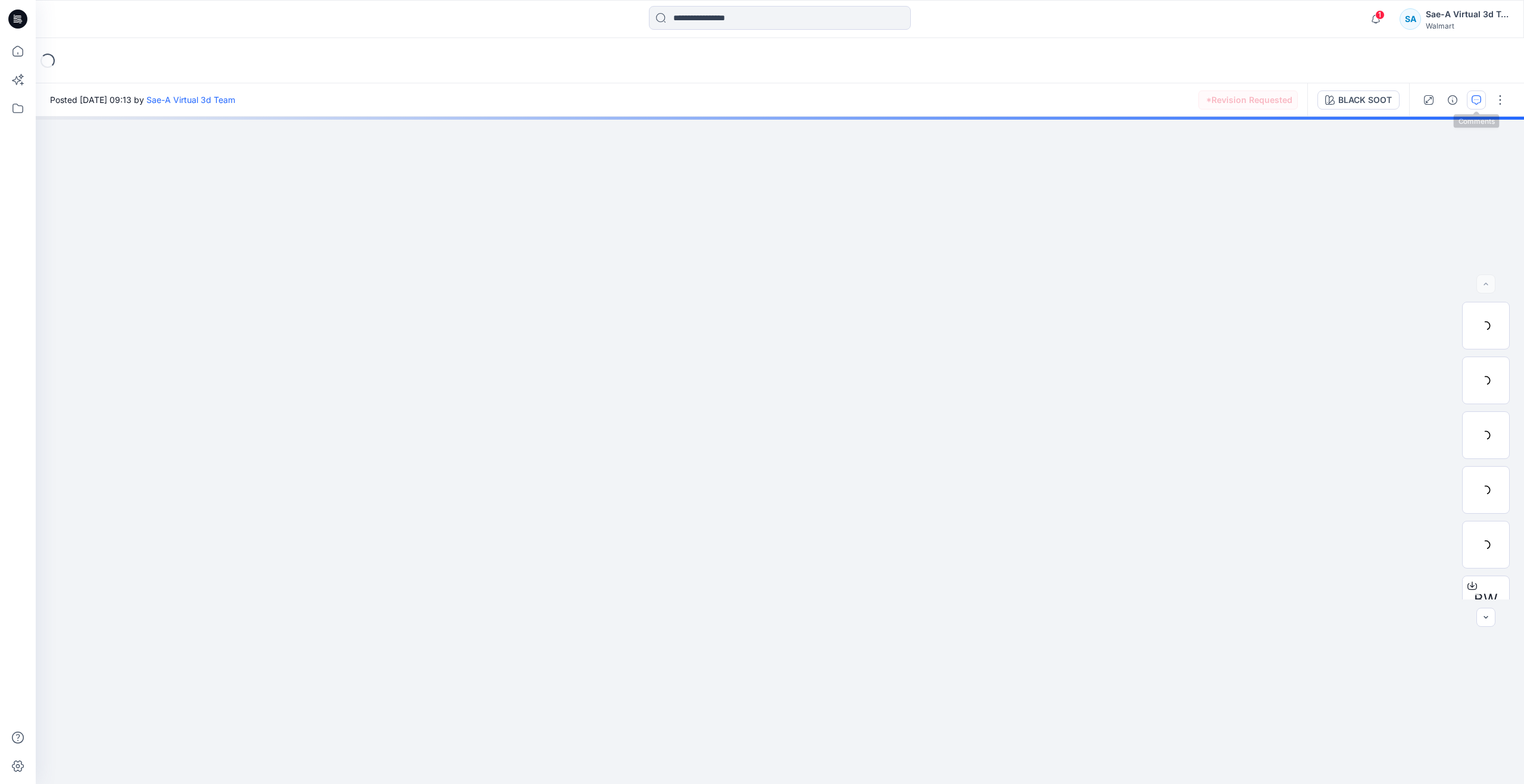
click at [1480, 95] on icon "button" at bounding box center [1476, 100] width 9 height 9
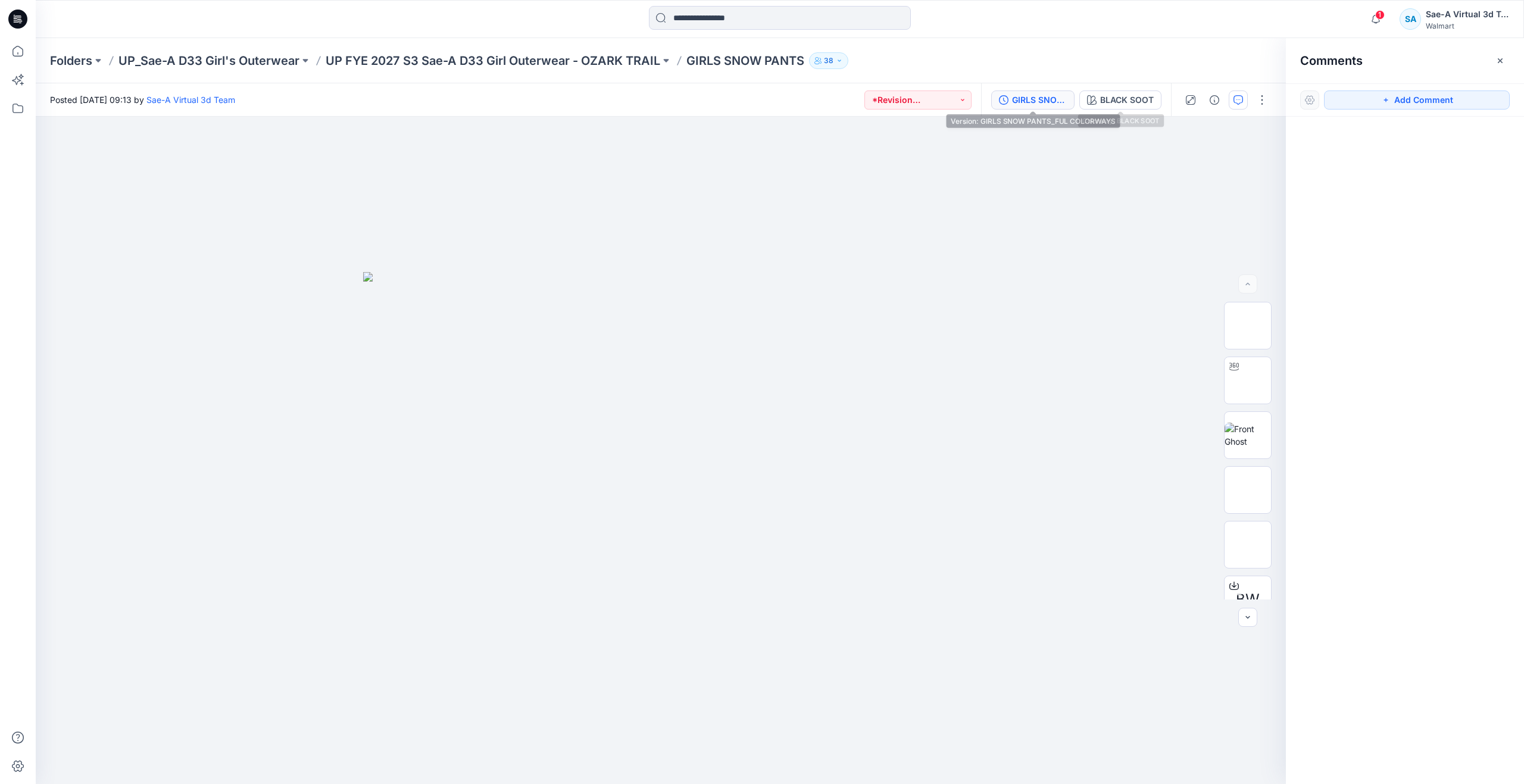
click at [1057, 100] on div "GIRLS SNOW PANTS_FUL COLORWAYS" at bounding box center [1039, 100] width 55 height 13
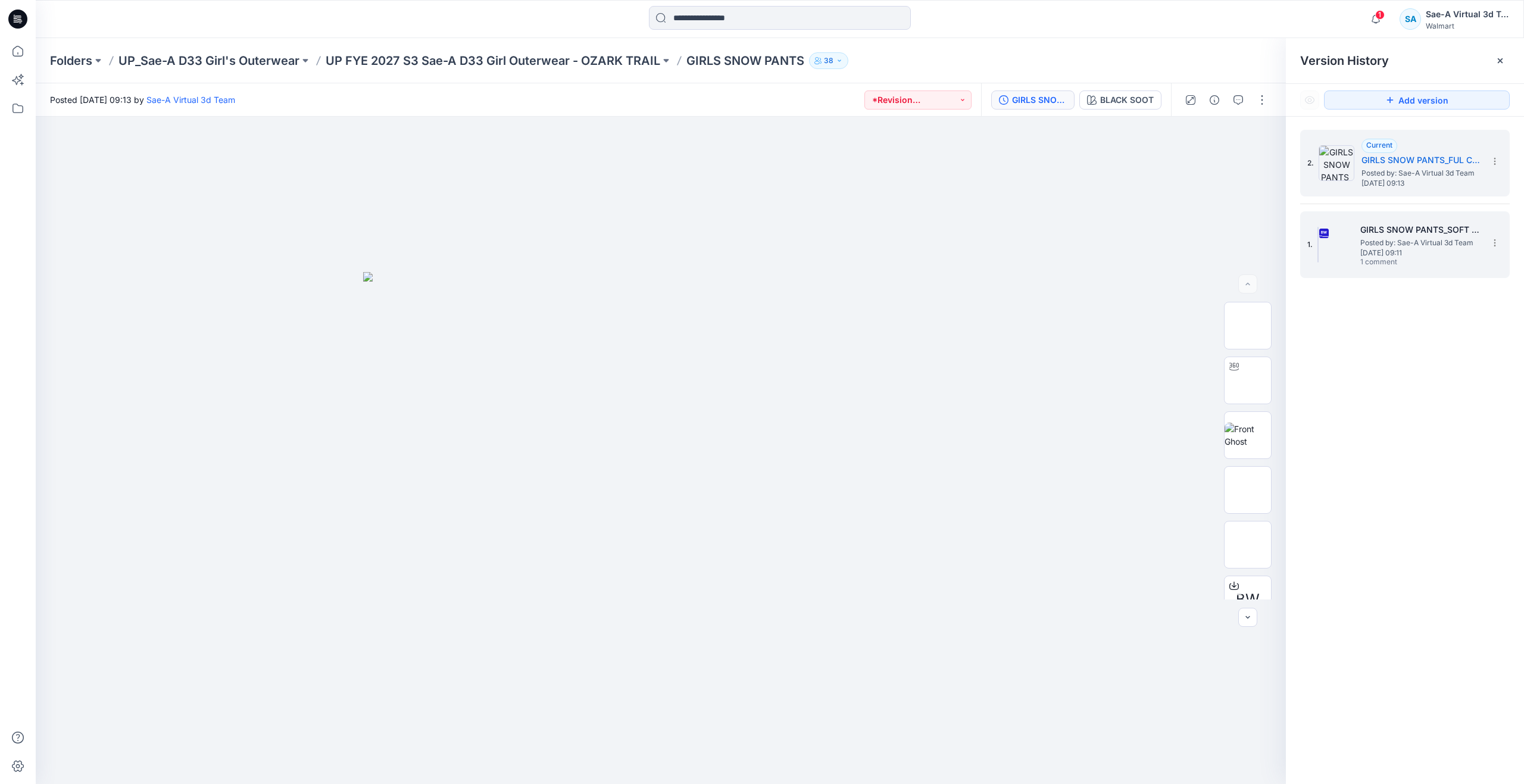
click at [1400, 254] on span "[DATE] 09:11" at bounding box center [1419, 253] width 119 height 9
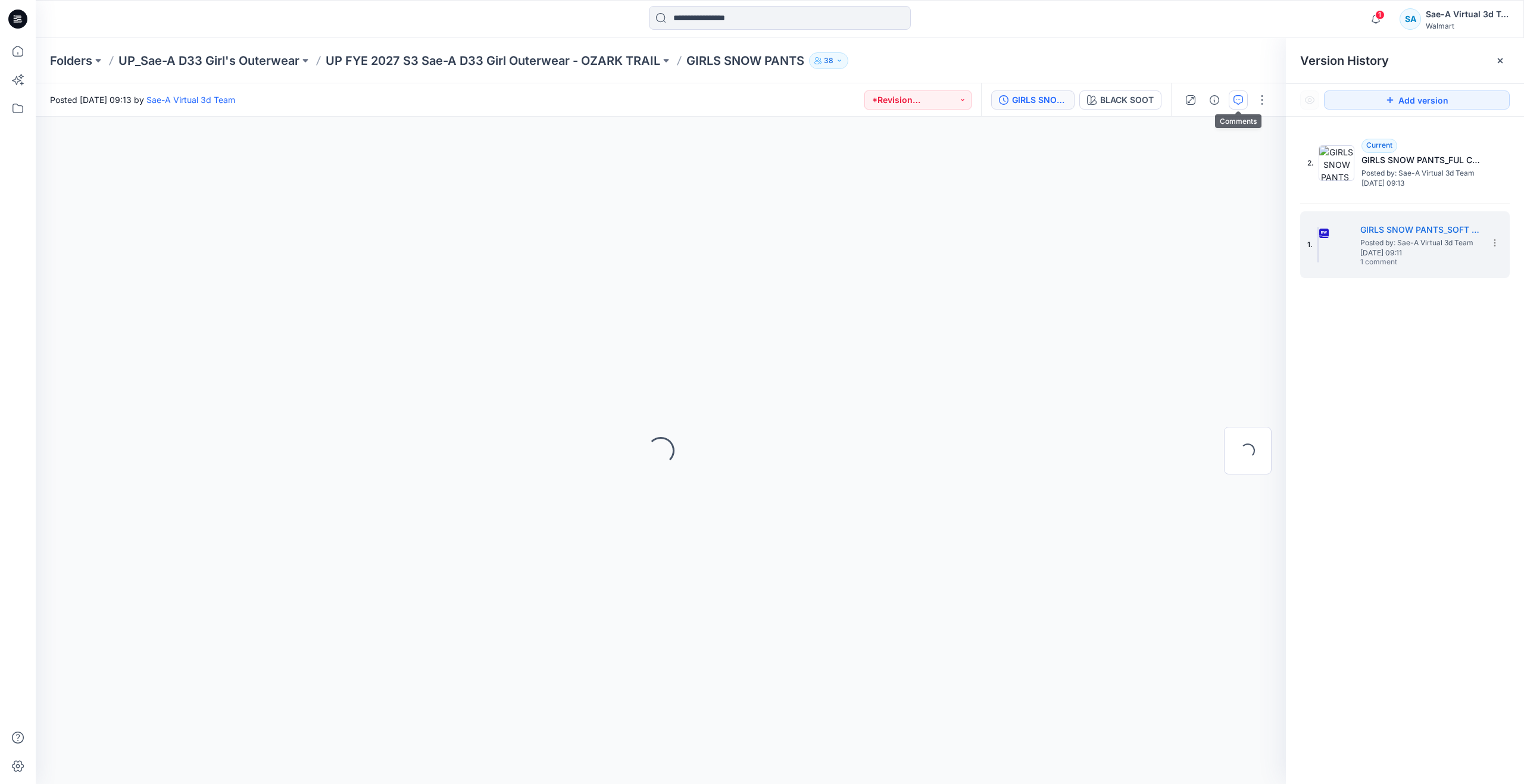
click at [1241, 103] on icon "button" at bounding box center [1238, 100] width 9 height 9
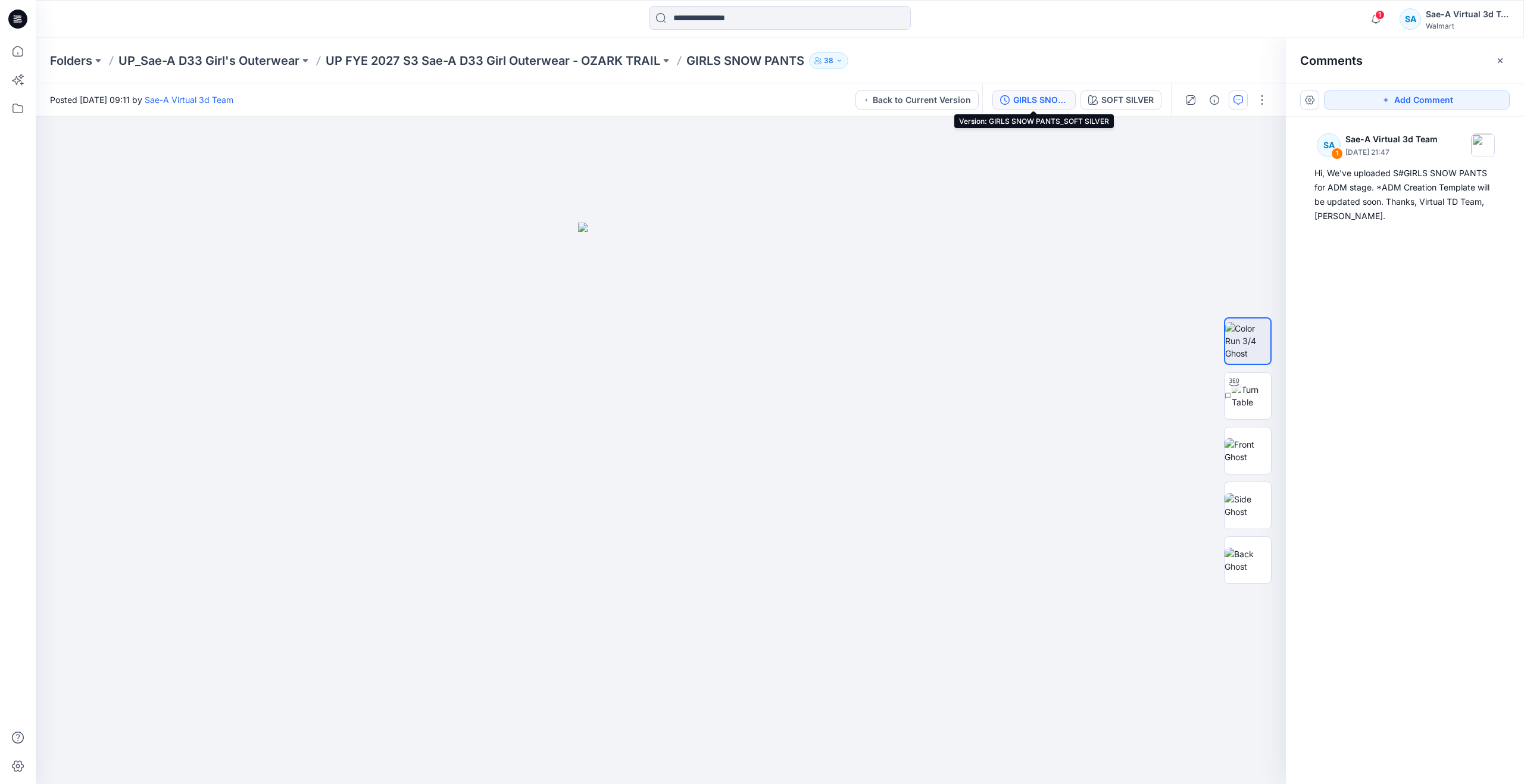
click at [1026, 104] on div "GIRLS SNOW PANTS_SOFT SILVER" at bounding box center [1040, 100] width 55 height 13
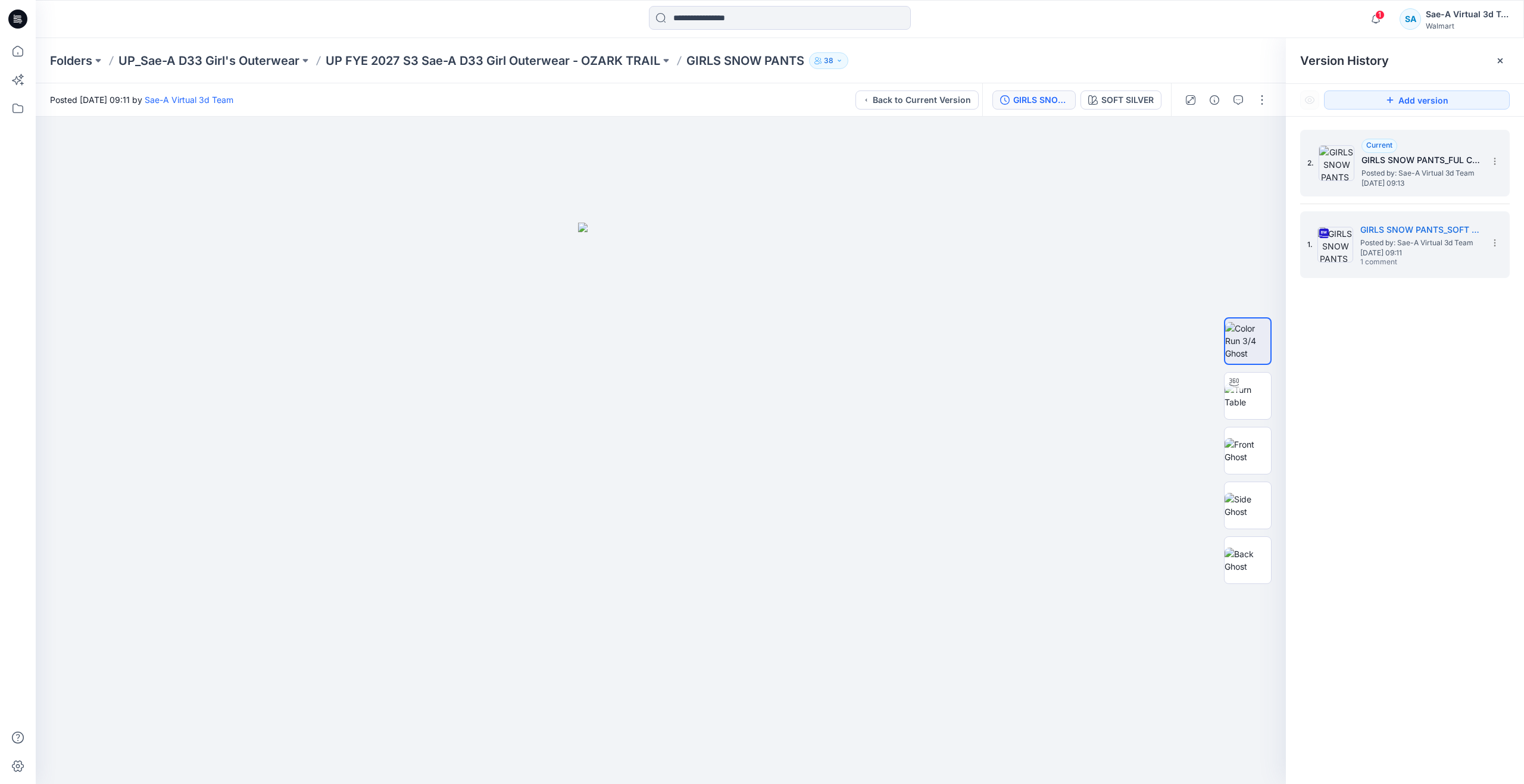
click at [1397, 180] on span "[DATE] 09:13" at bounding box center [1421, 183] width 119 height 9
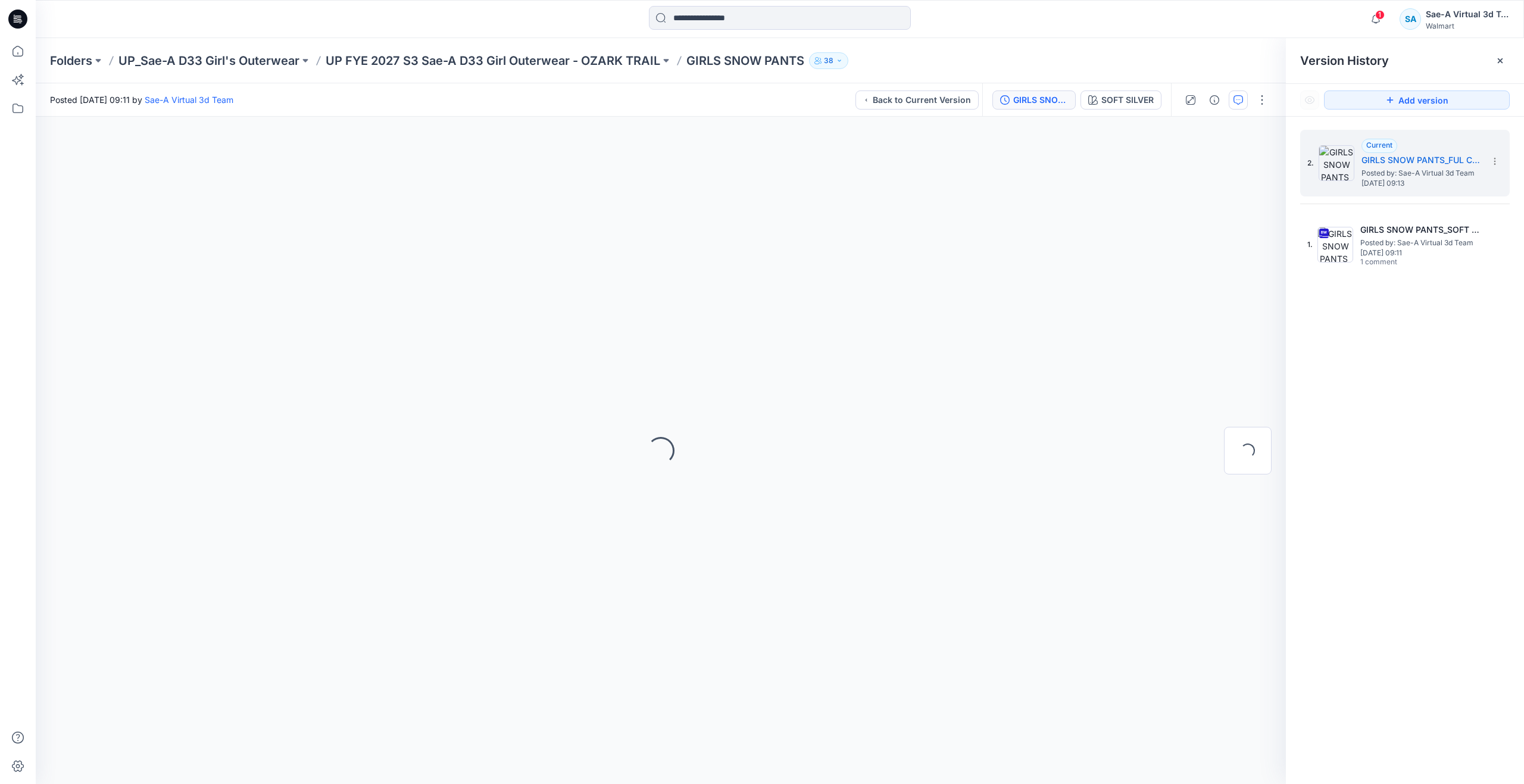
click at [1246, 105] on button "button" at bounding box center [1238, 100] width 19 height 19
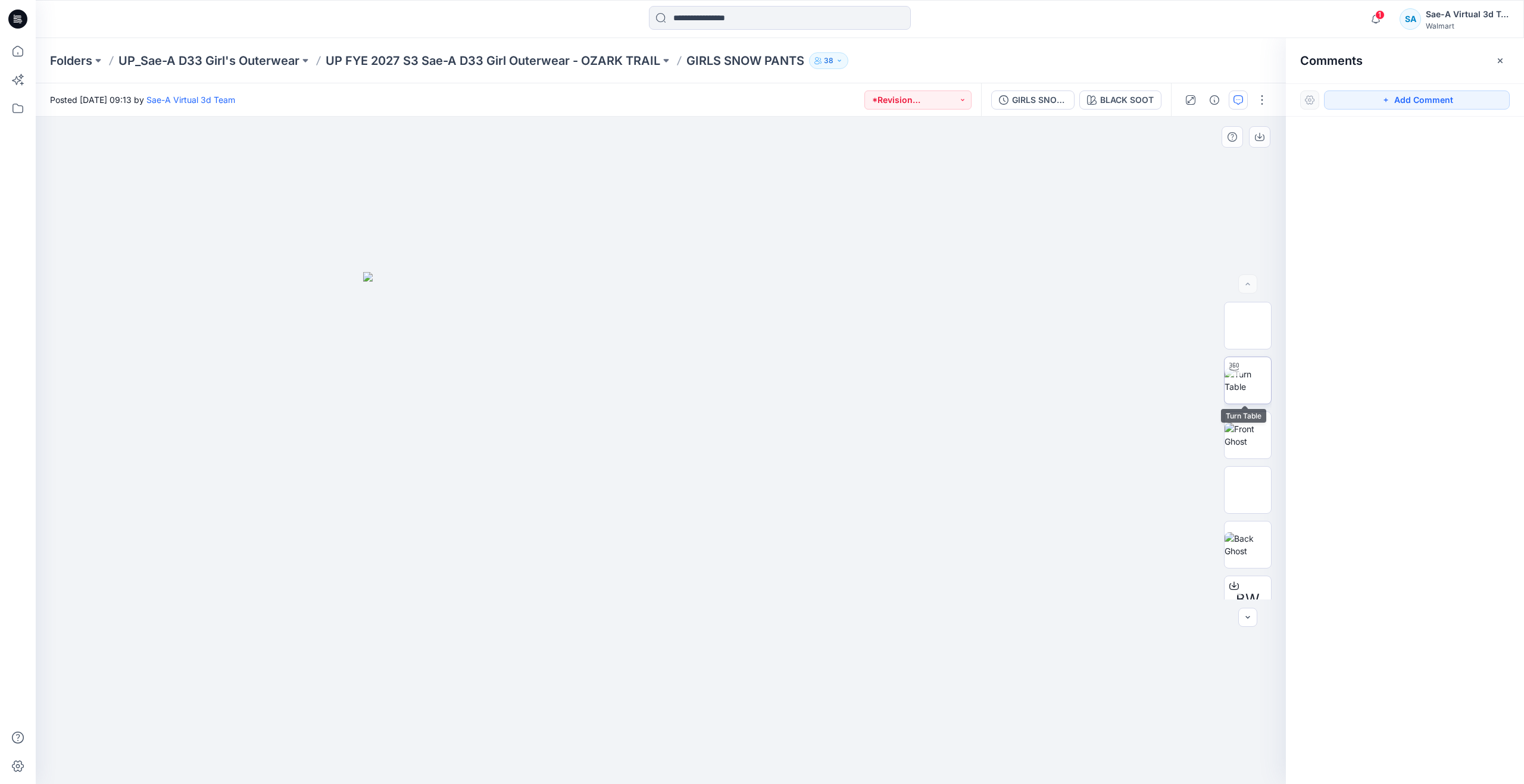
click at [1232, 388] on img at bounding box center [1248, 380] width 46 height 25
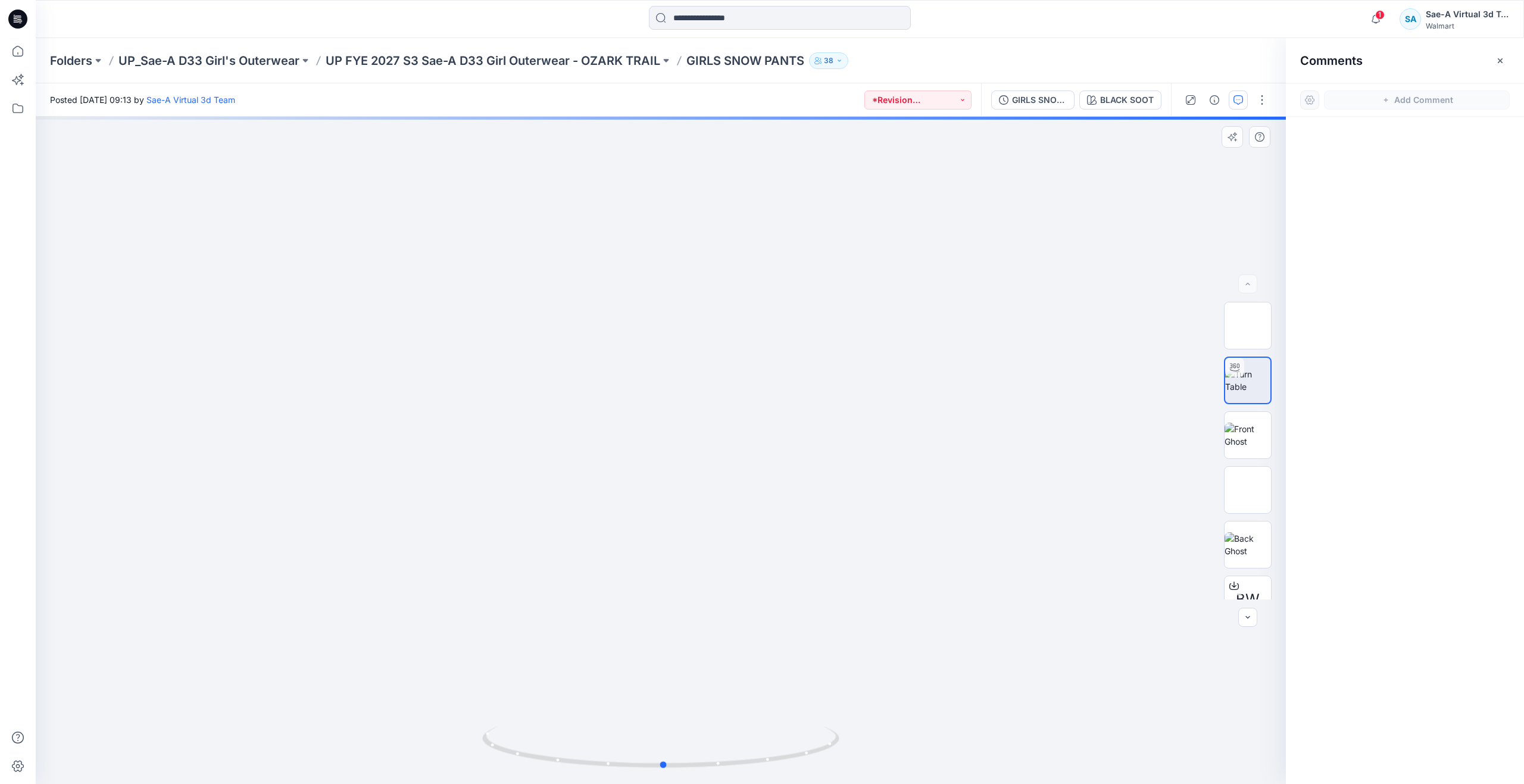
drag, startPoint x: 667, startPoint y: 768, endPoint x: 670, endPoint y: 702, distance: 66.1
click at [670, 702] on div at bounding box center [660, 450] width 1250 height 667
click at [15, 58] on icon at bounding box center [18, 51] width 26 height 26
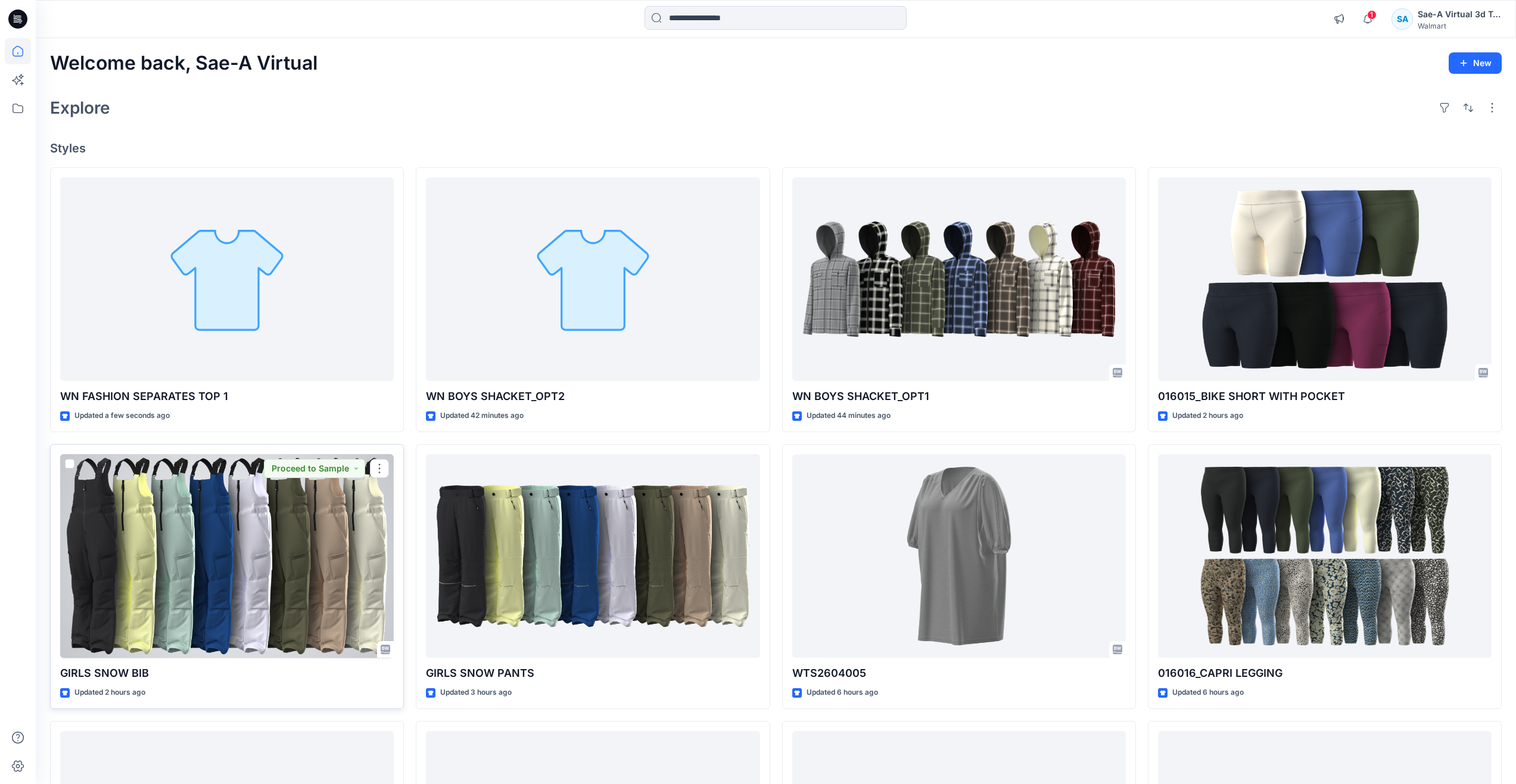
scroll to position [60, 0]
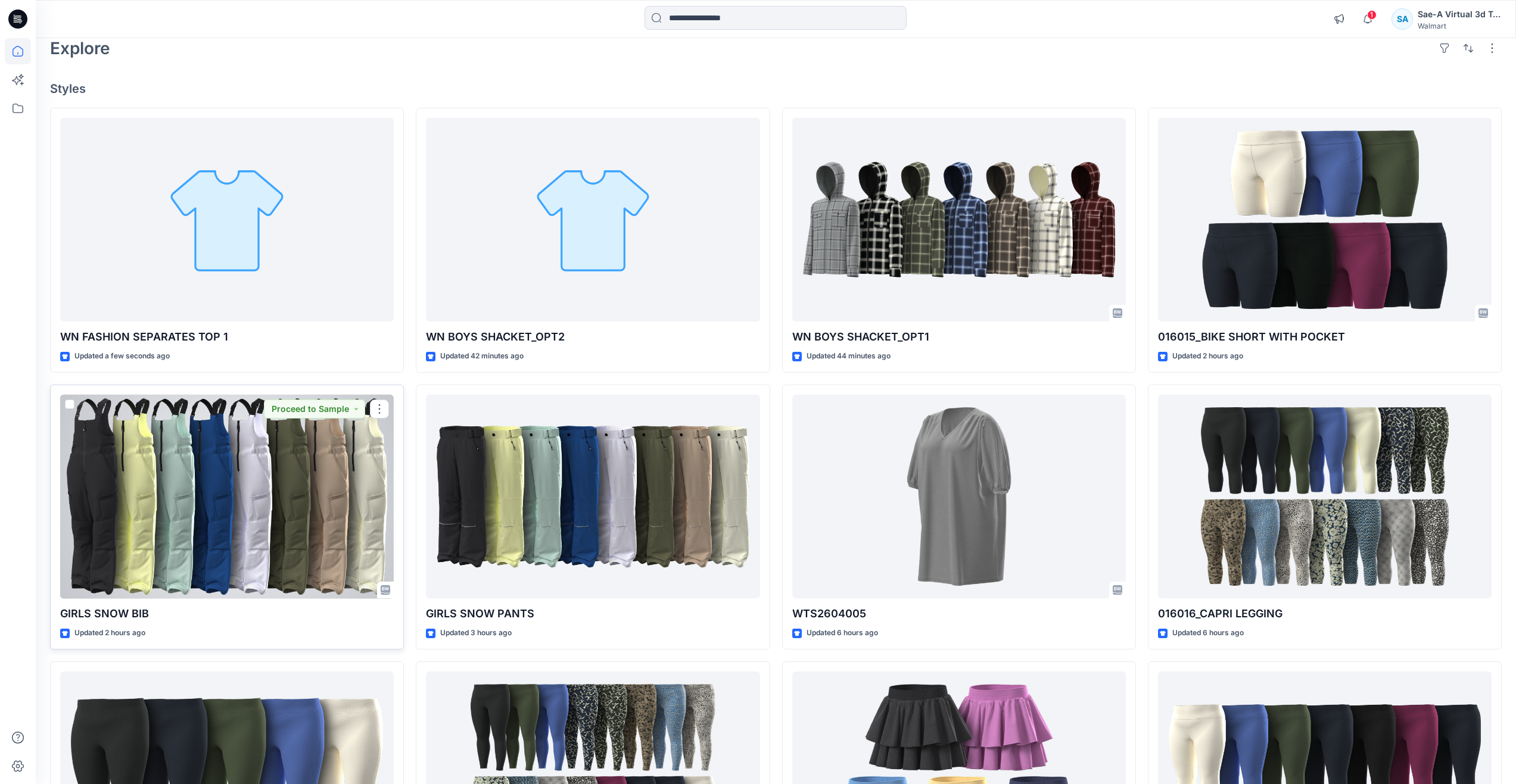
click at [232, 525] on div at bounding box center [227, 497] width 334 height 204
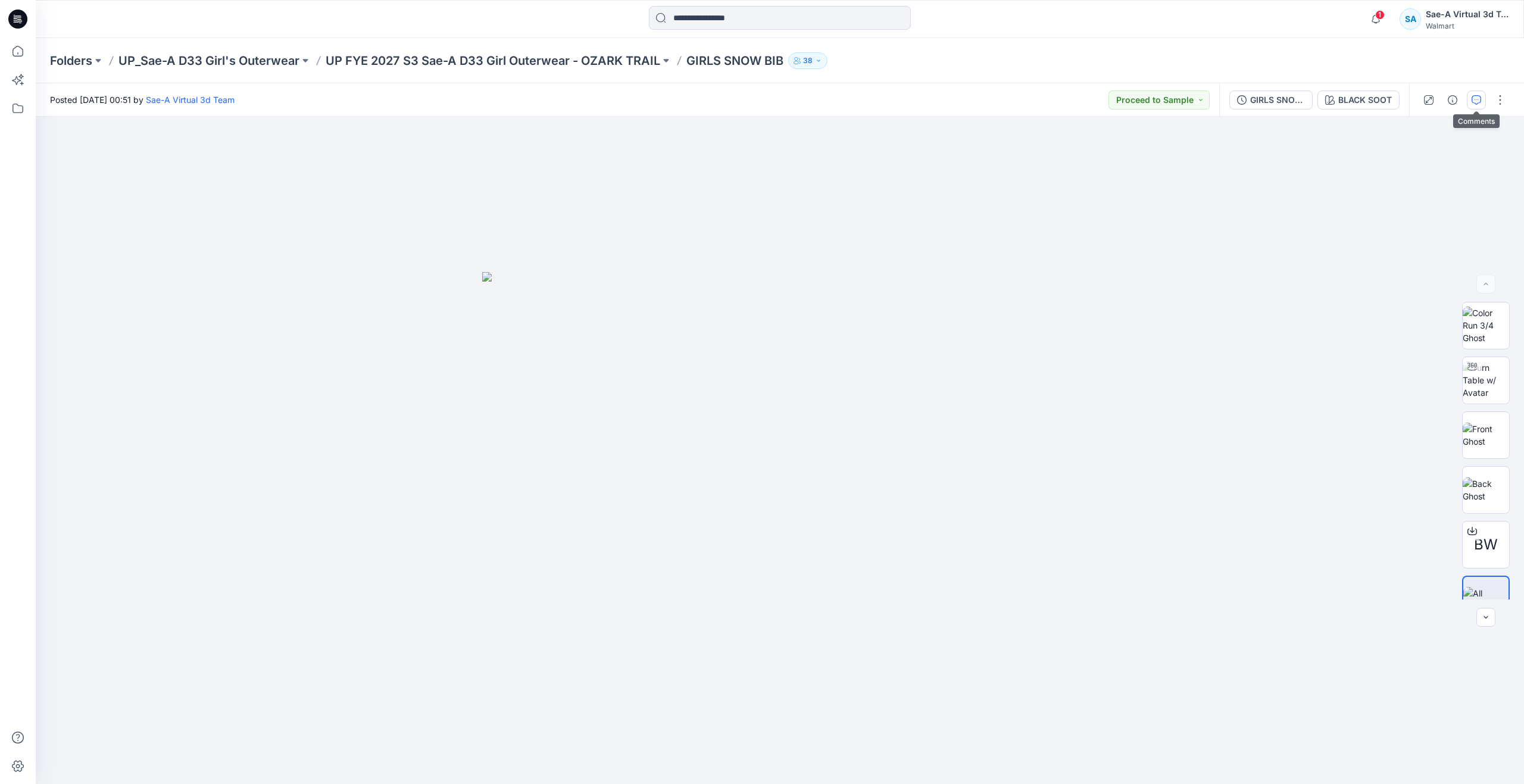
click at [1469, 102] on button "button" at bounding box center [1476, 100] width 19 height 19
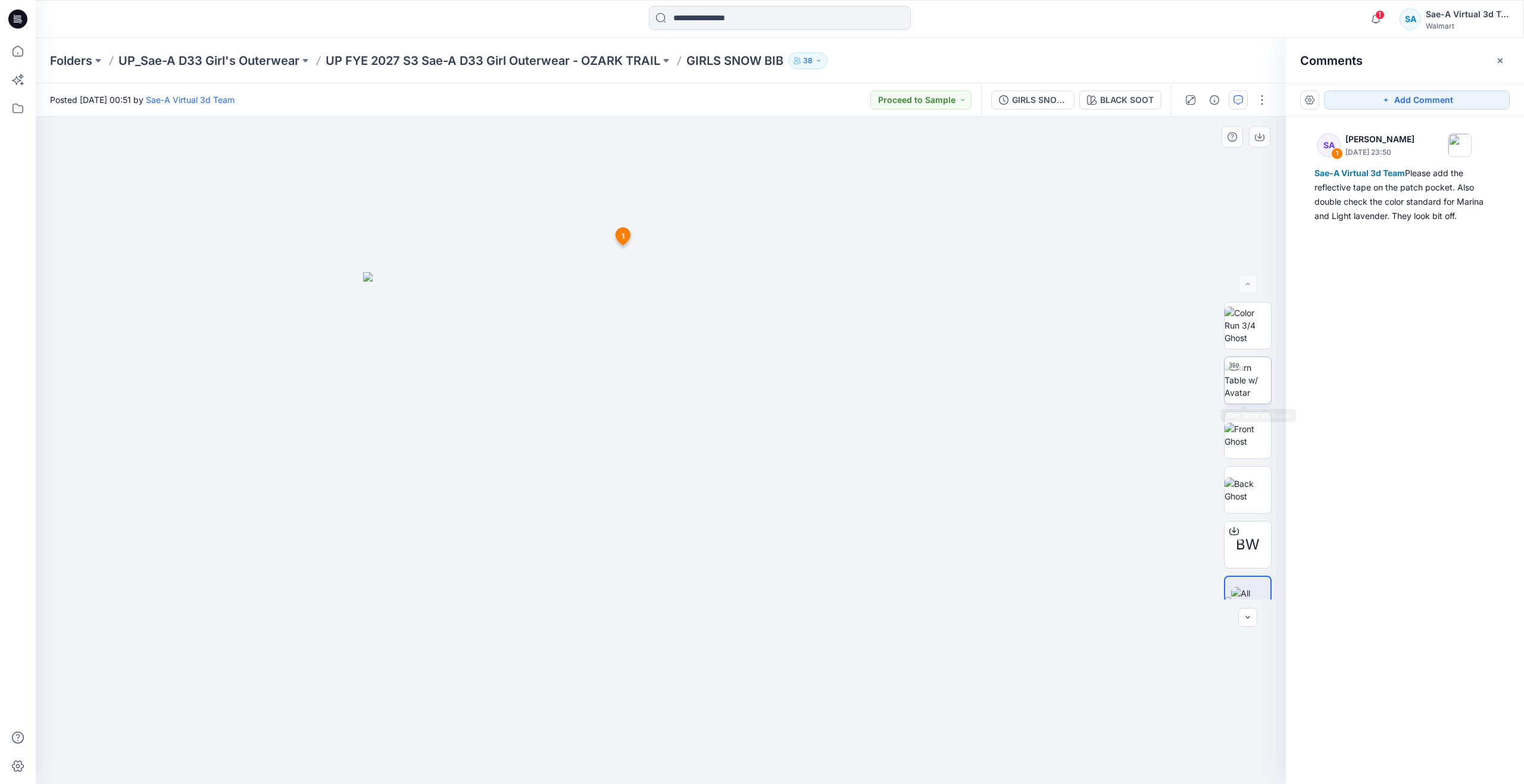
click at [1240, 383] on img at bounding box center [1248, 380] width 46 height 38
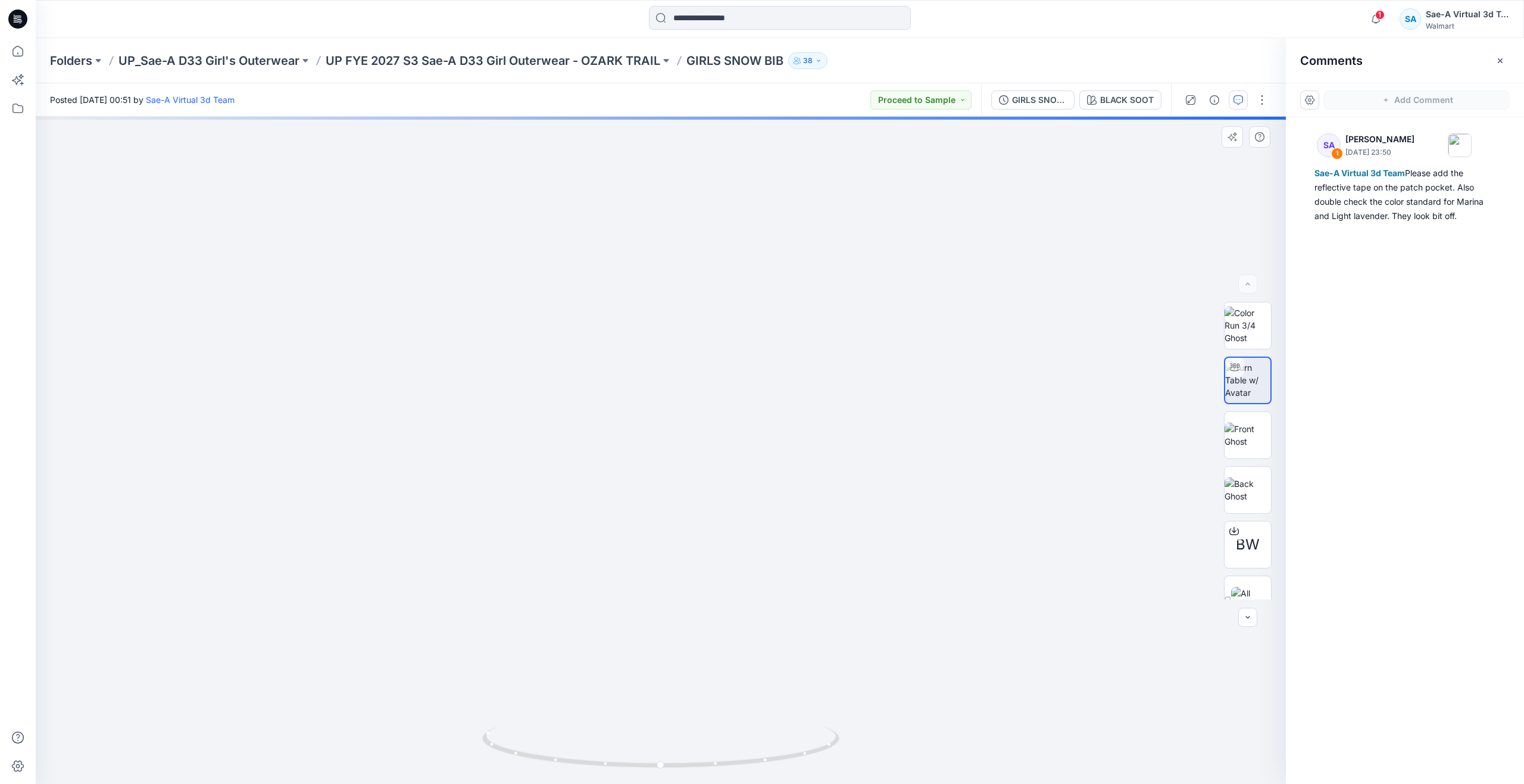
drag, startPoint x: 698, startPoint y: 680, endPoint x: 702, endPoint y: 551, distance: 129.1
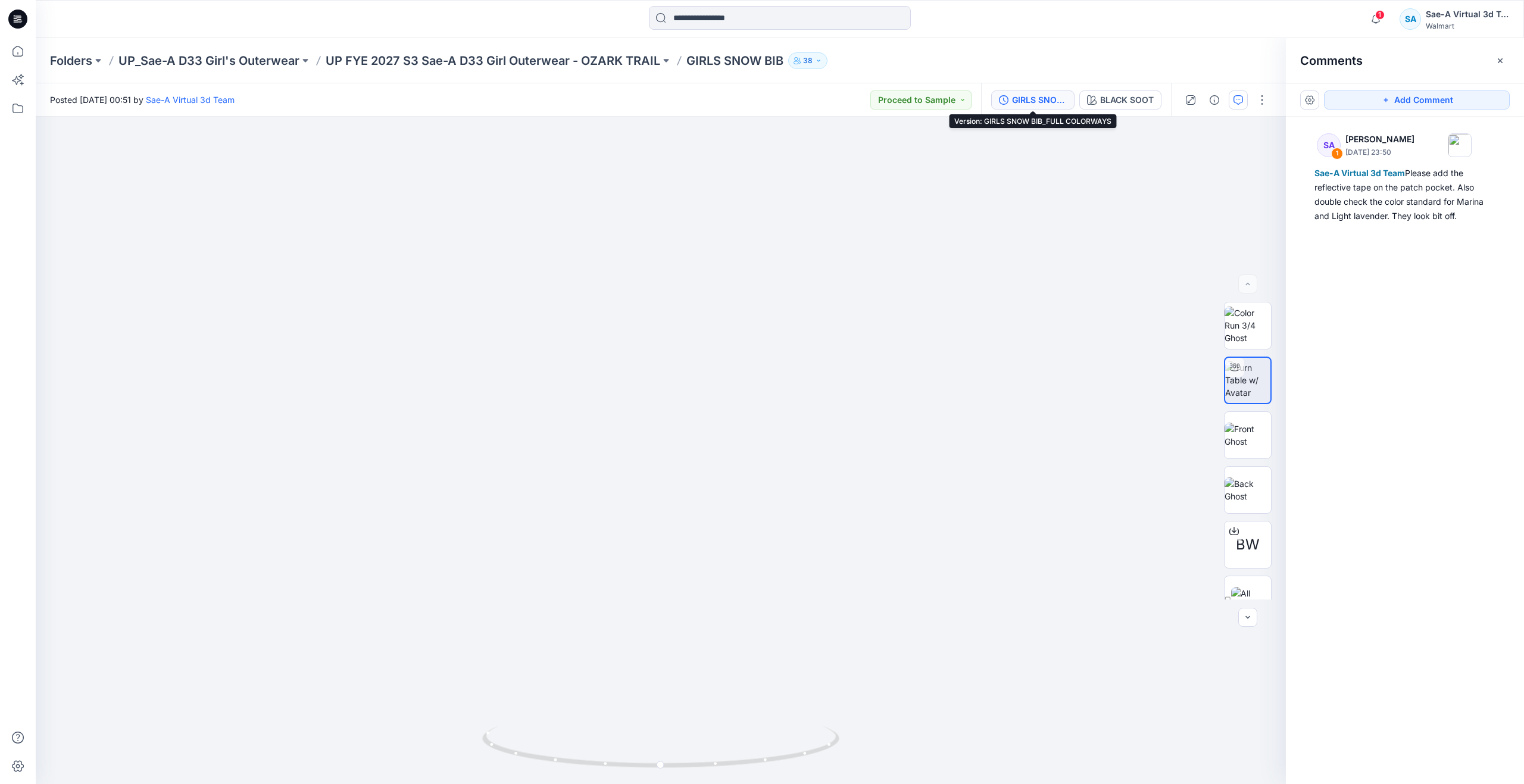
click at [1043, 98] on div "GIRLS SNOW BIB_FULL COLORWAYS" at bounding box center [1039, 100] width 55 height 13
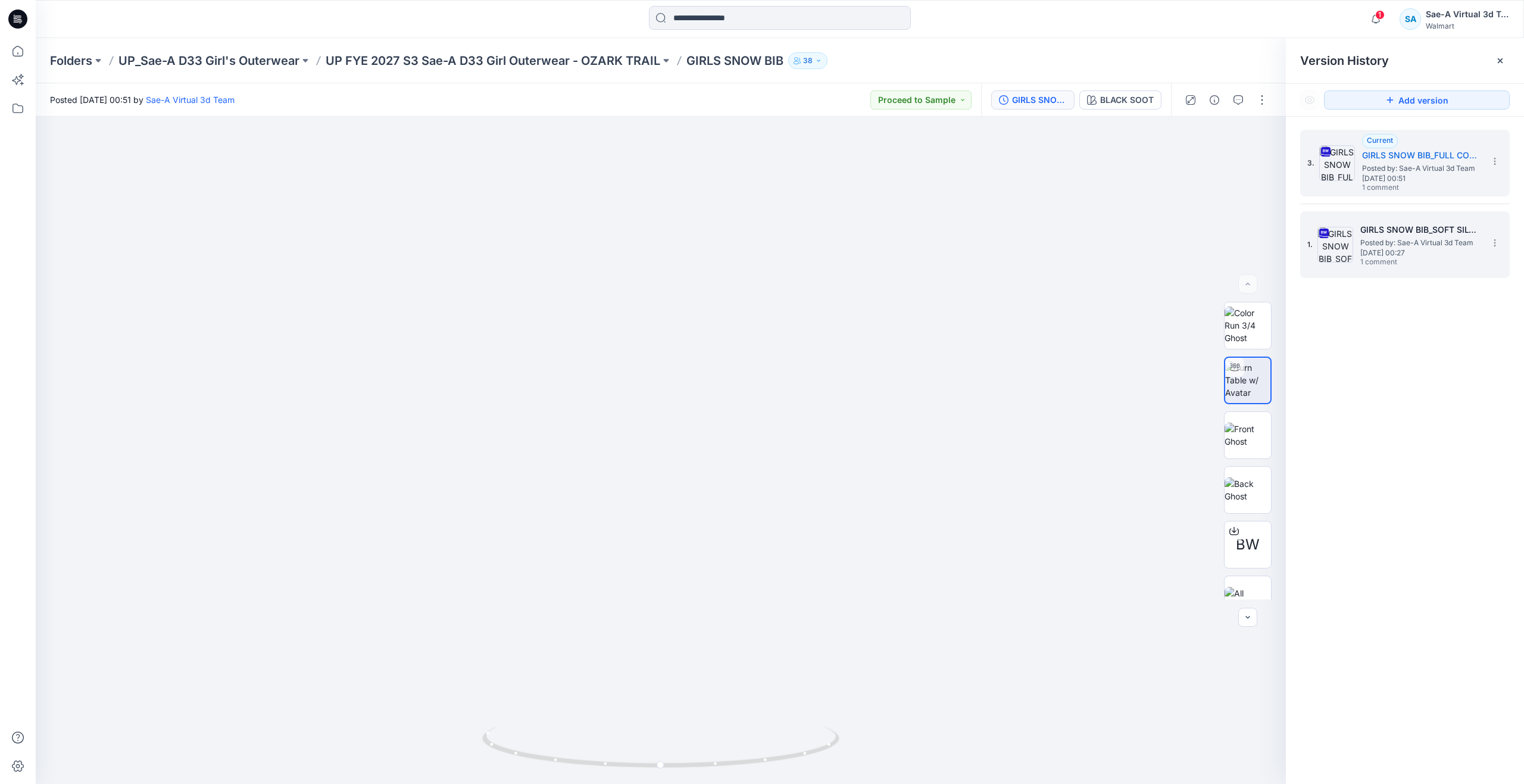
click at [1339, 257] on img at bounding box center [1336, 245] width 36 height 36
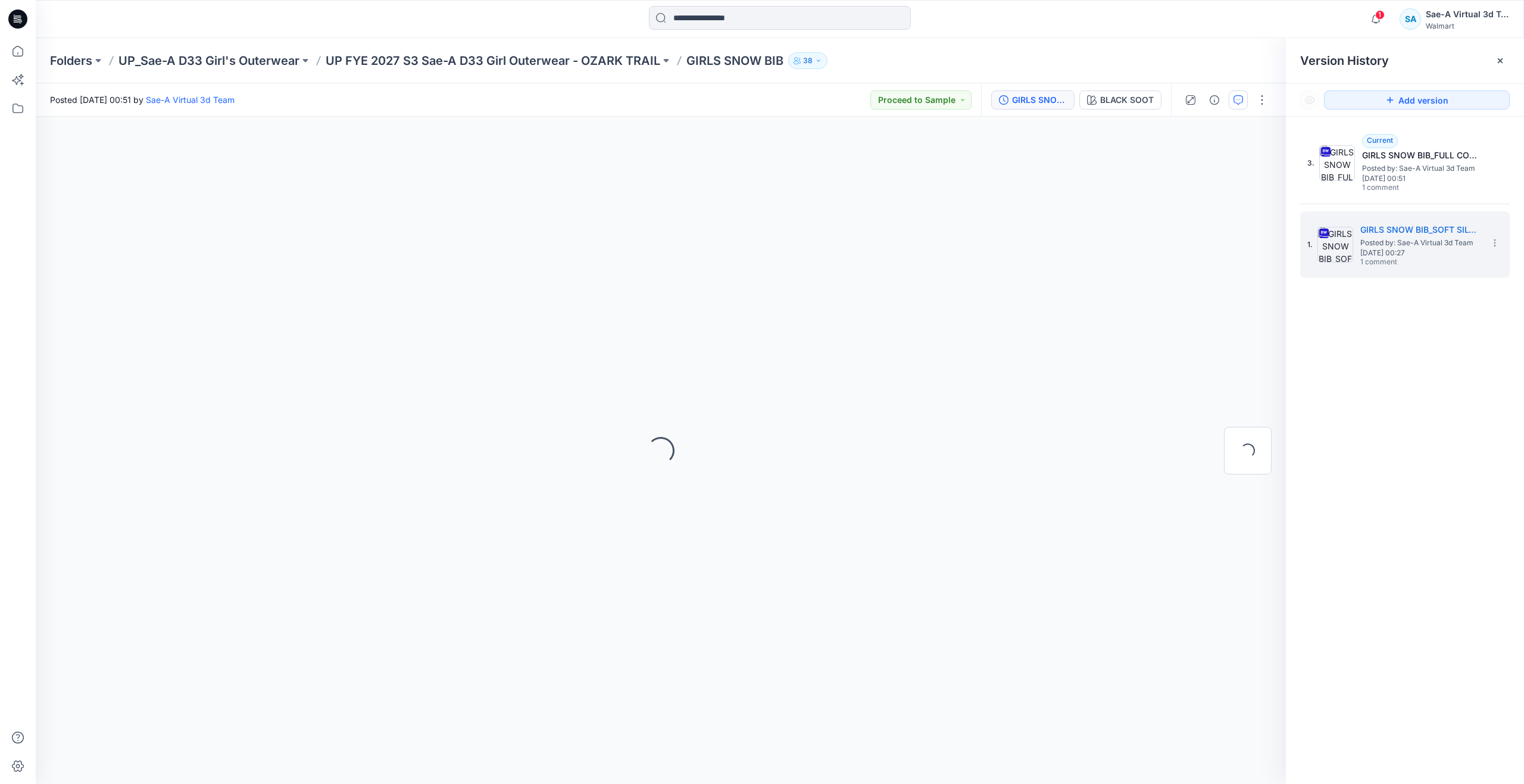
click at [1243, 105] on button "button" at bounding box center [1238, 100] width 19 height 19
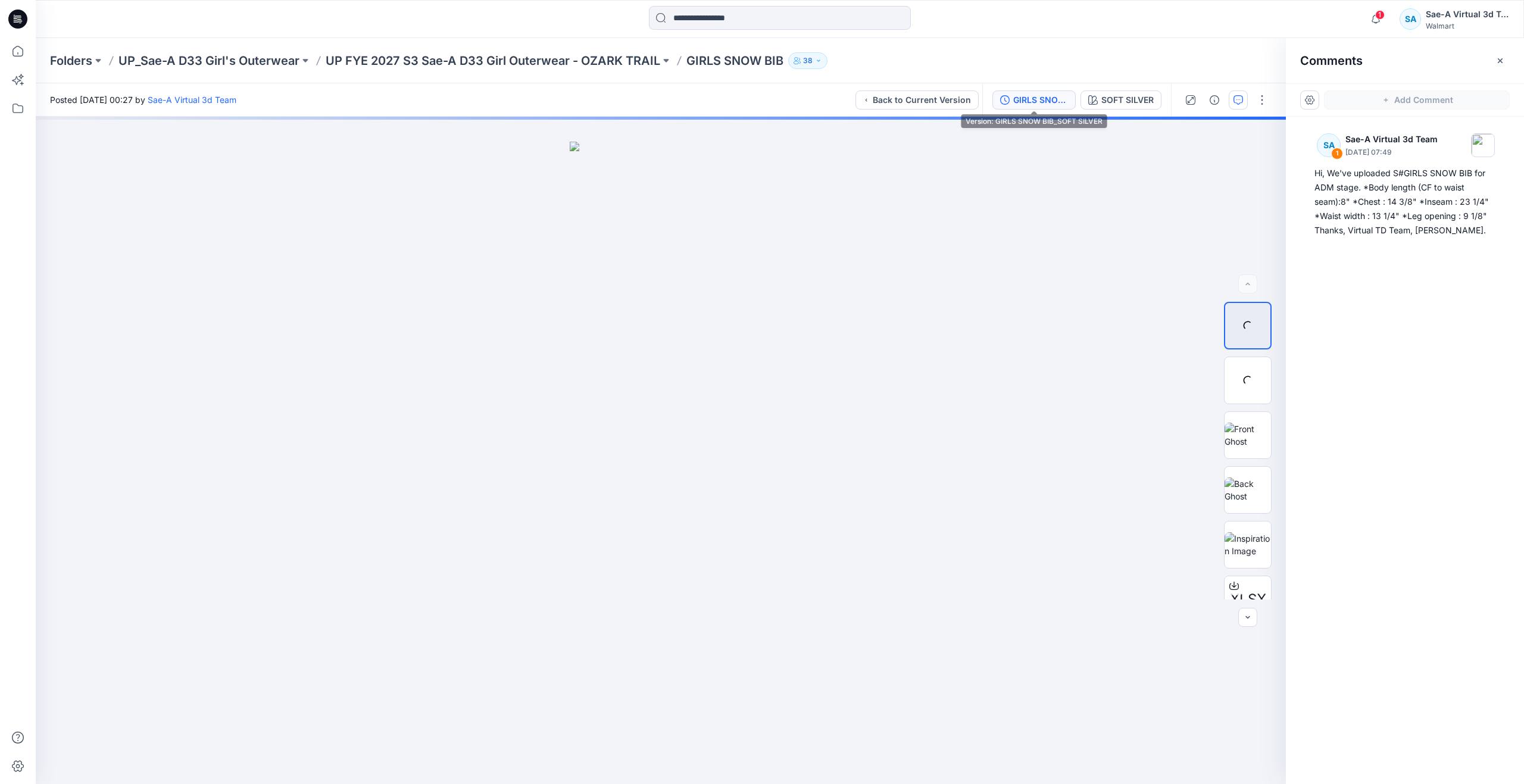
click at [1038, 100] on div "GIRLS SNOW BIB_SOFT SILVER" at bounding box center [1040, 100] width 55 height 13
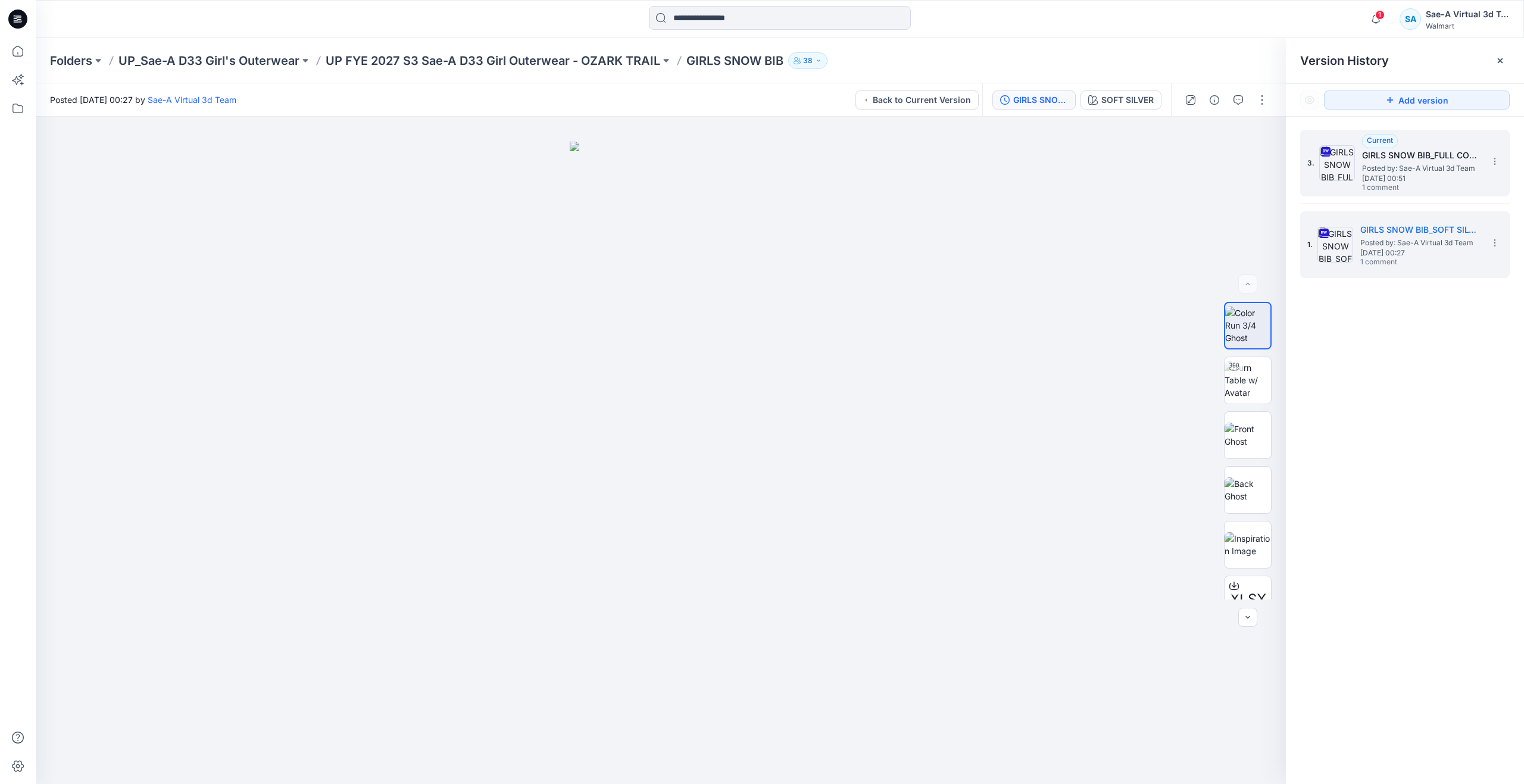
click at [1373, 173] on span "Posted by: Sae-A Virtual 3d Team" at bounding box center [1421, 168] width 119 height 12
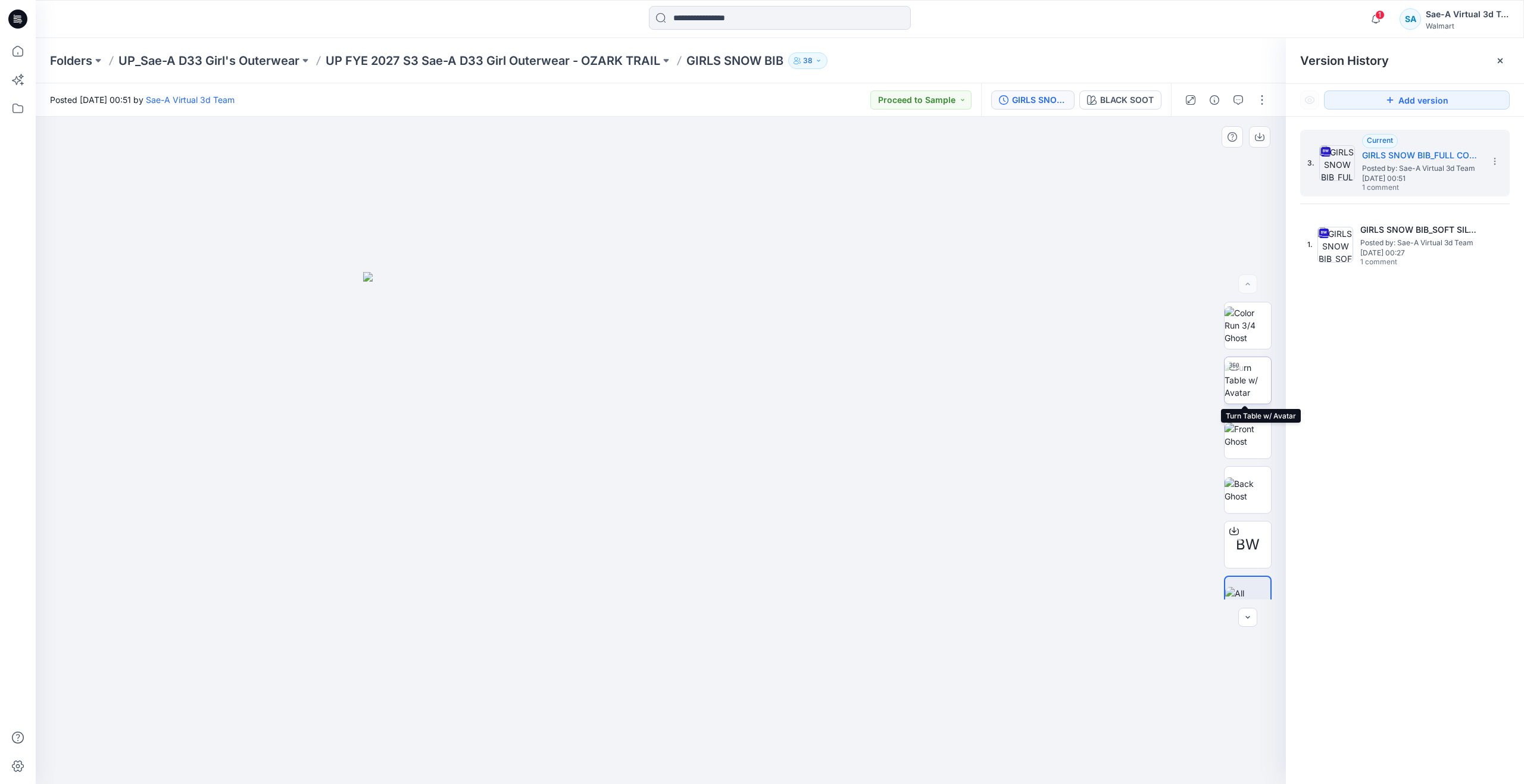
click at [1243, 391] on img at bounding box center [1248, 380] width 46 height 38
drag, startPoint x: 793, startPoint y: 650, endPoint x: 795, endPoint y: 490, distance: 160.0
drag, startPoint x: 657, startPoint y: 762, endPoint x: 257, endPoint y: 707, distance: 403.8
click at [257, 707] on div at bounding box center [660, 450] width 1250 height 667
click at [1102, 106] on div "BLACK SOOT" at bounding box center [1127, 100] width 54 height 13
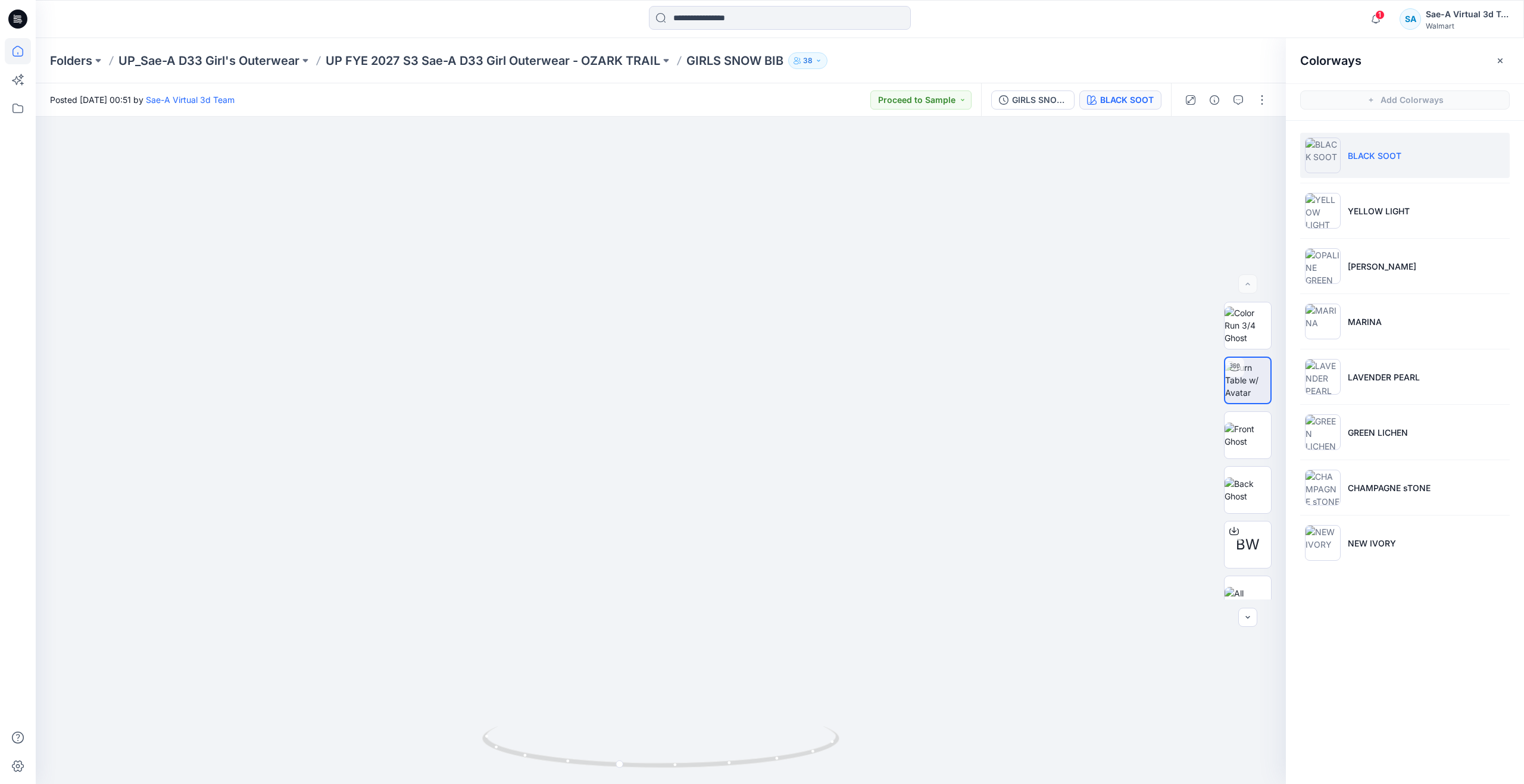
click at [28, 46] on icon at bounding box center [18, 51] width 26 height 26
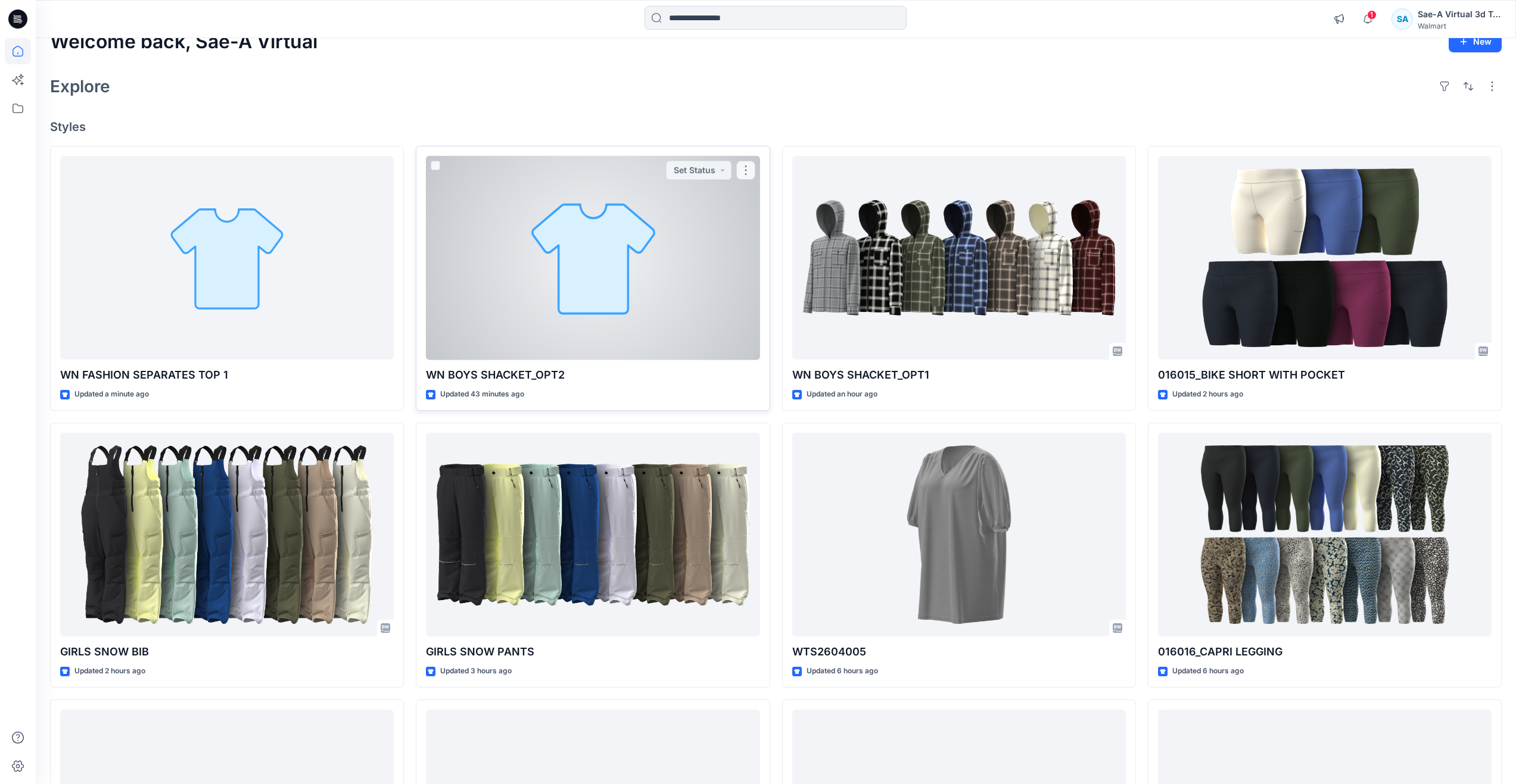
scroll to position [60, 0]
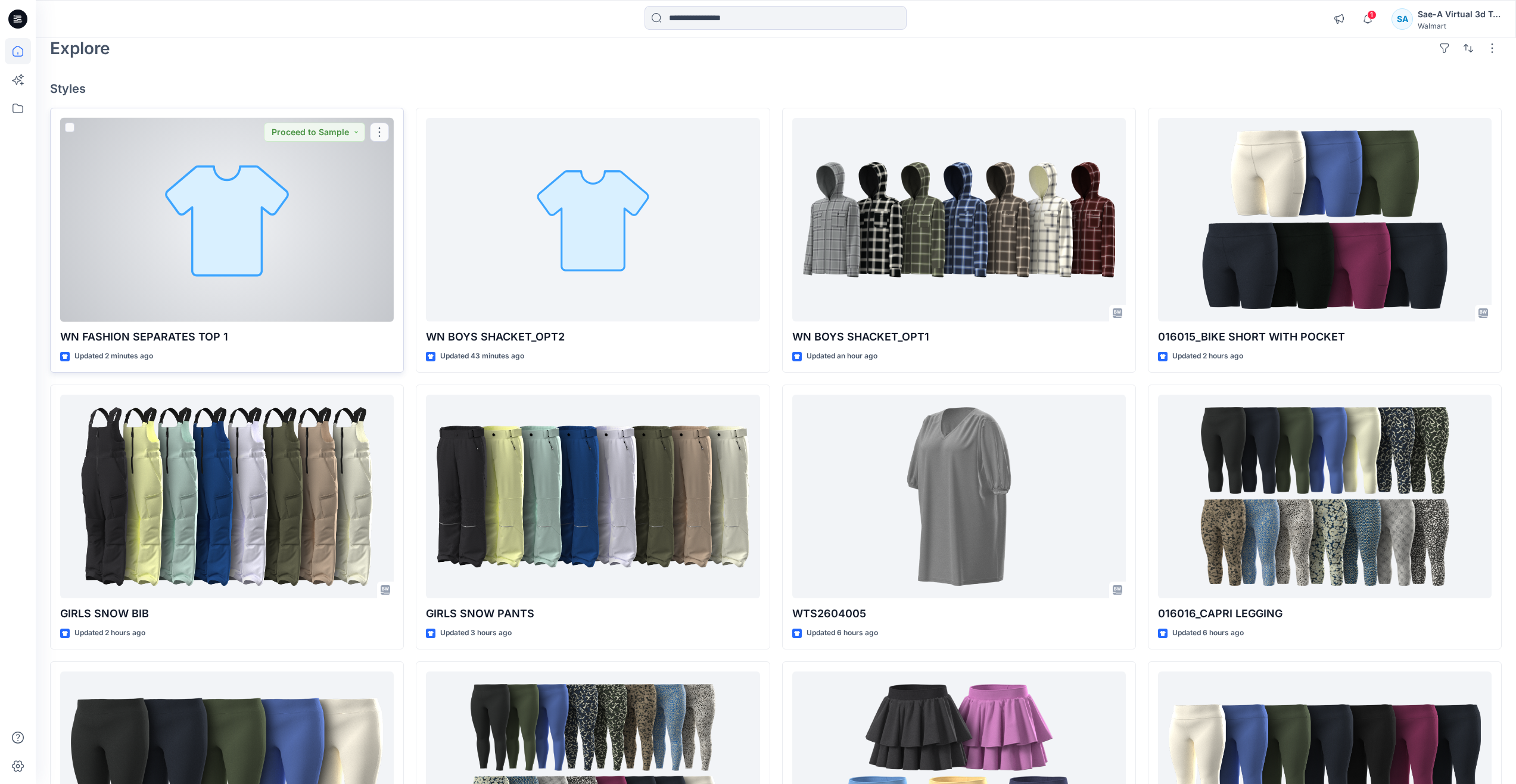
click at [235, 267] on div at bounding box center [227, 220] width 334 height 204
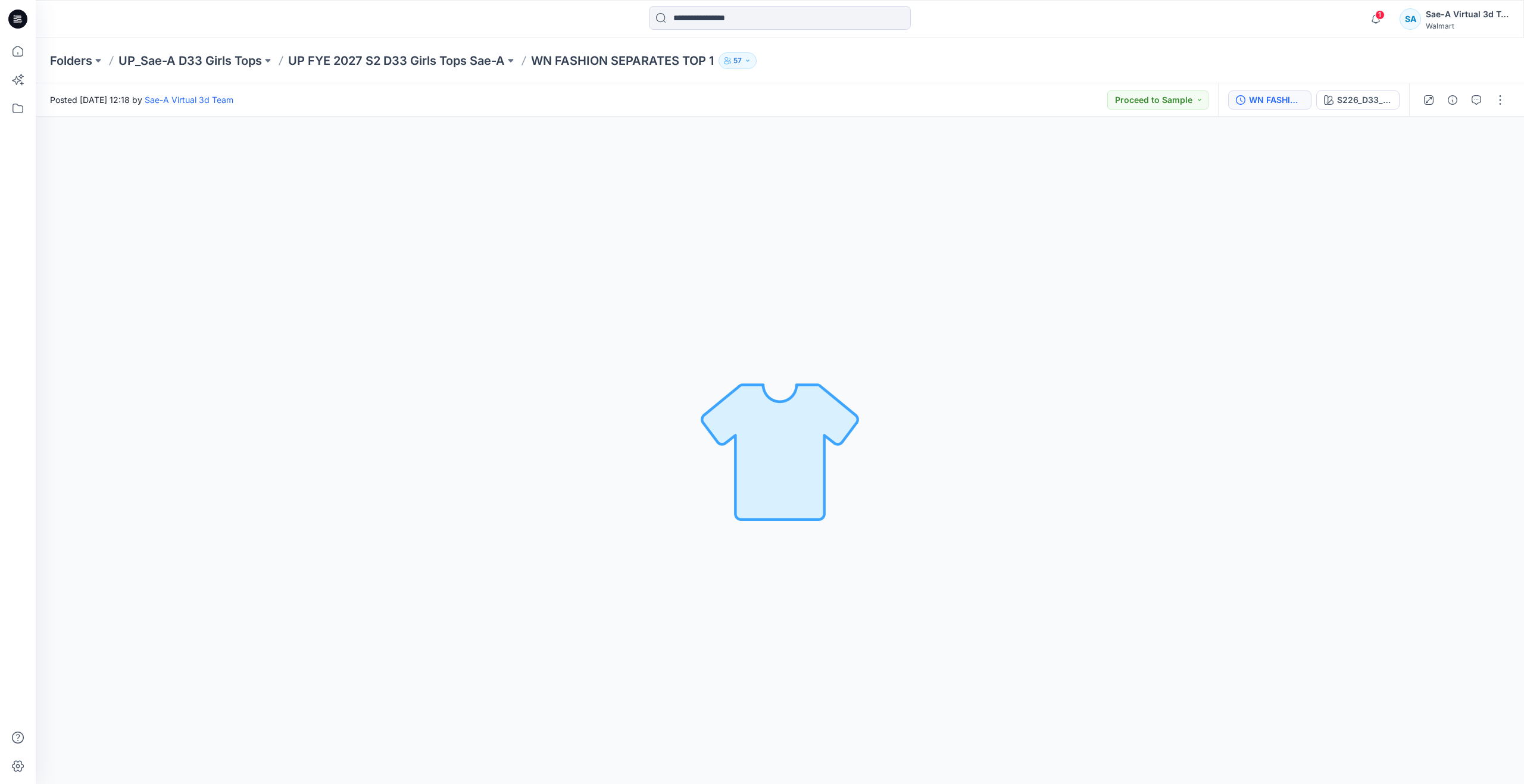
click at [1284, 87] on div "WN FASHION SEPARATES TOP 1_REMOVED BOW_FULL COLORWAYS S226_D33_WN_Seaside Check…" at bounding box center [1313, 100] width 191 height 33
click at [1281, 100] on div "WN FASHION SEPARATES TOP 1_REMOVED BOW_FULL COLORWAYS" at bounding box center [1276, 100] width 55 height 13
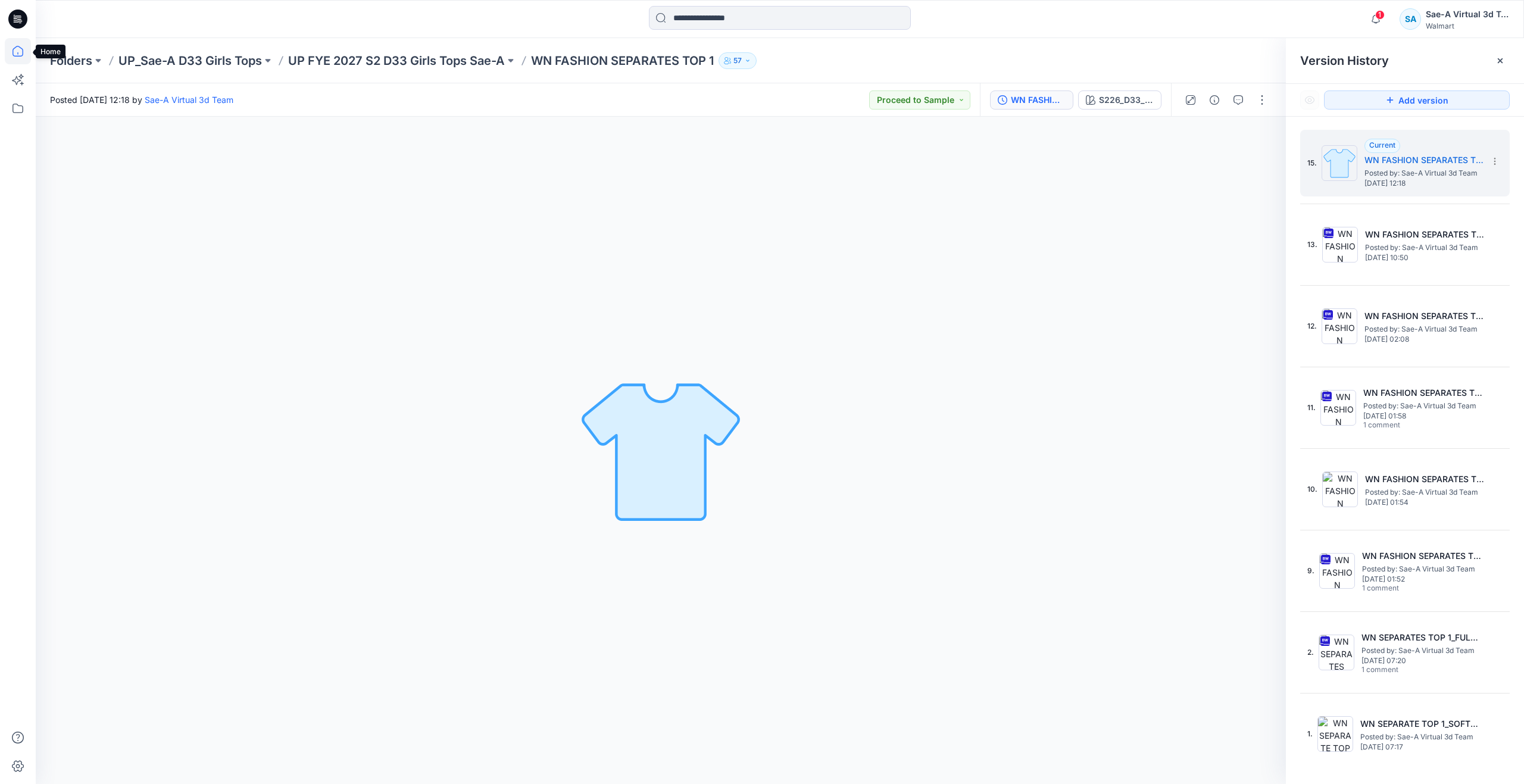
click at [18, 55] on icon at bounding box center [18, 51] width 26 height 26
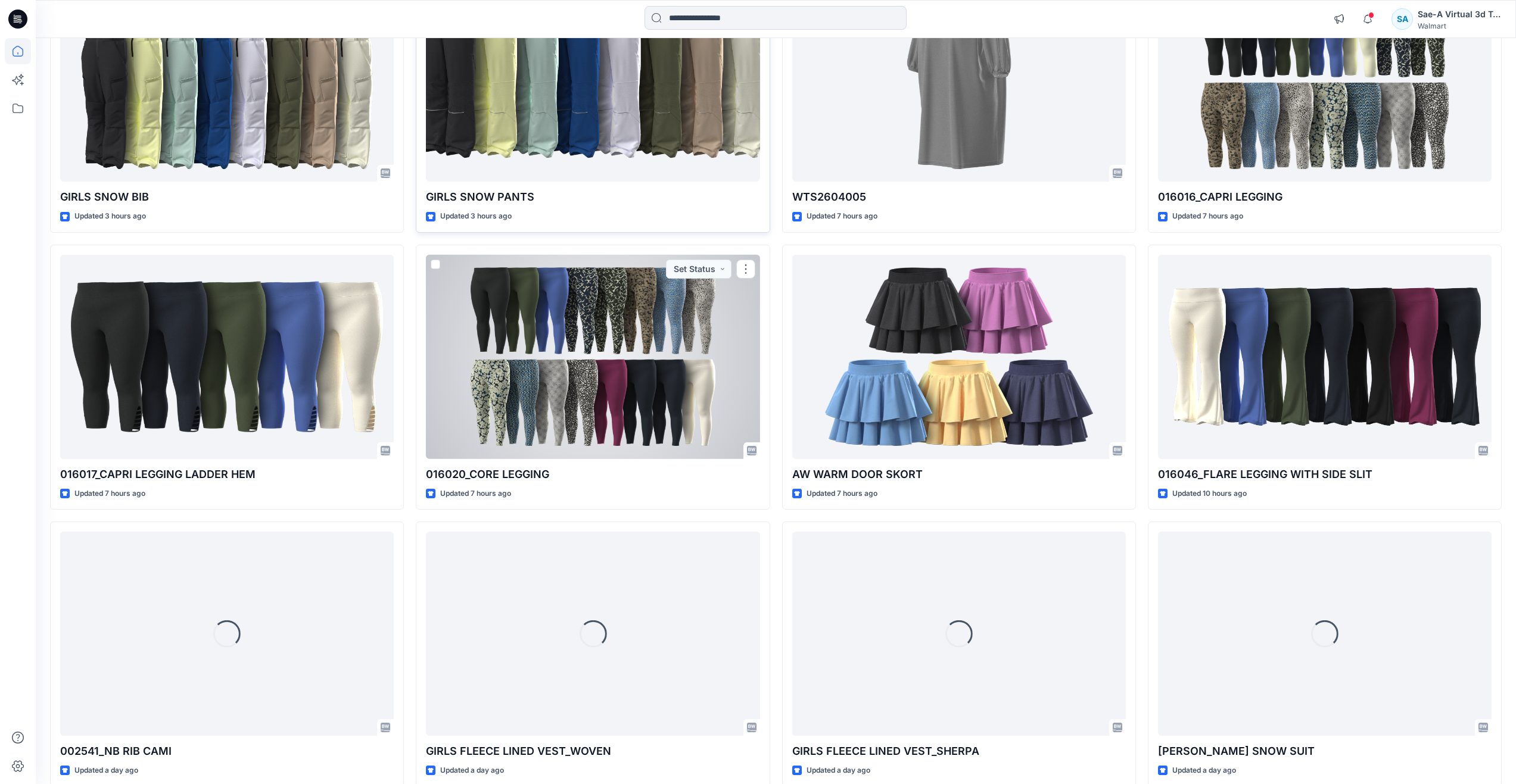
scroll to position [298, 0]
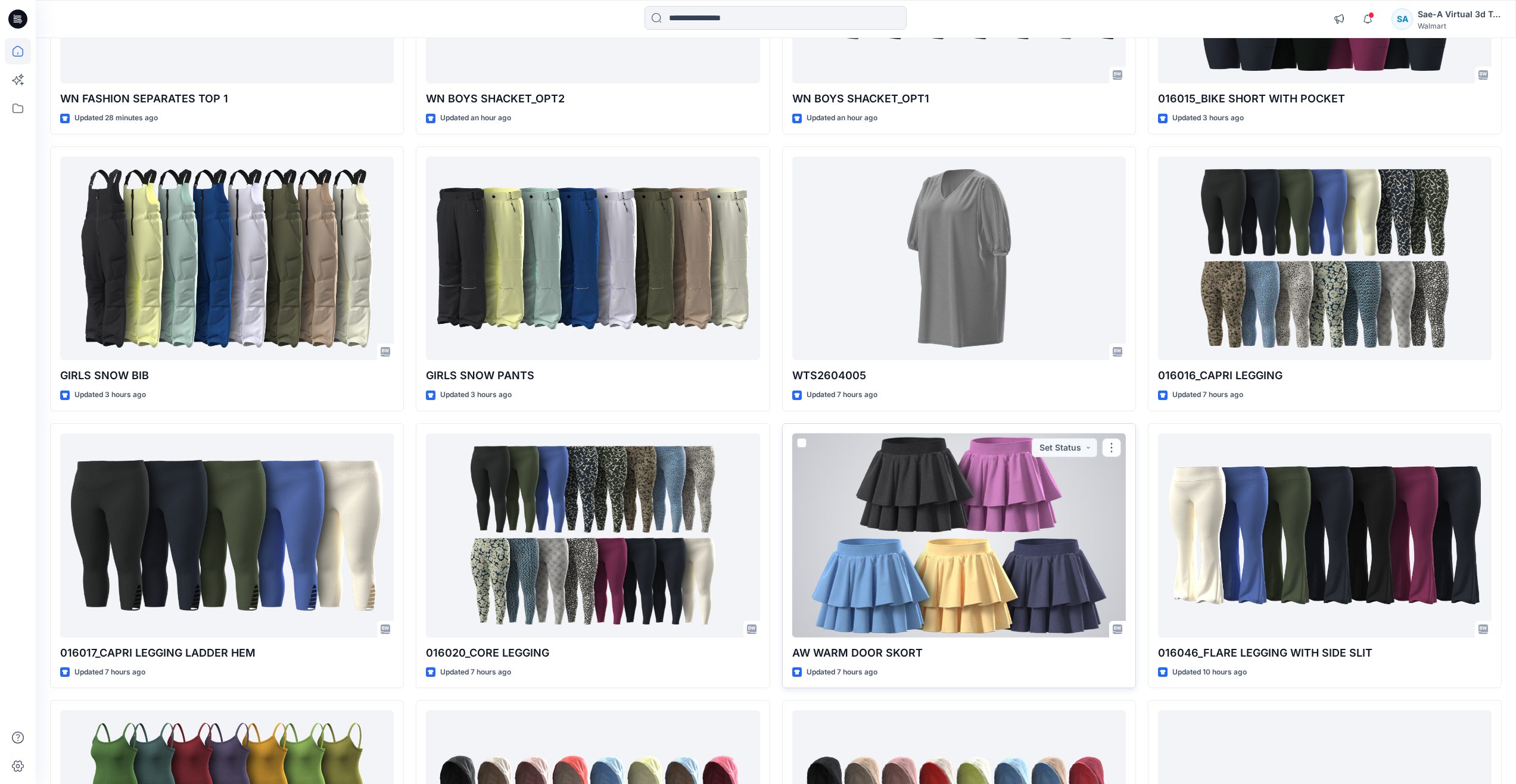
click at [888, 535] on div at bounding box center [959, 535] width 334 height 204
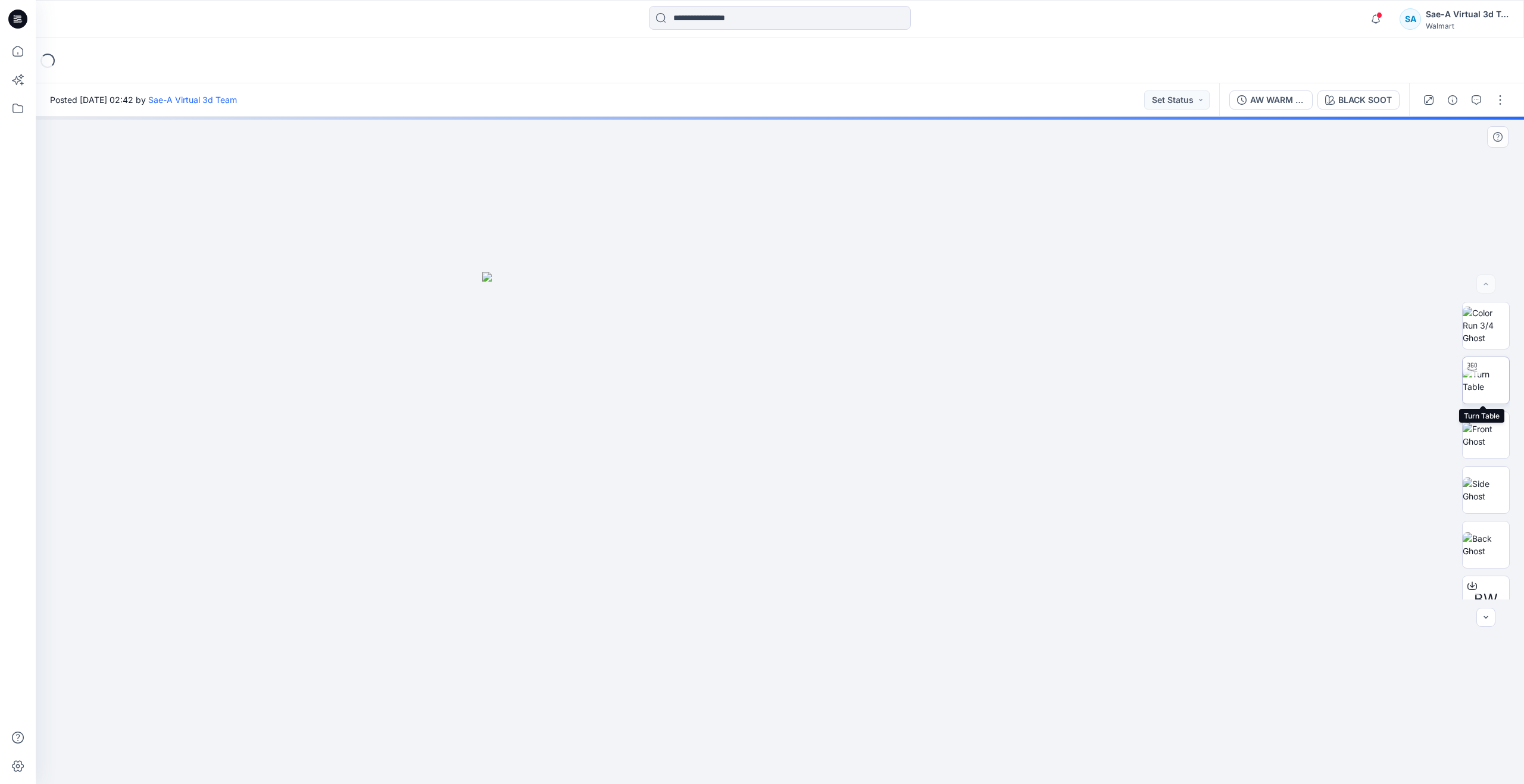
click at [1477, 385] on img at bounding box center [1486, 380] width 46 height 25
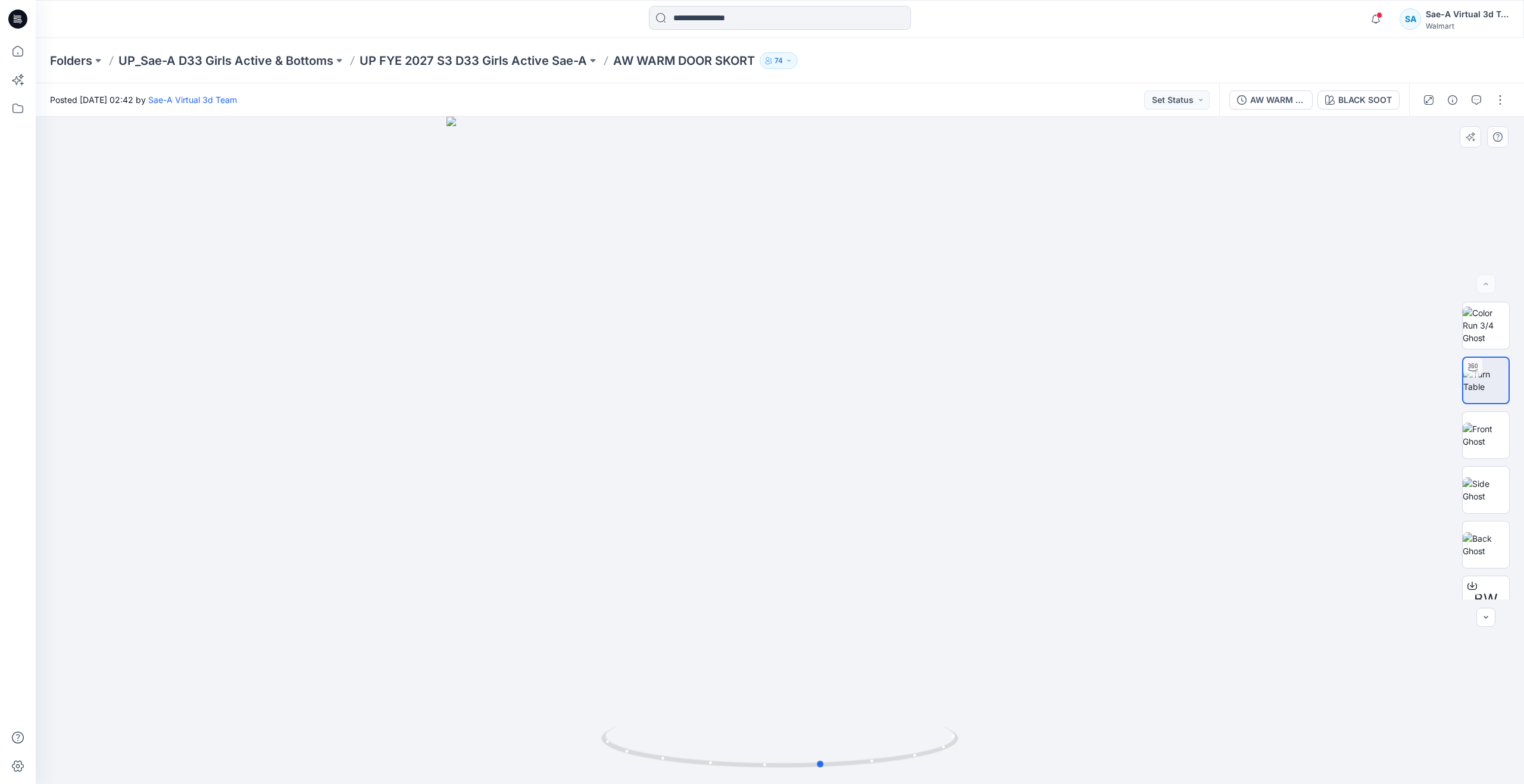
drag, startPoint x: 784, startPoint y: 767, endPoint x: 826, endPoint y: 706, distance: 74.1
click at [826, 706] on div at bounding box center [780, 450] width 1488 height 667
click at [720, 19] on input at bounding box center [780, 18] width 262 height 24
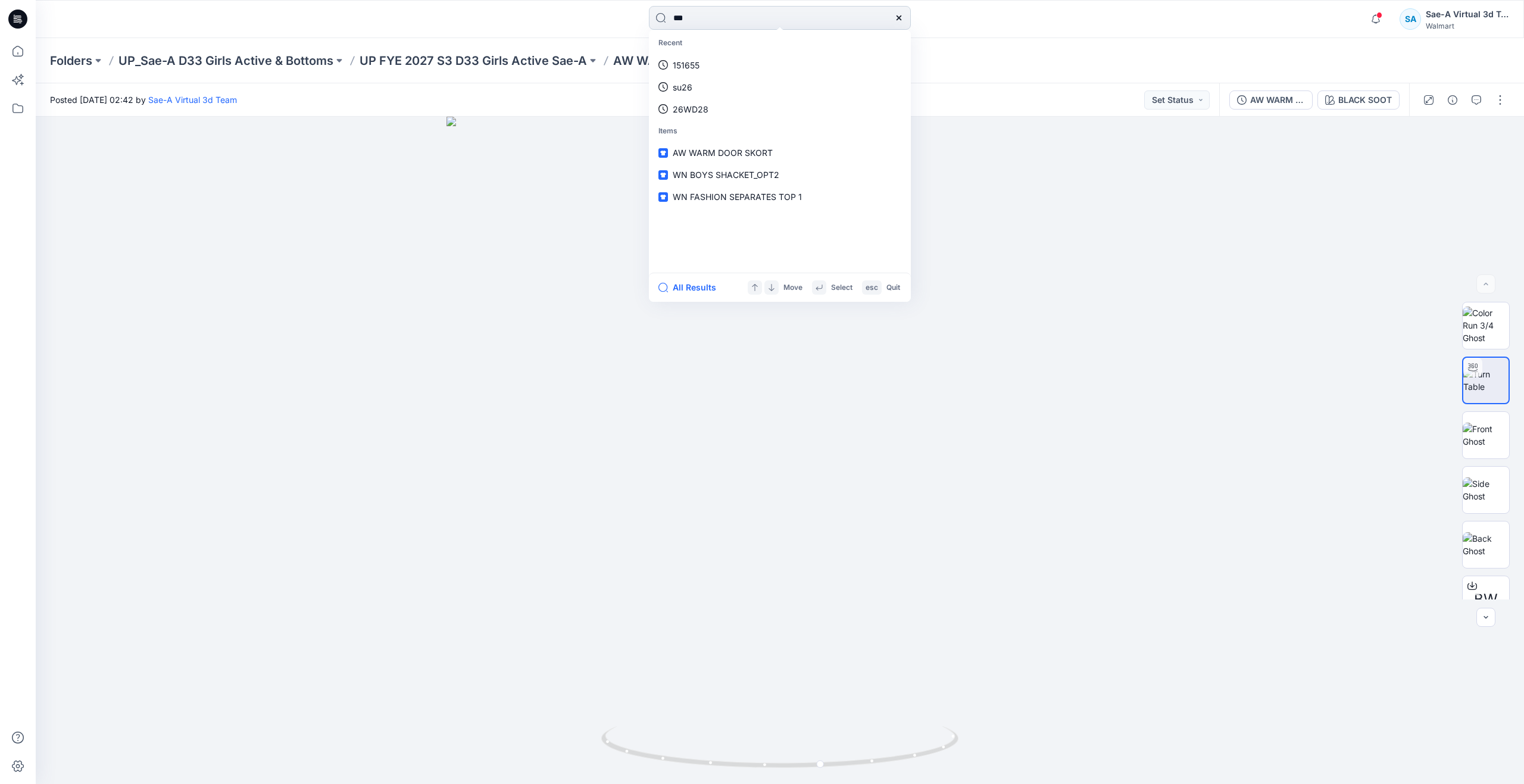
type input "****"
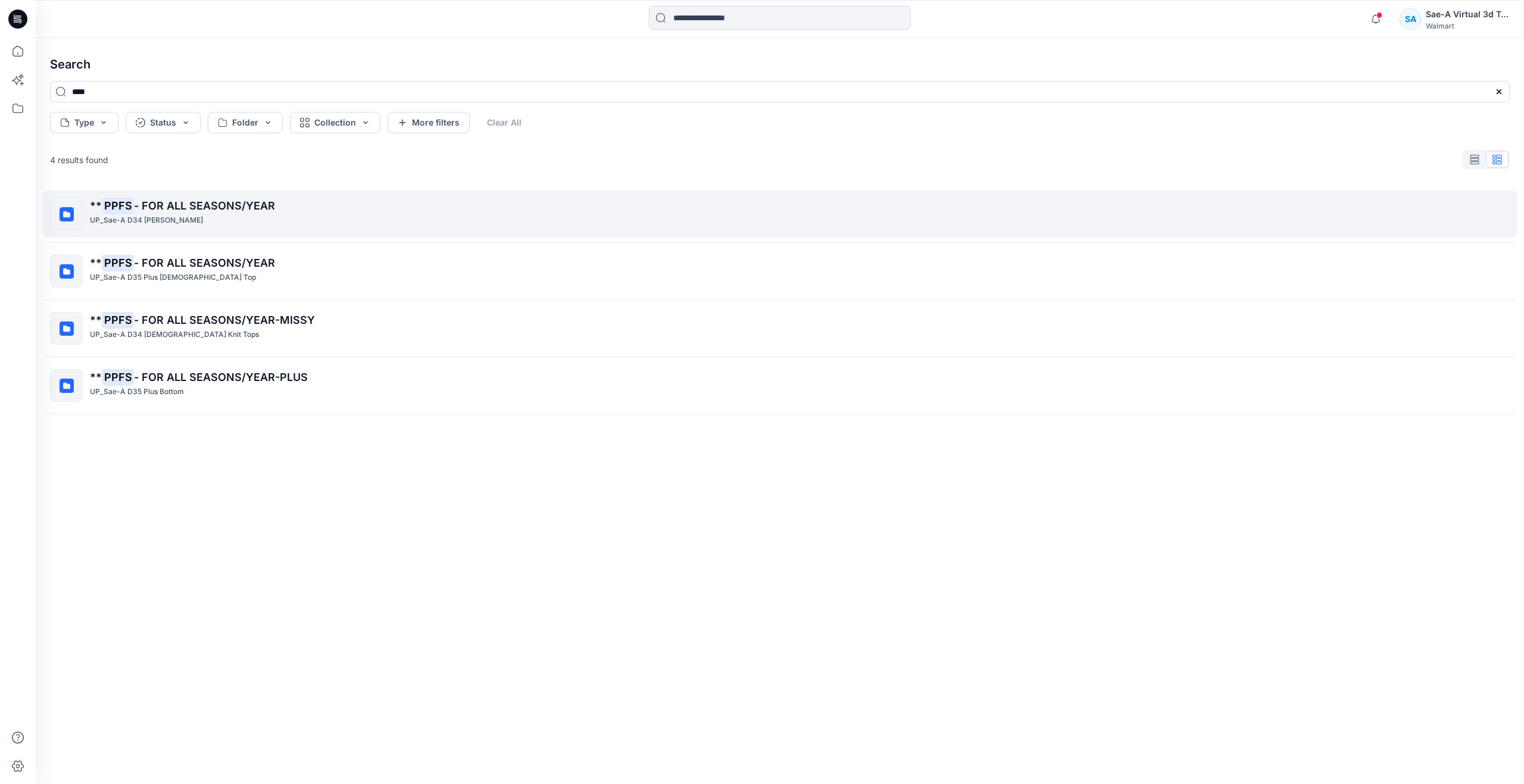
click at [222, 216] on div "UP_Sae-A D34 [PERSON_NAME]" at bounding box center [800, 220] width 1419 height 12
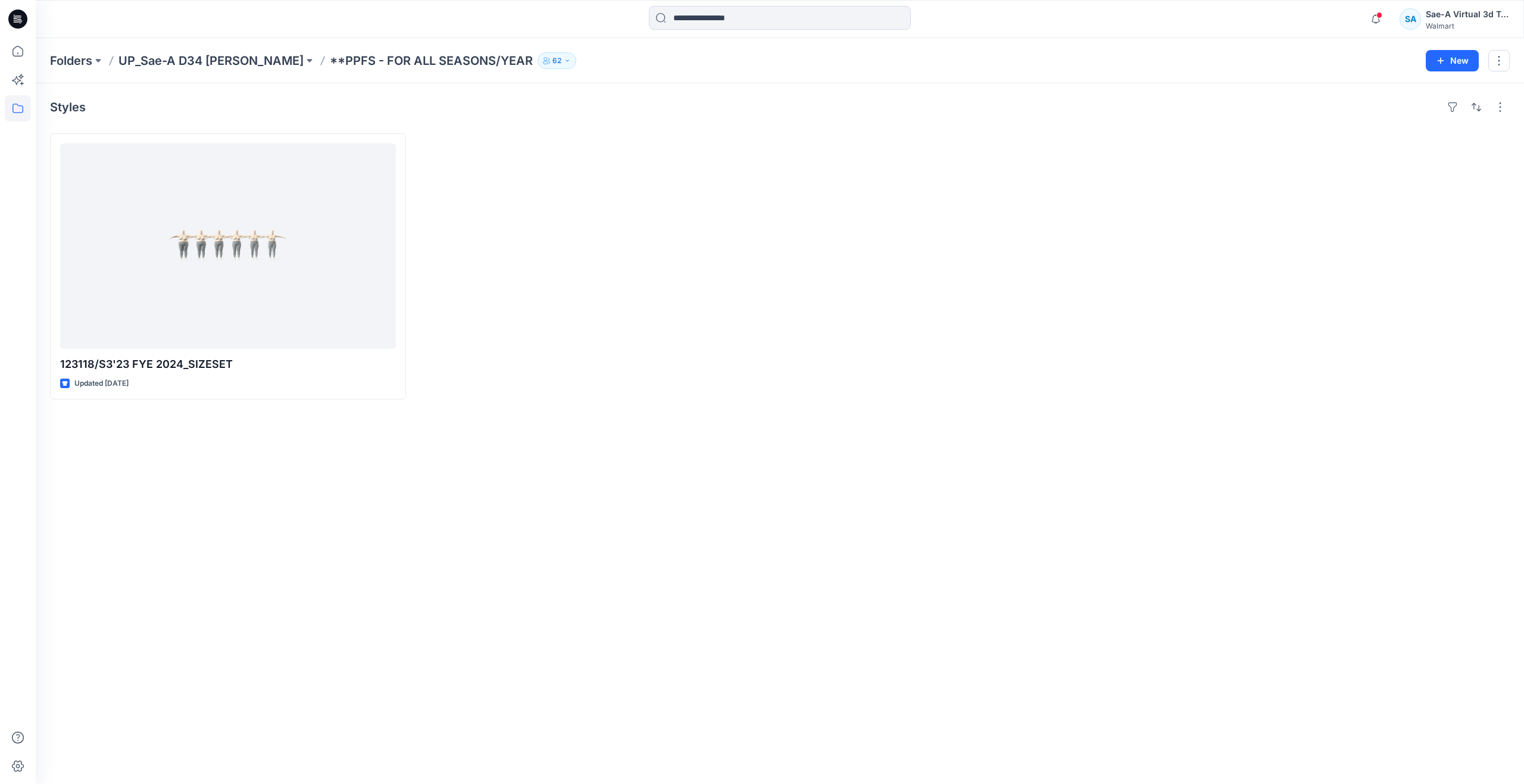
click at [391, 59] on p "**PPFS - FOR ALL SEASONS/YEAR" at bounding box center [431, 60] width 203 height 17
click at [23, 50] on icon at bounding box center [17, 50] width 10 height 10
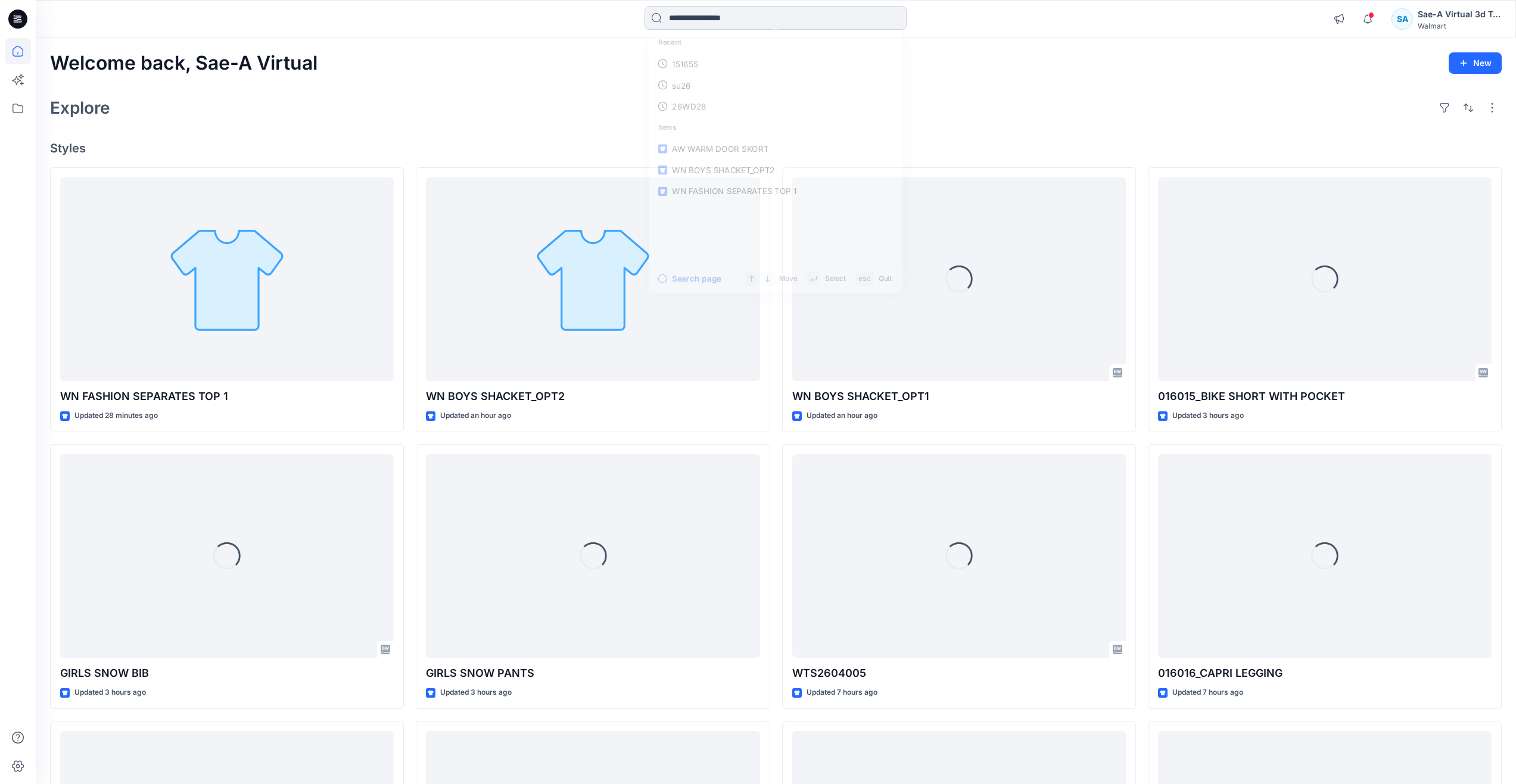
click at [735, 19] on input at bounding box center [776, 18] width 262 height 24
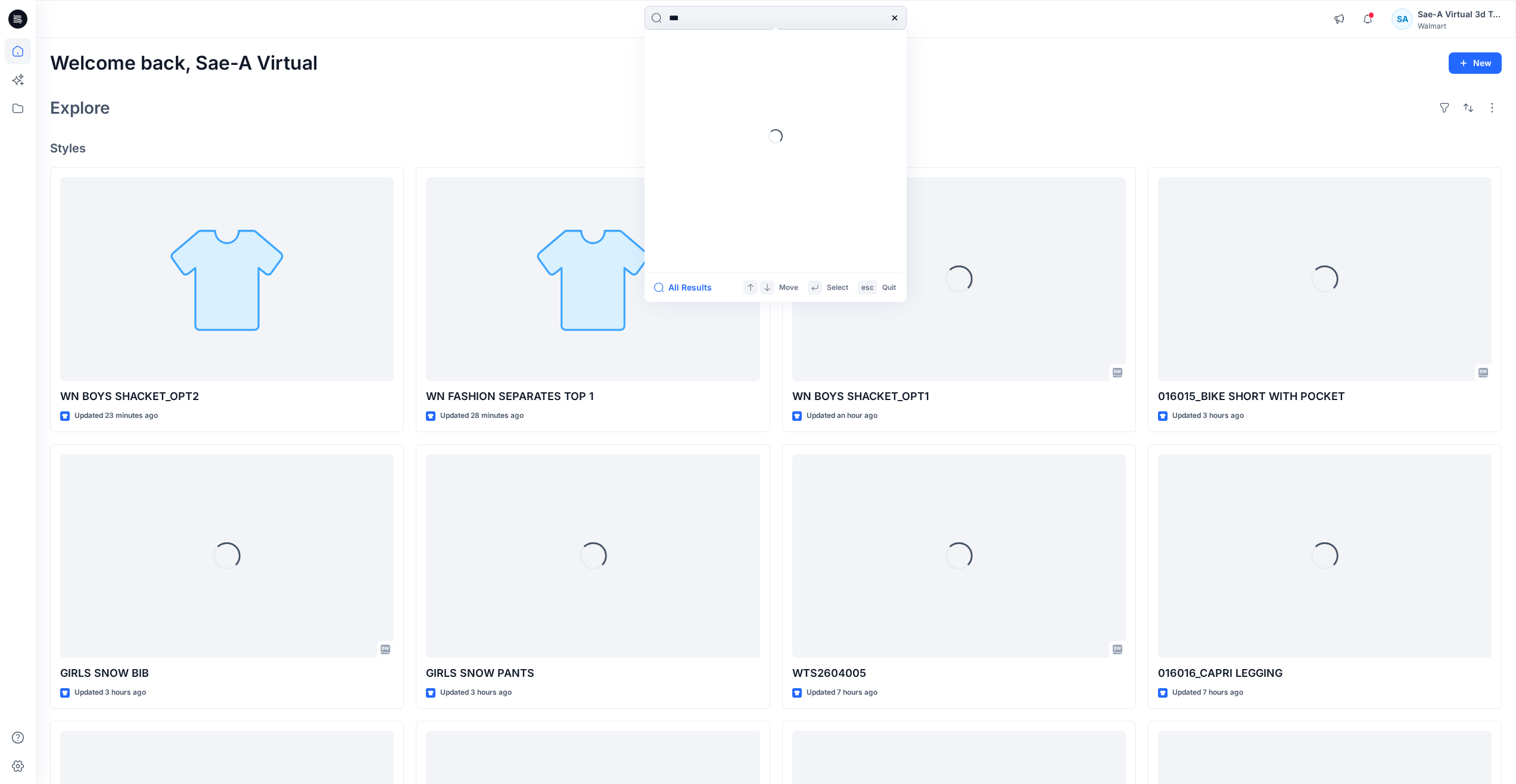
type input "****"
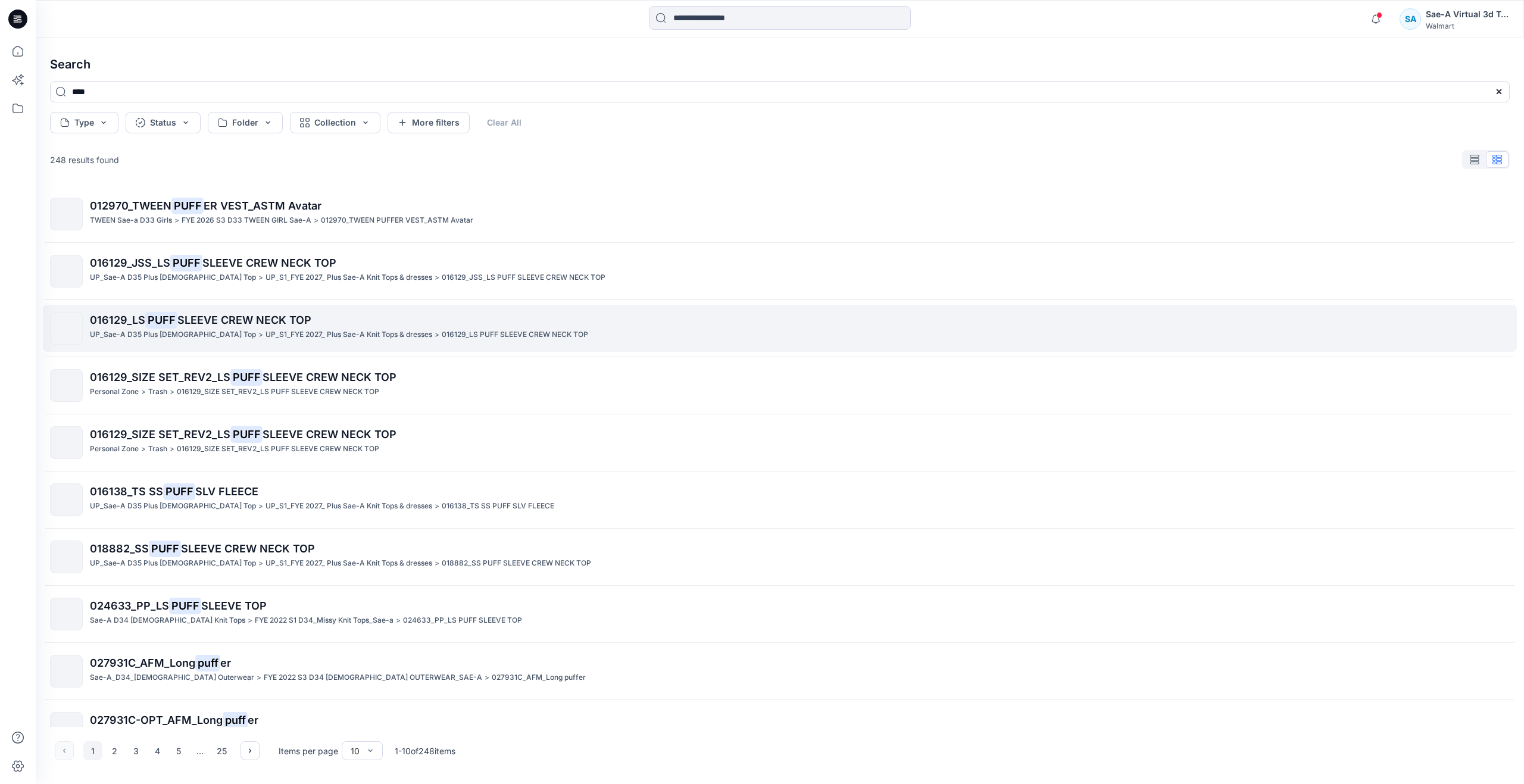
click at [369, 318] on p "016129_LS PUFF SLEEVE CREW NECK TOP" at bounding box center [800, 320] width 1419 height 17
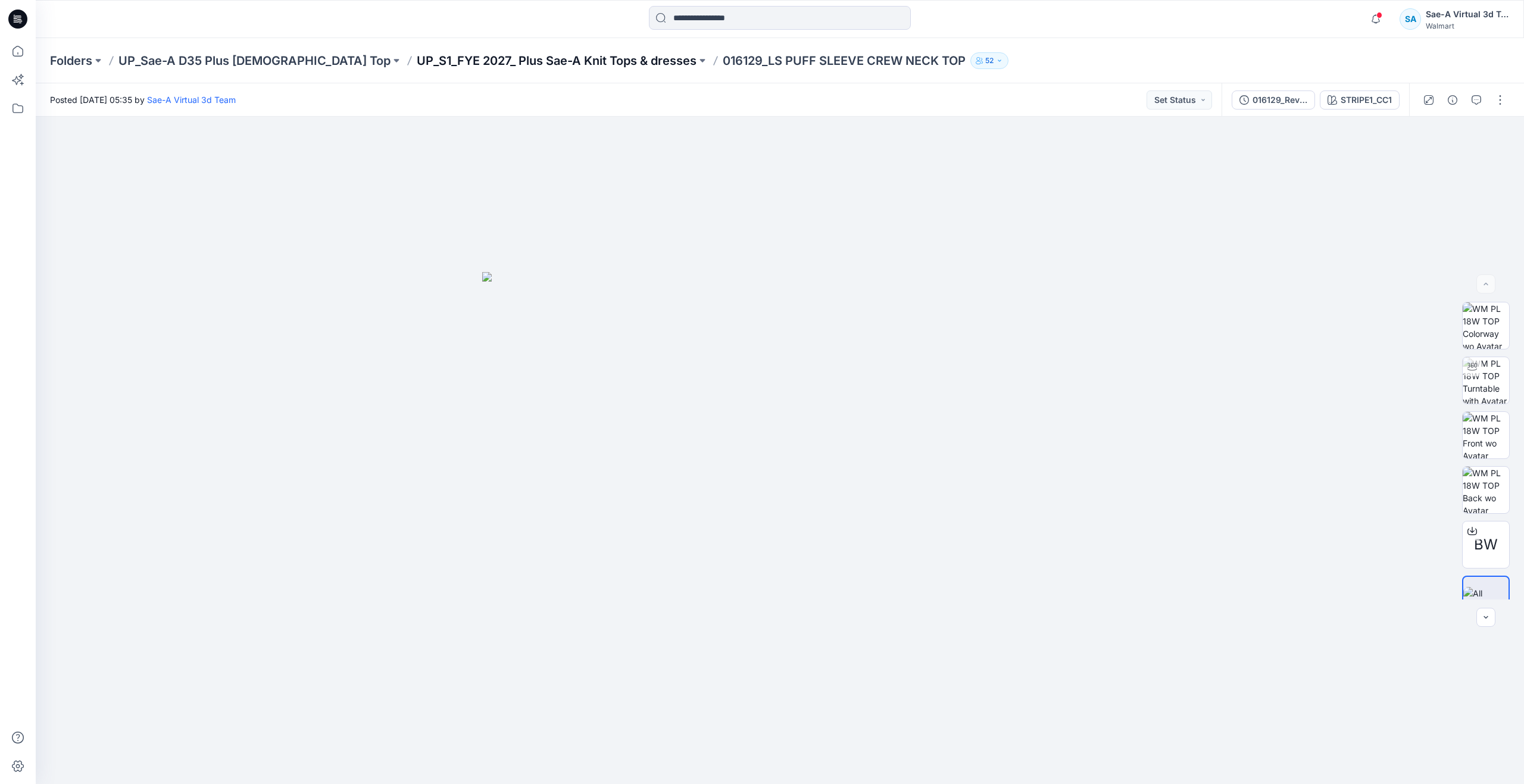
click at [550, 58] on p "UP_S1_FYE 2027_ Plus Sae-A Knit Tops & dresses" at bounding box center [556, 60] width 280 height 17
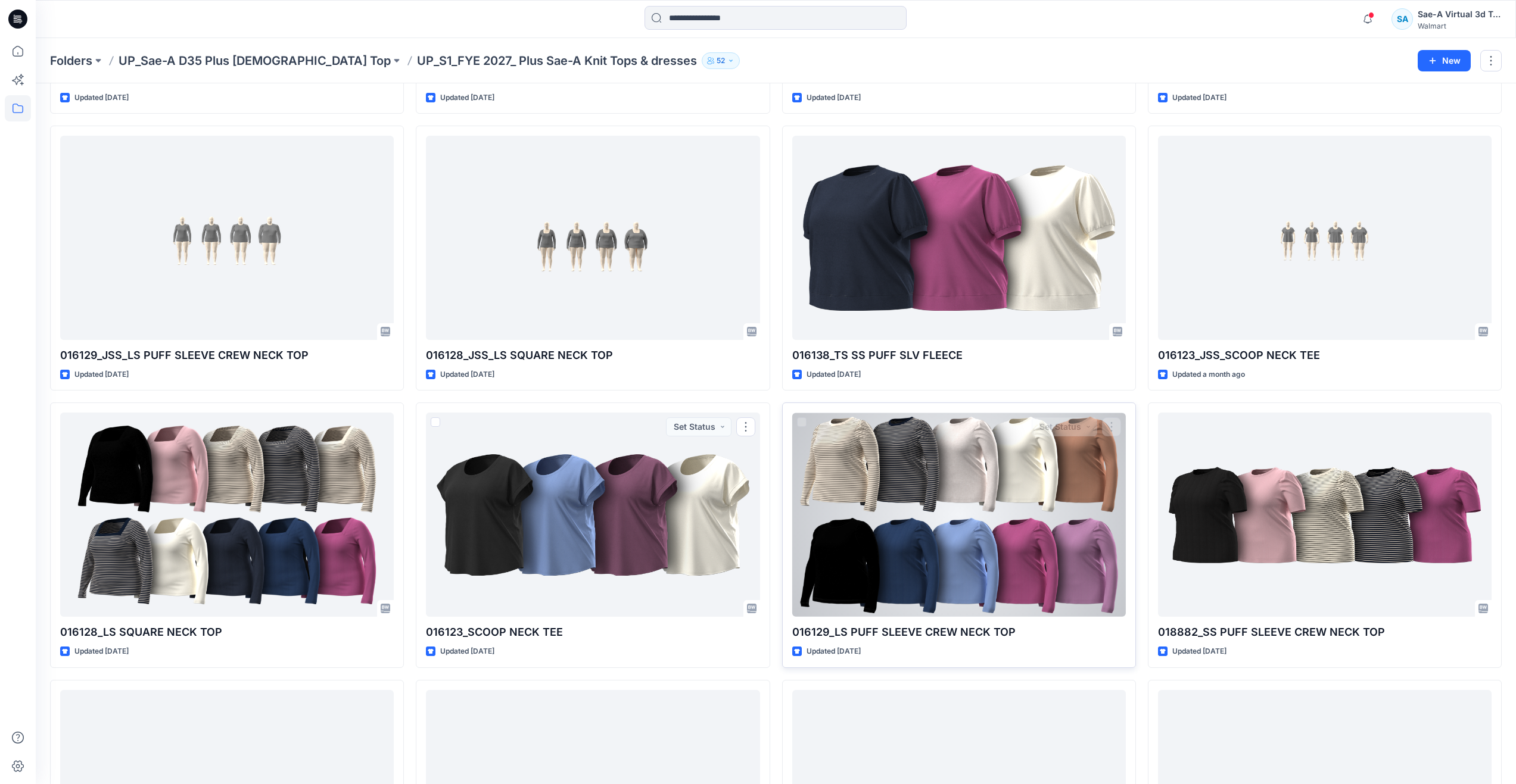
scroll to position [285, 0]
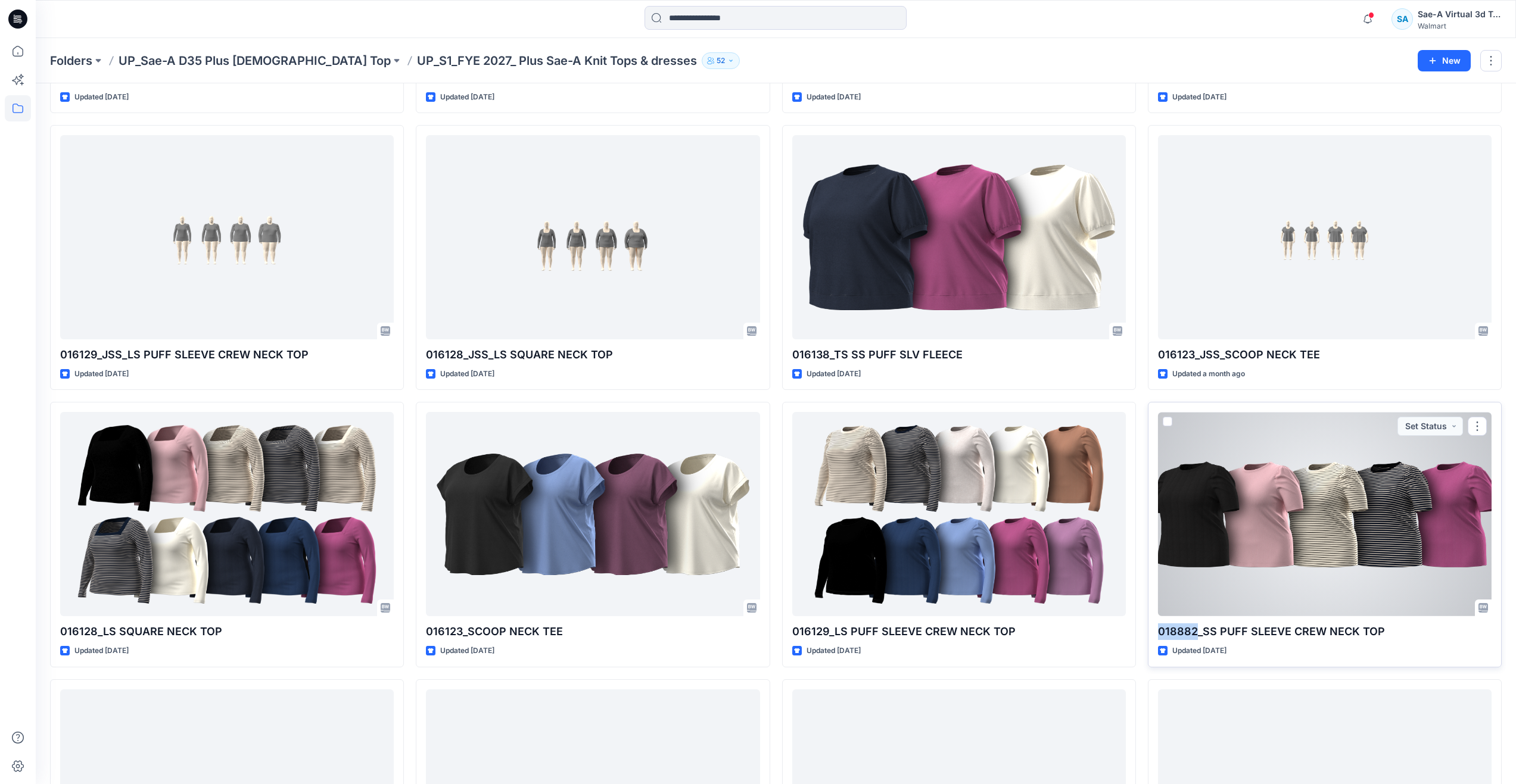
drag, startPoint x: 1155, startPoint y: 630, endPoint x: 1194, endPoint y: 638, distance: 39.8
click at [1194, 638] on div "018882_SS PUFF SLEEVE CREW NECK TOP Updated [DATE] Set Status" at bounding box center [1324, 534] width 354 height 265
copy p "018882"
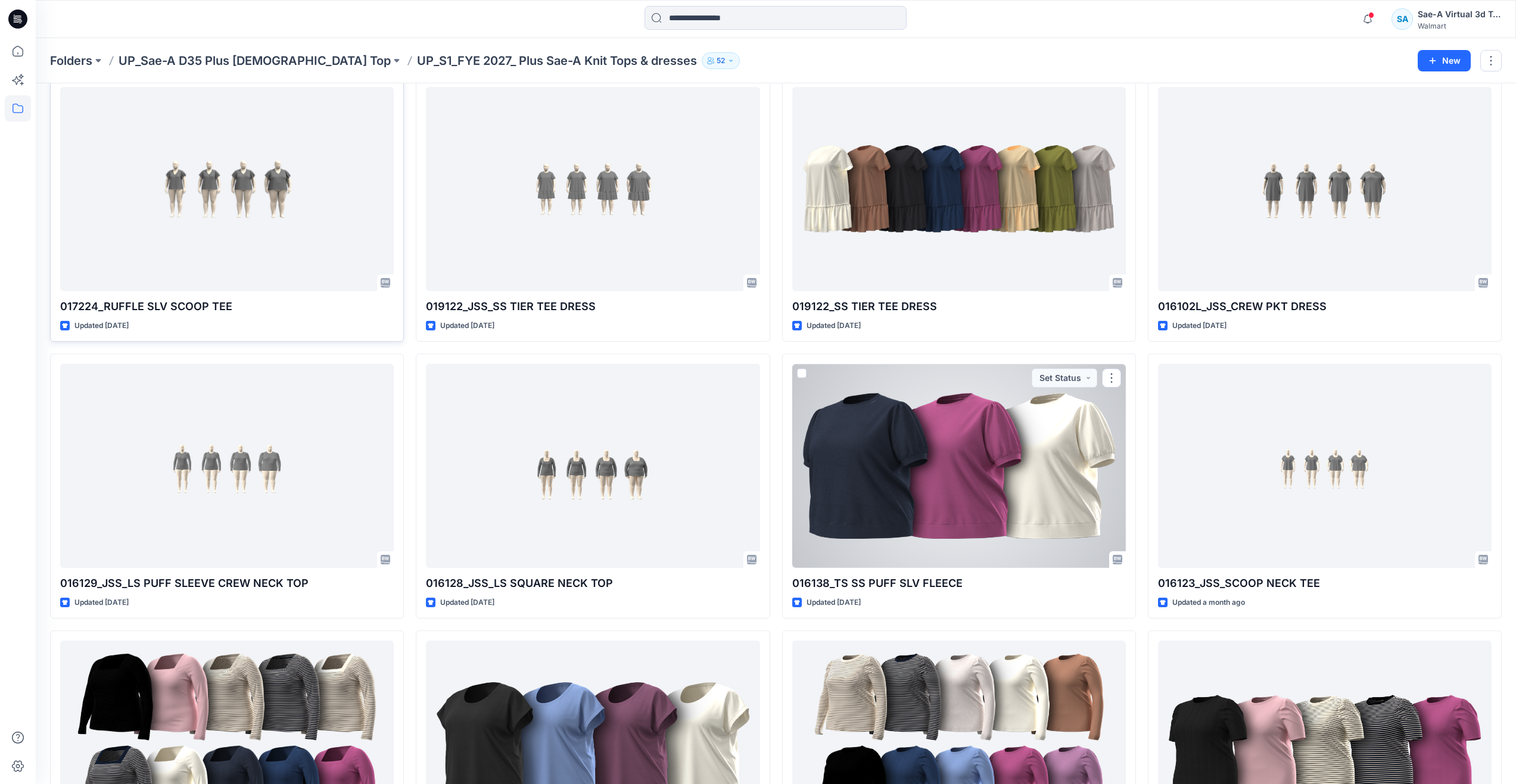
scroll to position [0, 0]
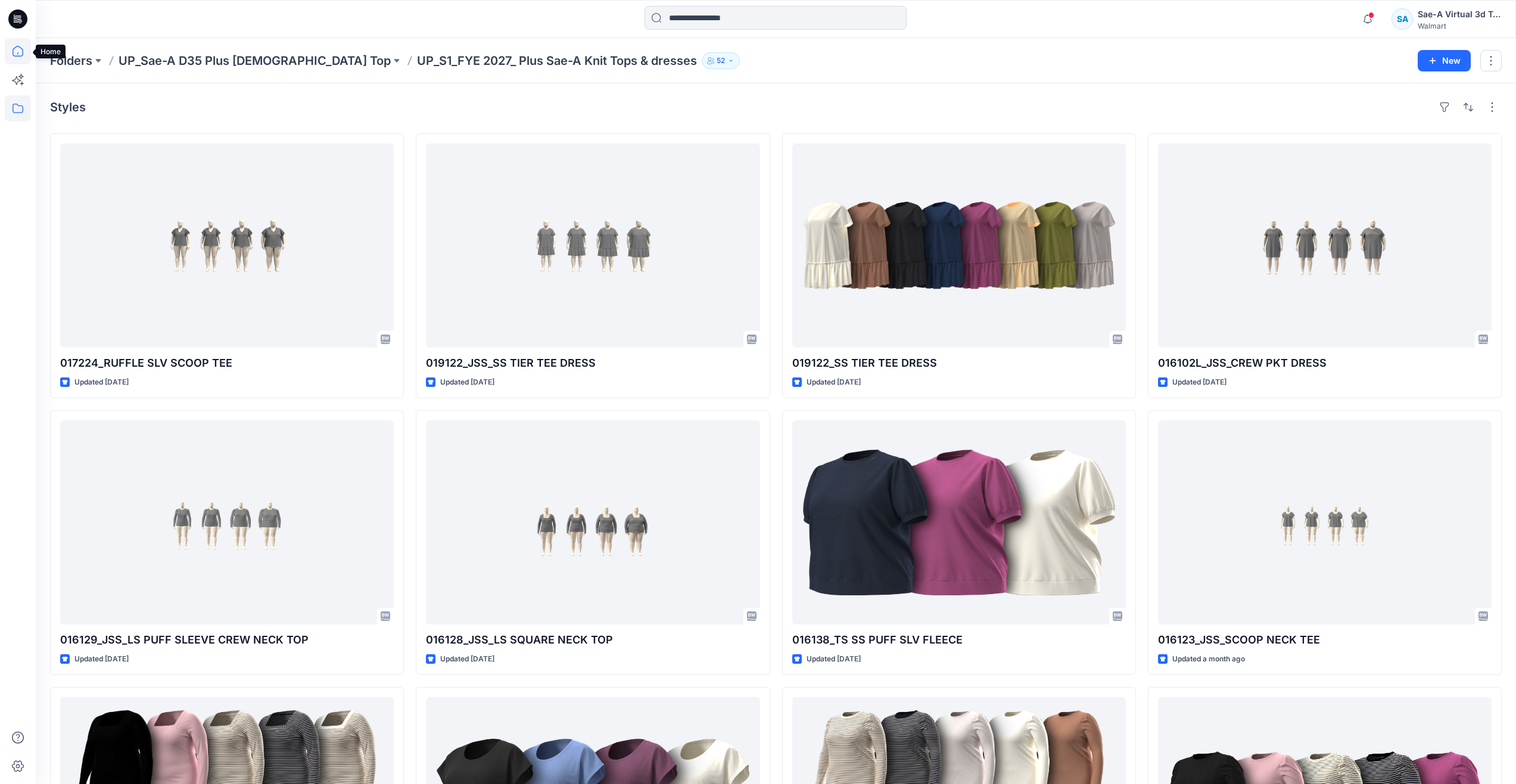
click at [17, 46] on icon at bounding box center [17, 50] width 10 height 10
